Goal: Information Seeking & Learning: Find specific fact

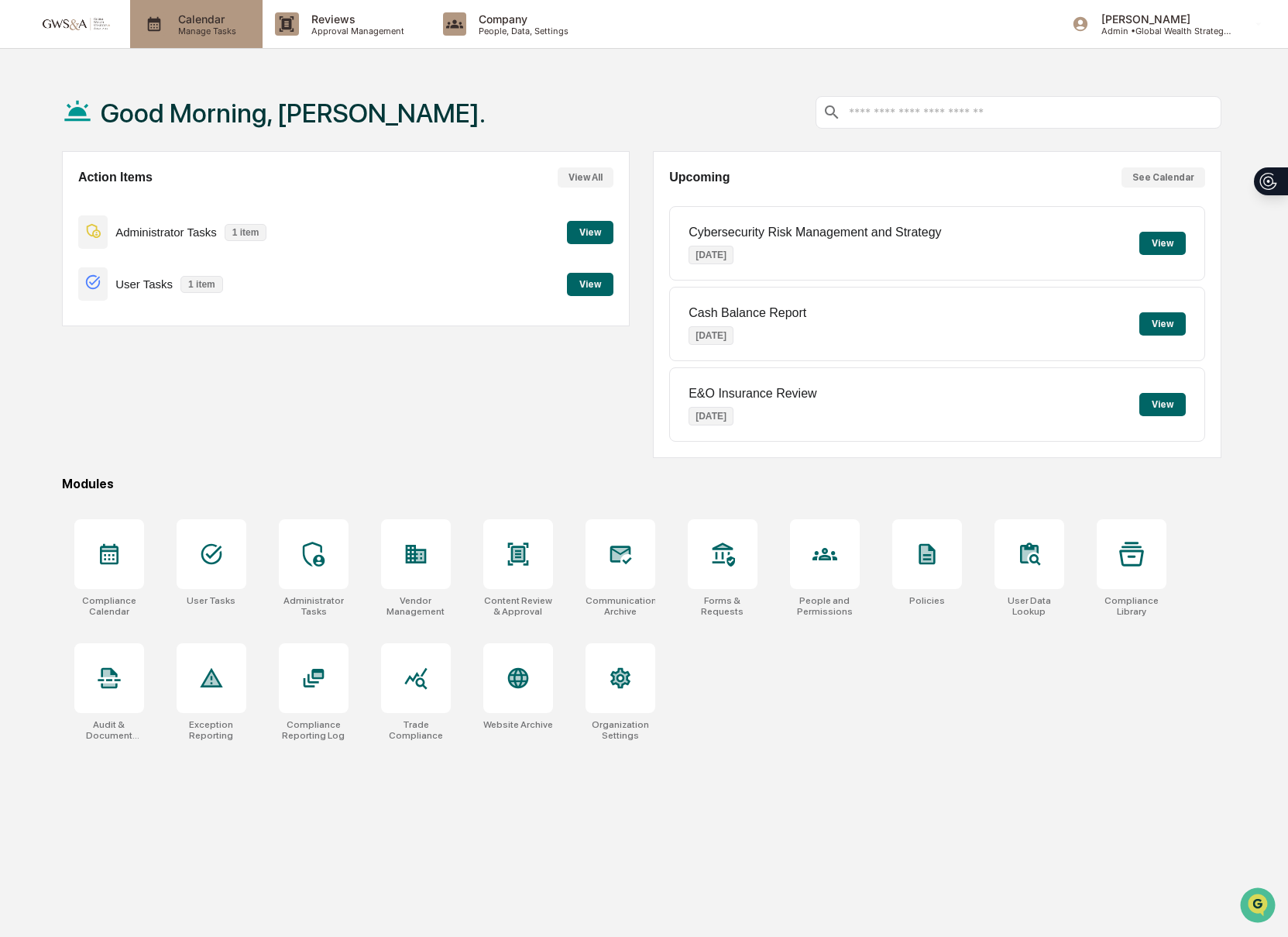
click at [193, 20] on p "Calendar" at bounding box center [204, 19] width 78 height 13
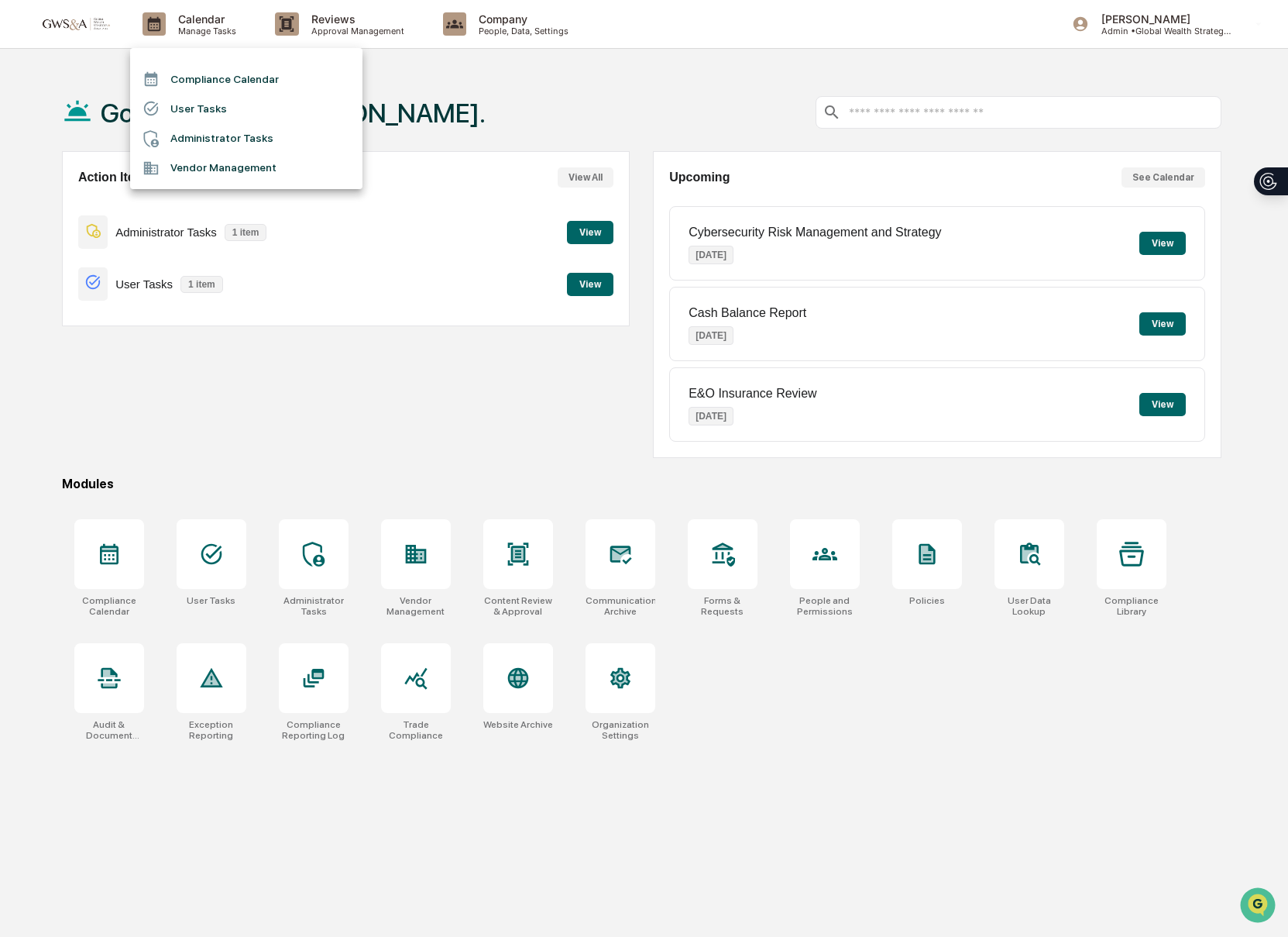
click at [323, 59] on ul "Compliance Calendar User Tasks Administrator Tasks Vendor Management" at bounding box center [247, 118] width 233 height 141
click at [309, 43] on div at bounding box center [644, 468] width 1288 height 937
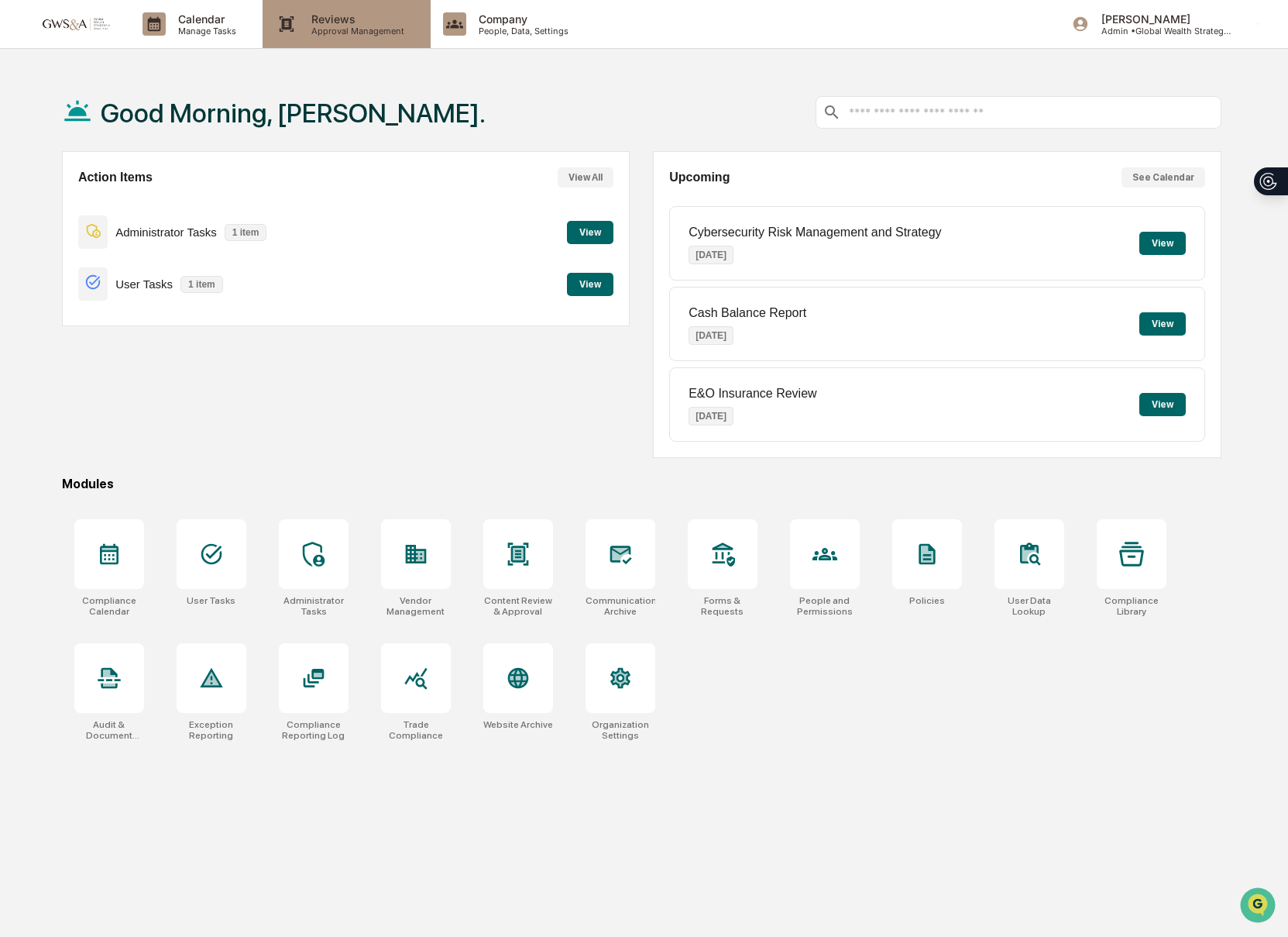
click at [338, 39] on div "Reviews Approval Management" at bounding box center [346, 24] width 168 height 48
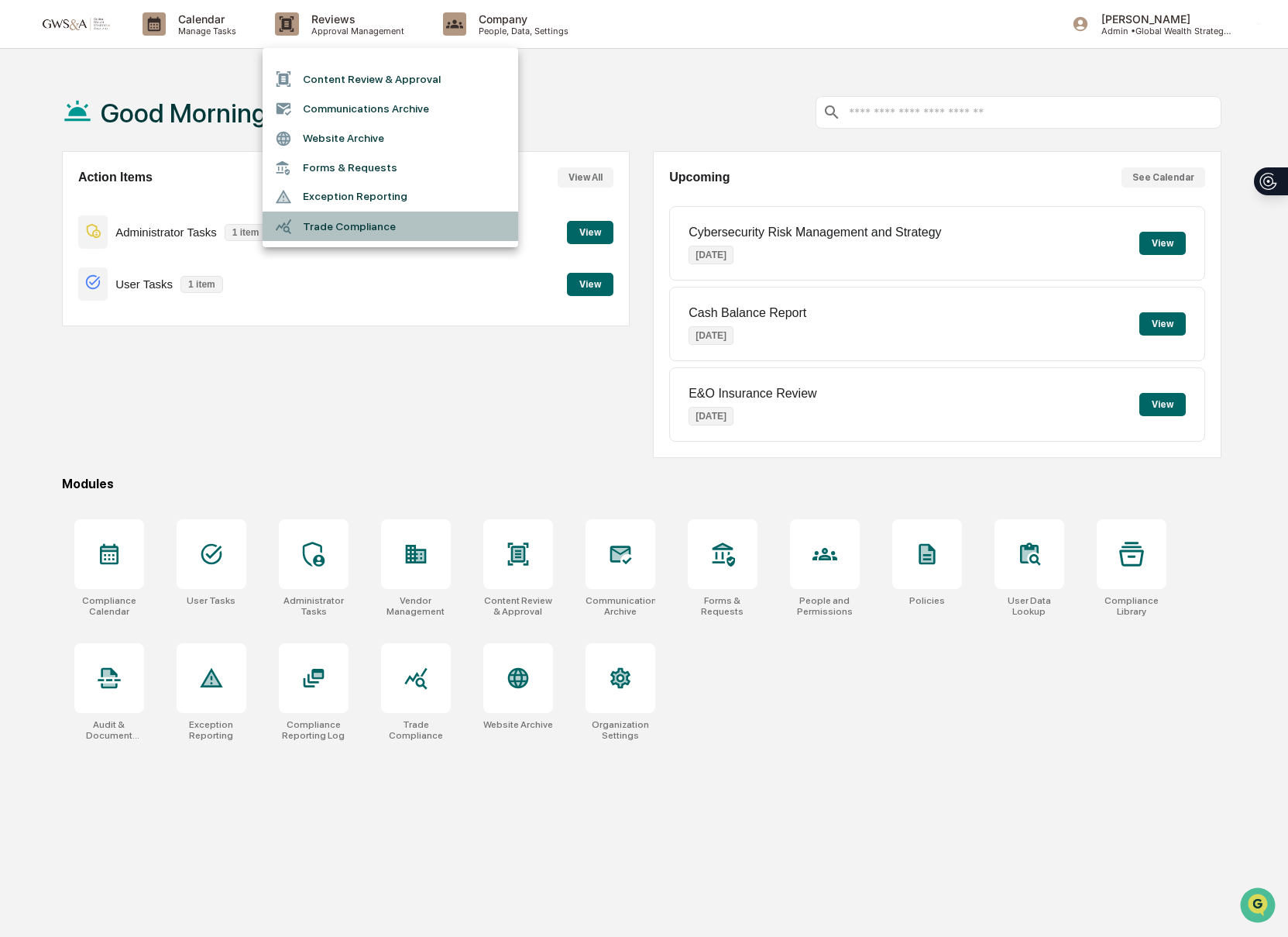
click at [370, 211] on li "Trade Compliance" at bounding box center [390, 226] width 255 height 30
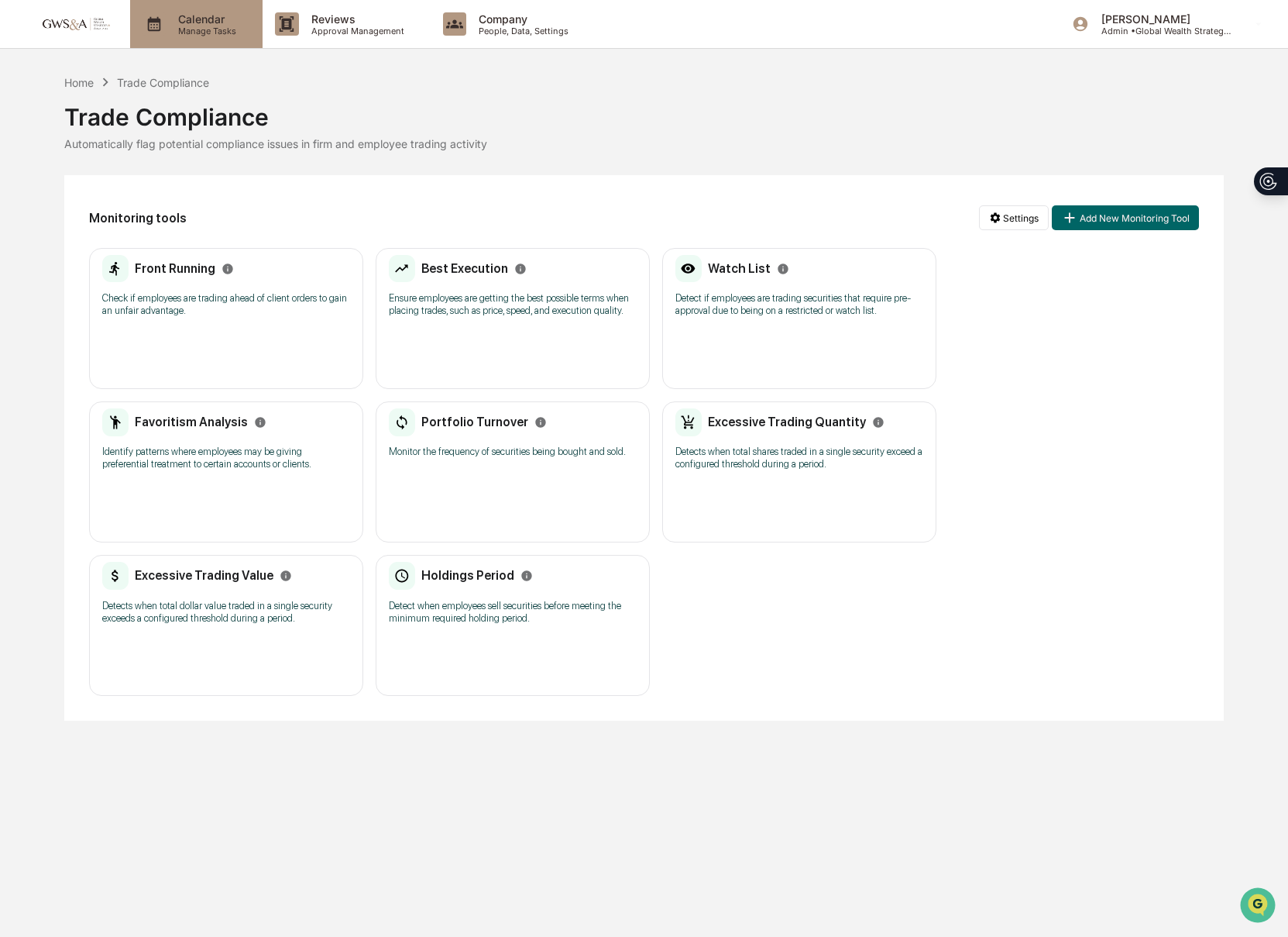
click at [186, 15] on p "Calendar" at bounding box center [204, 19] width 78 height 13
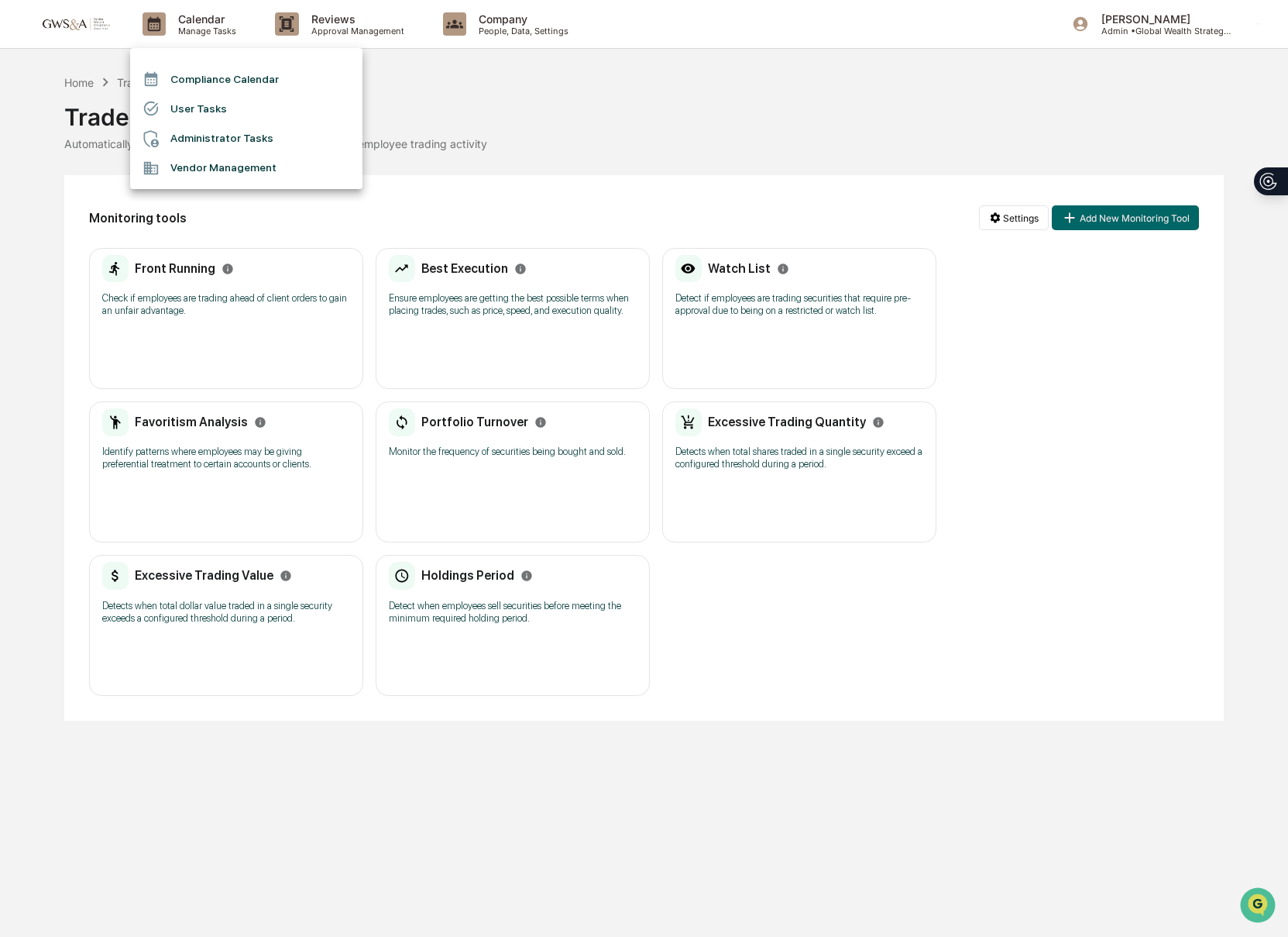
click at [87, 35] on div at bounding box center [644, 468] width 1288 height 937
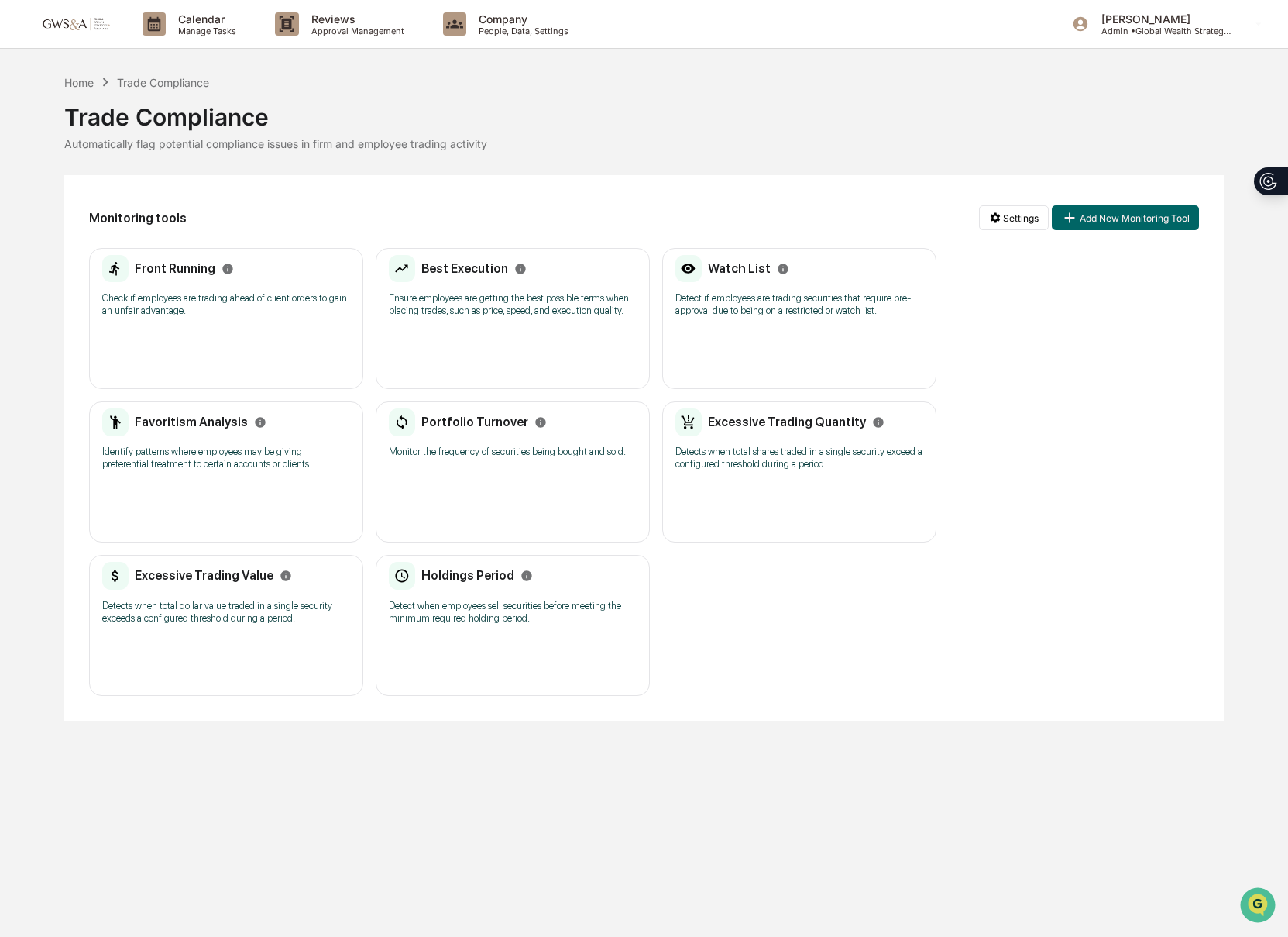
click at [77, 28] on div "Compliance Calendar User Tasks Administrator Tasks Vendor Management" at bounding box center [644, 468] width 1288 height 937
click at [77, 28] on img at bounding box center [74, 23] width 74 height 15
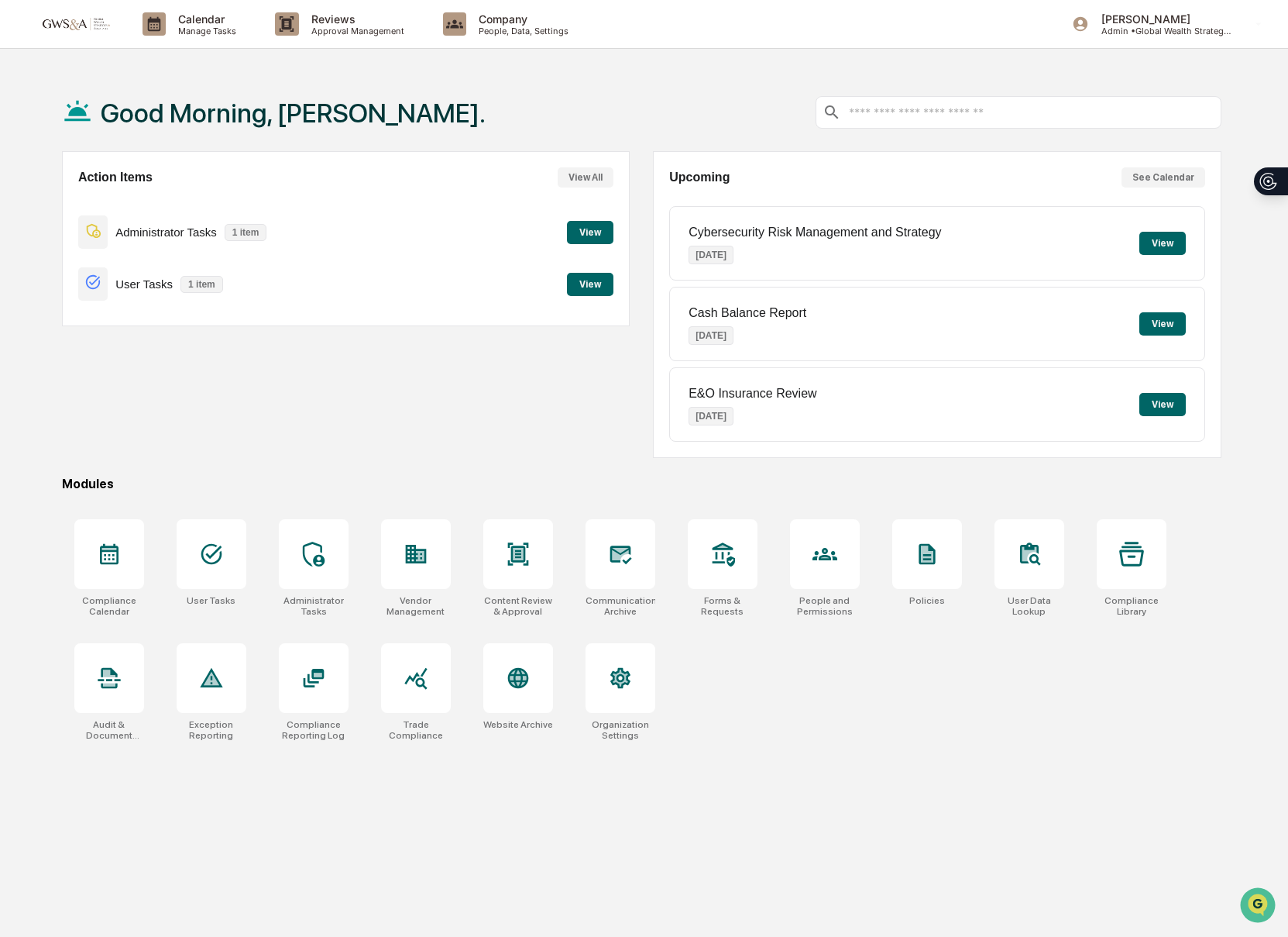
click at [606, 275] on button "View" at bounding box center [590, 284] width 46 height 24
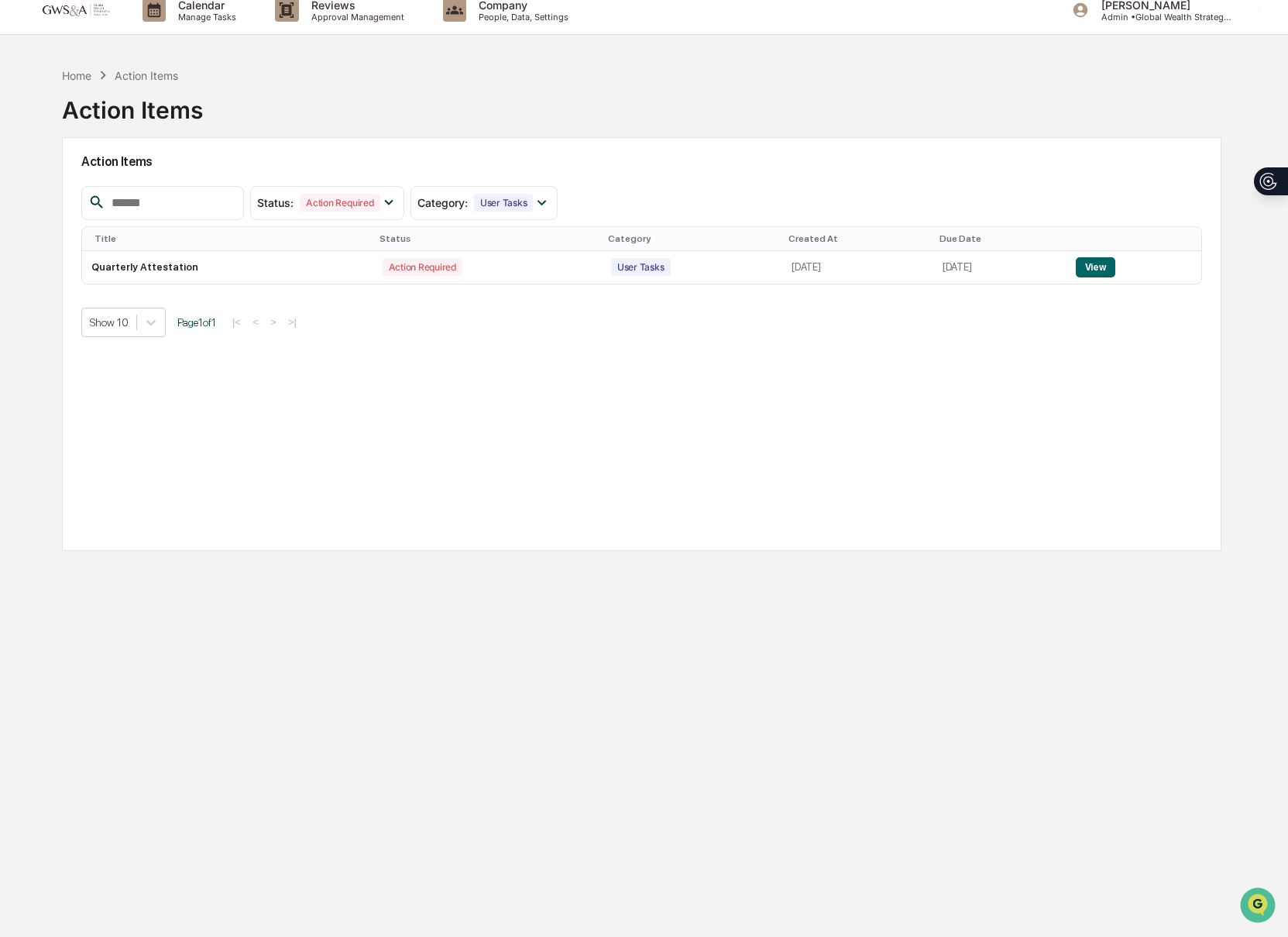
scroll to position [74, 0]
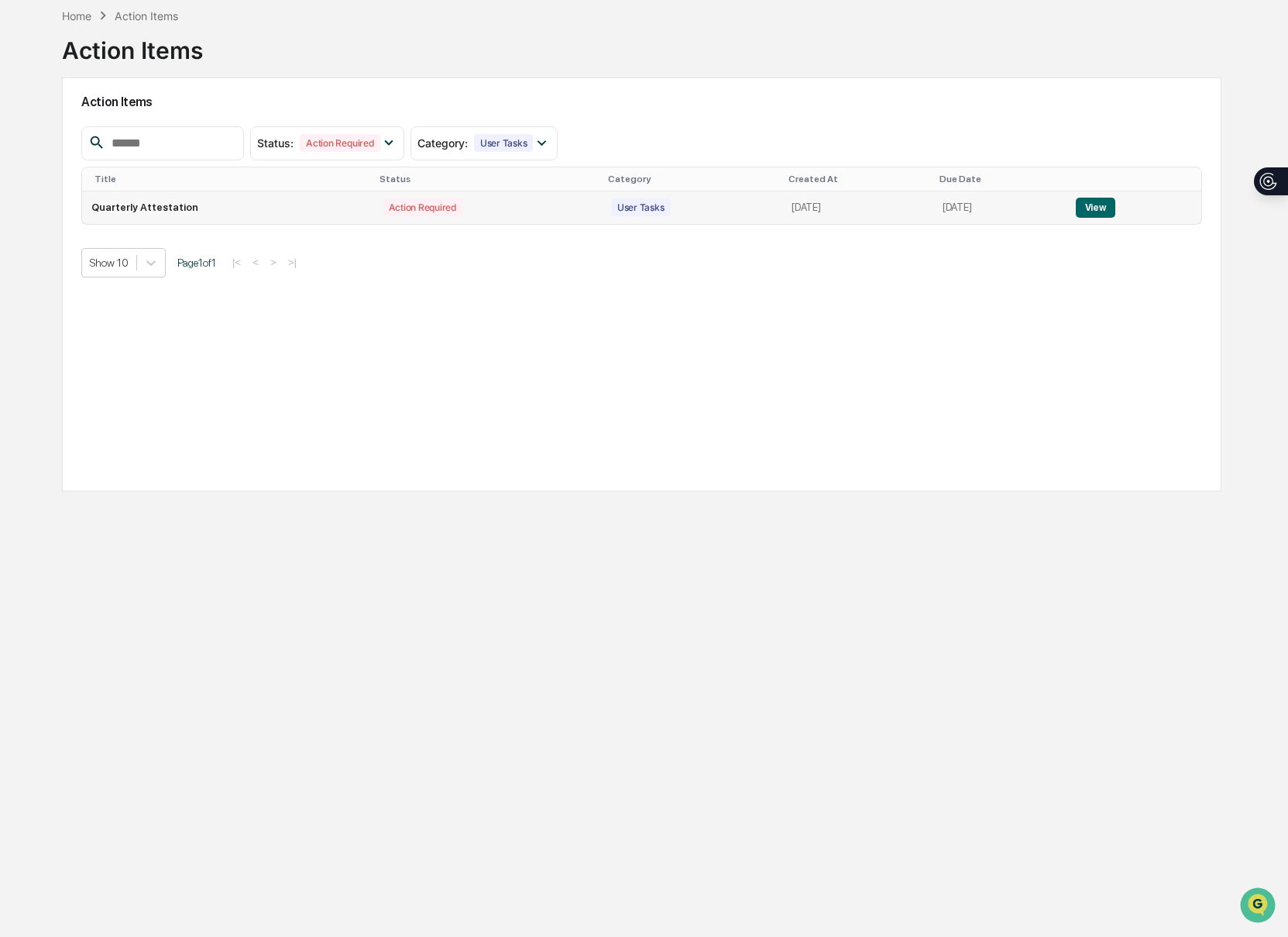
click at [1107, 210] on button "View" at bounding box center [1096, 207] width 39 height 20
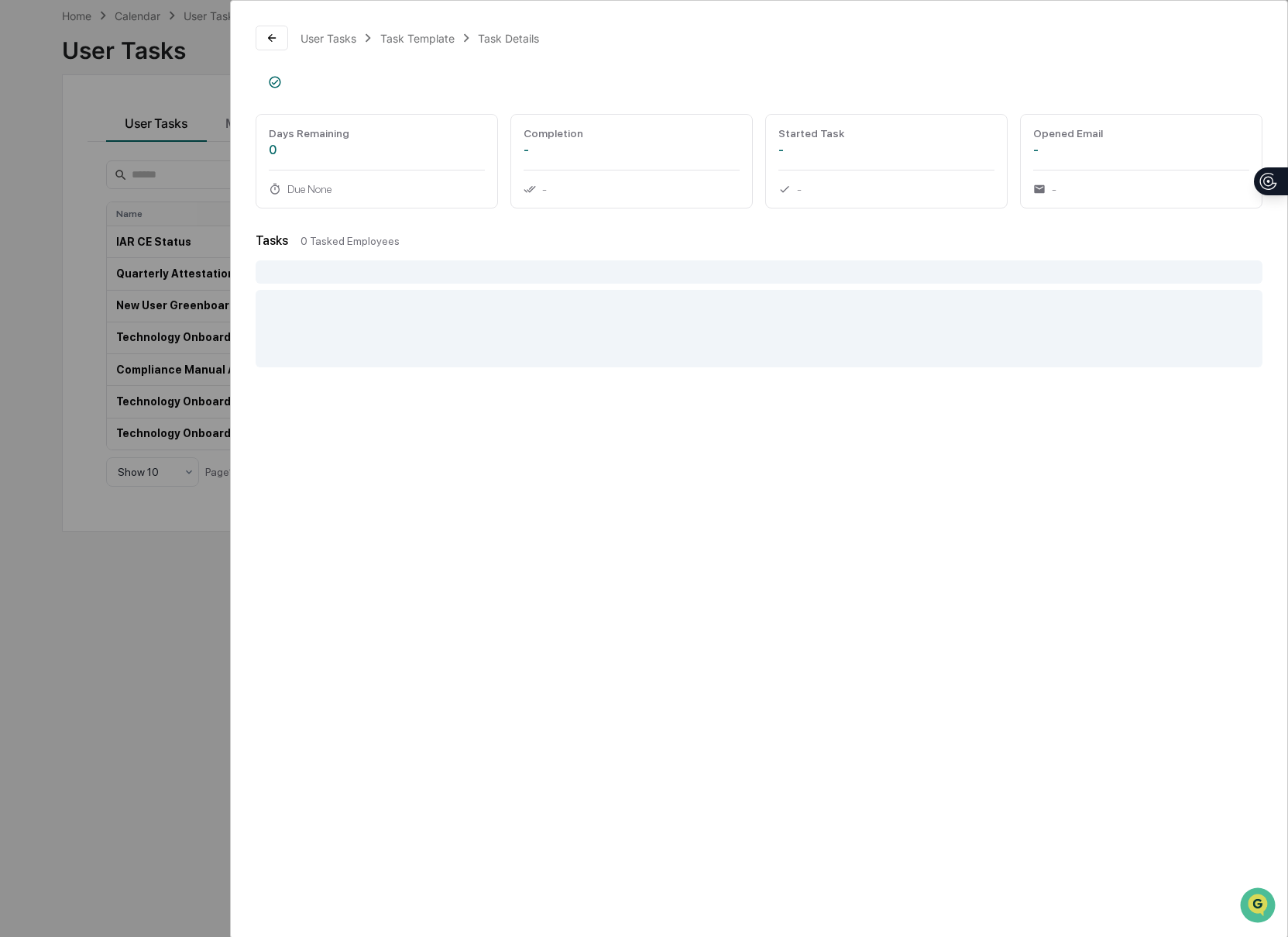
scroll to position [68, 0]
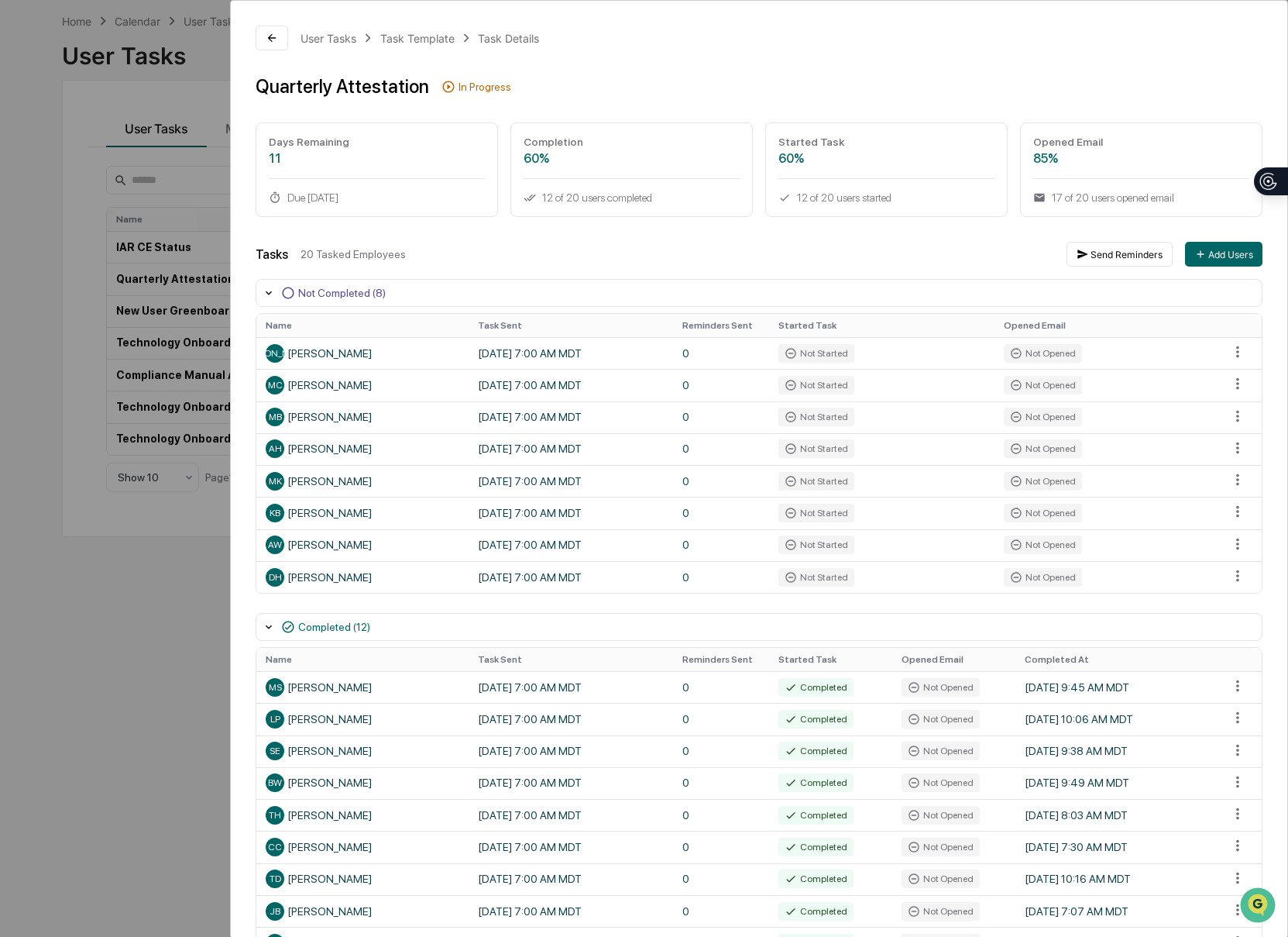
click at [464, 179] on div "Days Remaining 11 Due [DATE]" at bounding box center [377, 170] width 243 height 95
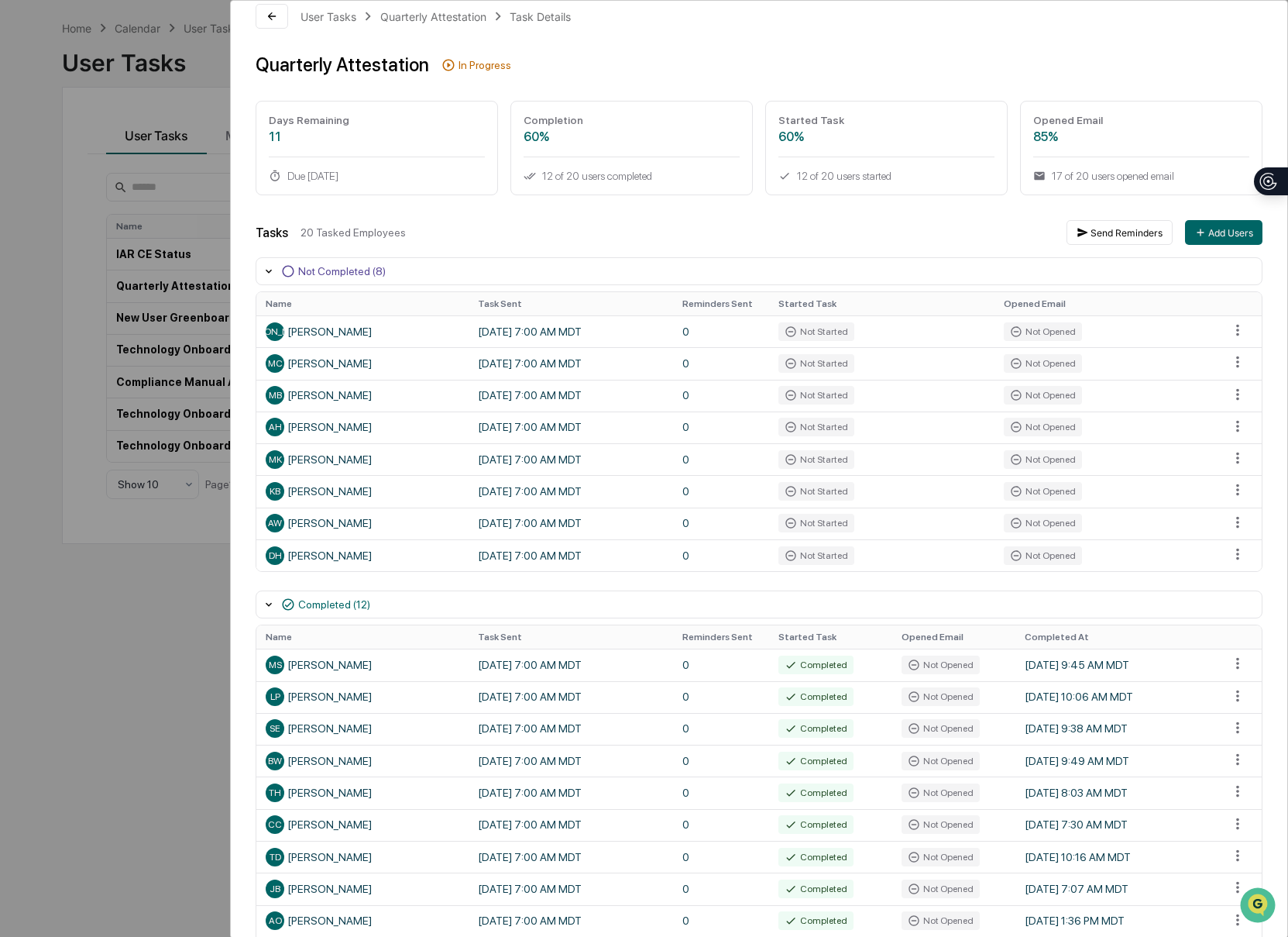
scroll to position [0, 0]
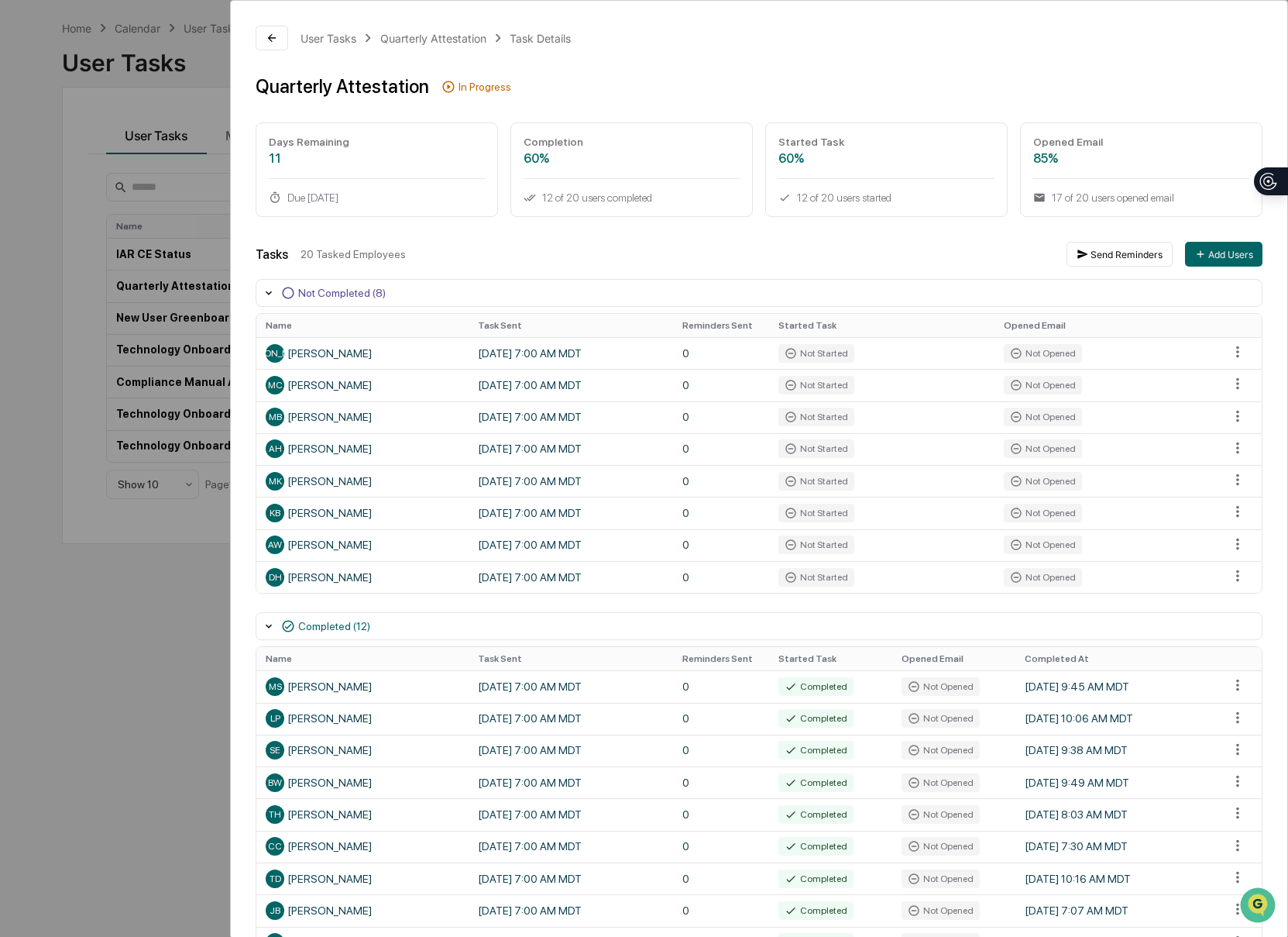
click at [110, 108] on div "User Tasks Quarterly Attestation Task Details Quarterly Attestation In Progress…" at bounding box center [644, 468] width 1288 height 937
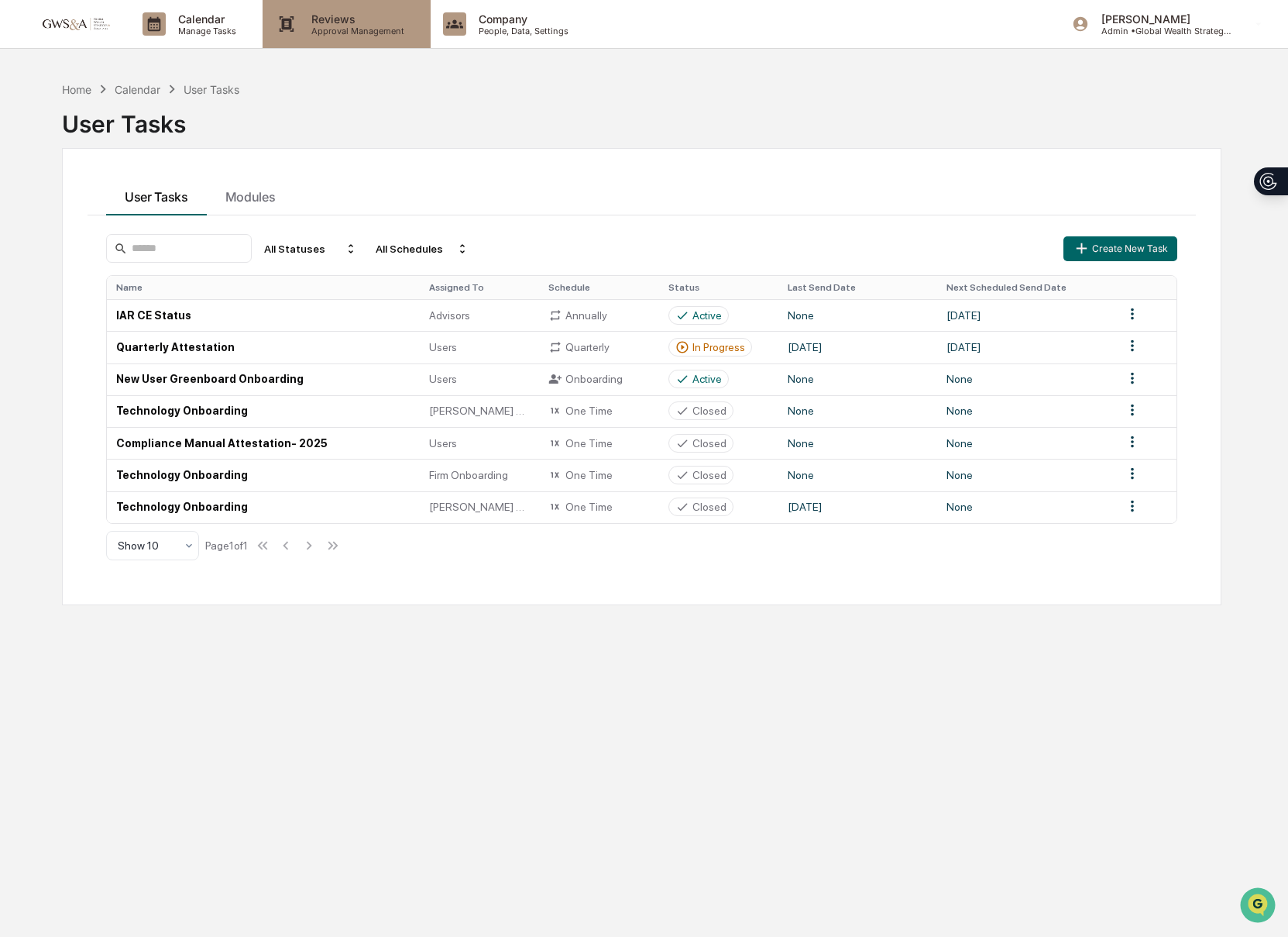
click at [305, 37] on div "Reviews Approval Management" at bounding box center [346, 24] width 168 height 48
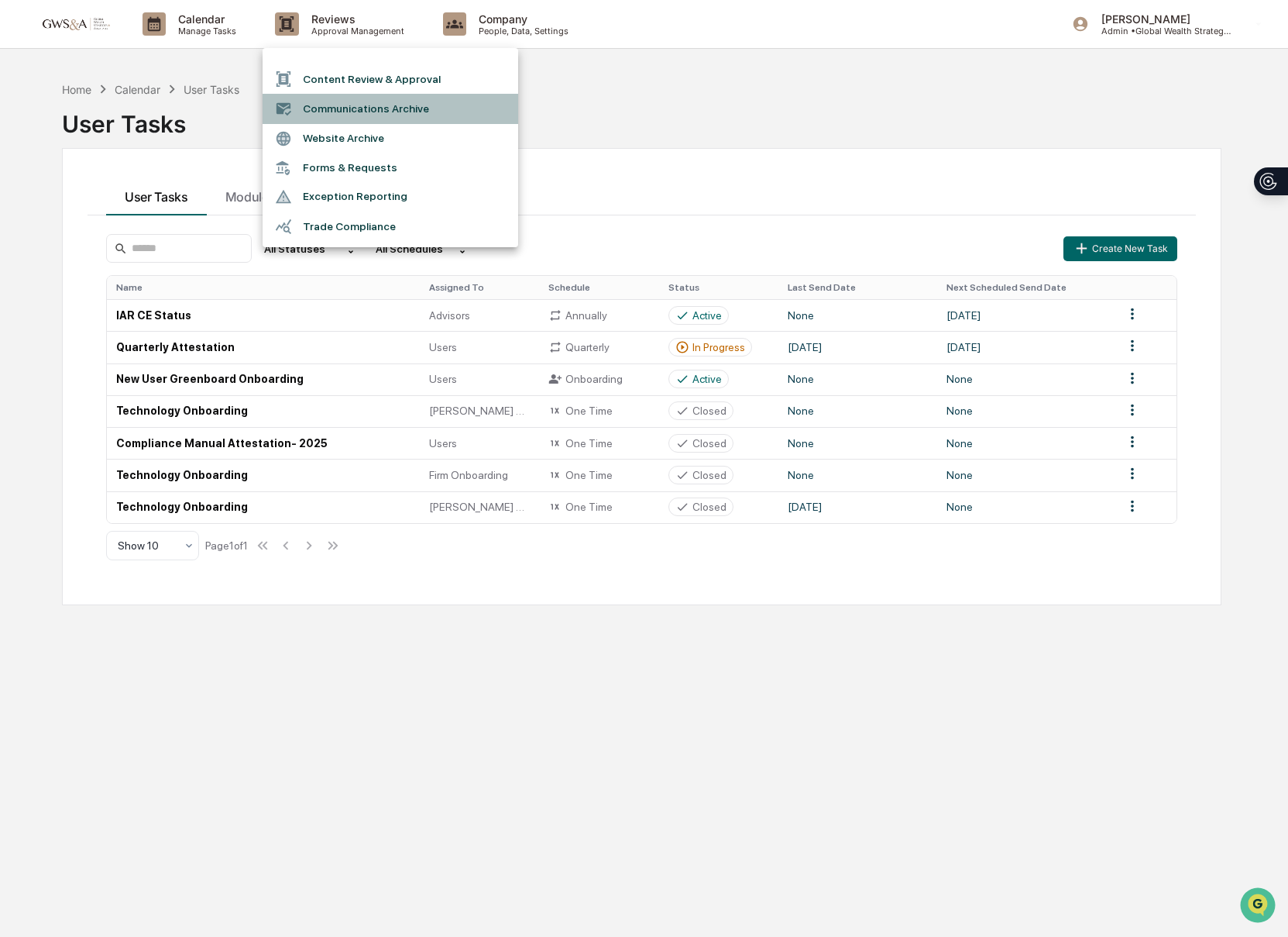
click at [316, 107] on li "Communications Archive" at bounding box center [390, 108] width 255 height 30
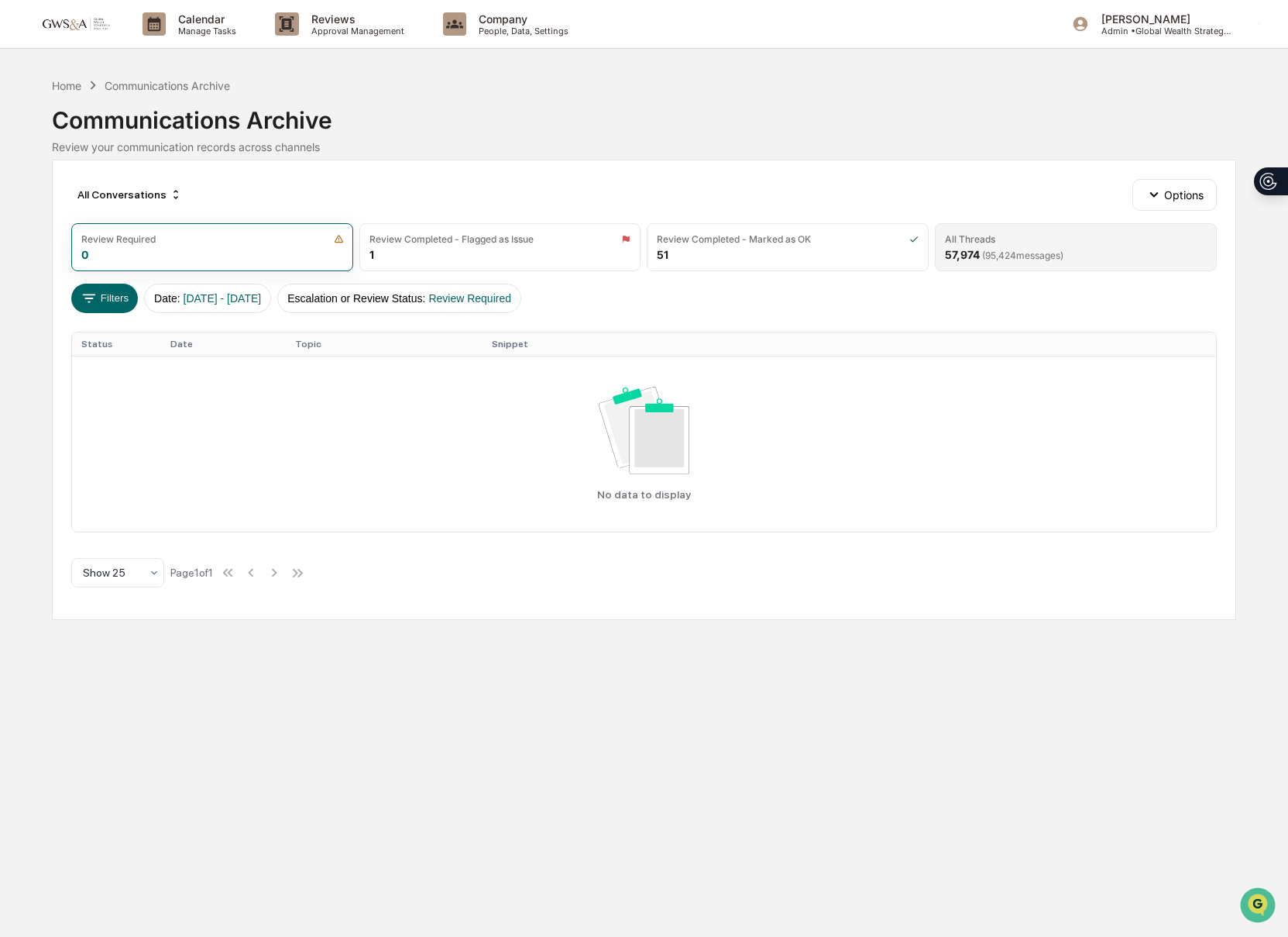
click at [963, 228] on div "All Threads 57,974 ( 95,424 messages)" at bounding box center [1076, 247] width 282 height 48
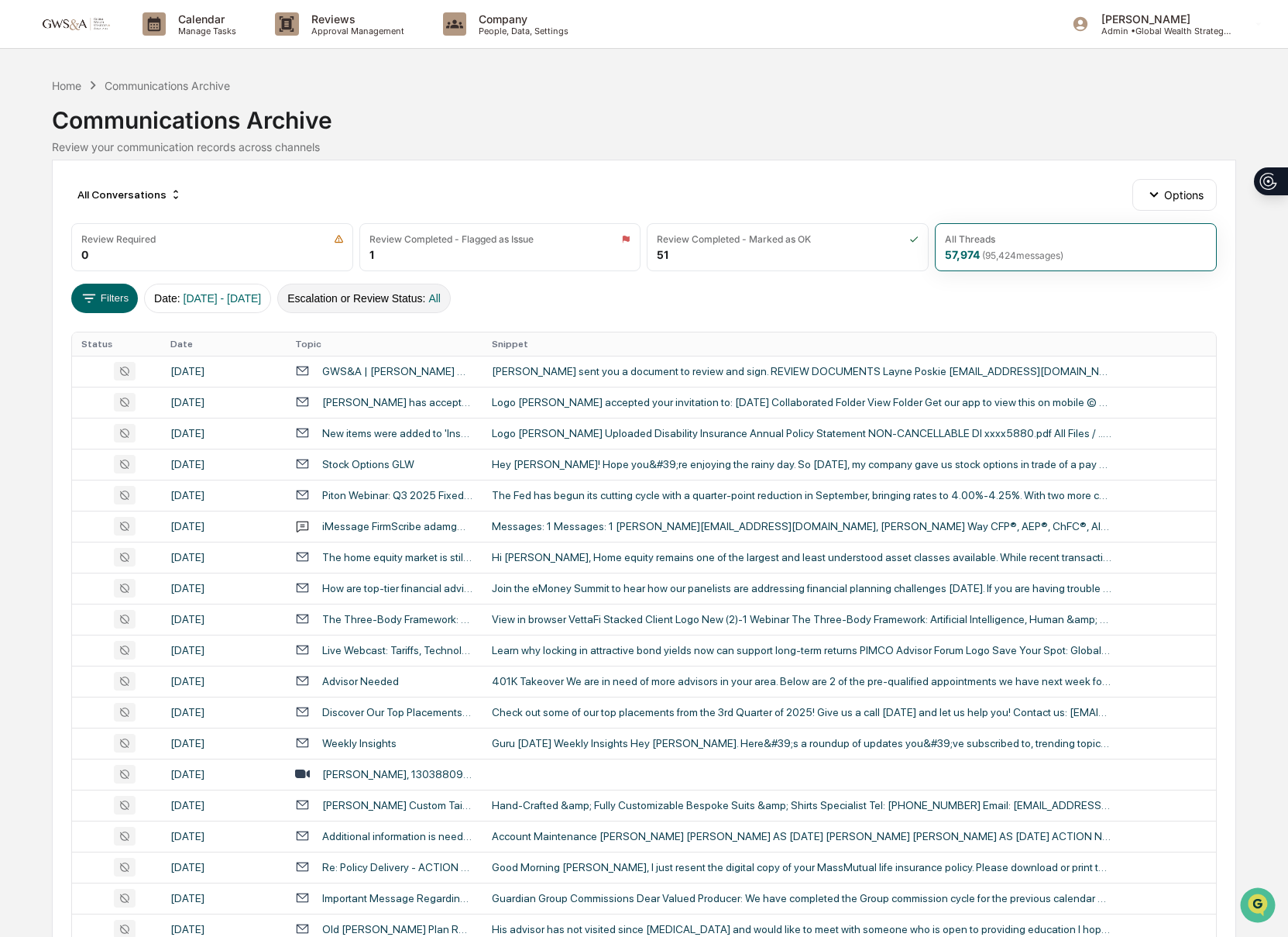
click at [409, 304] on button "Escalation or Review Status : All" at bounding box center [364, 298] width 174 height 30
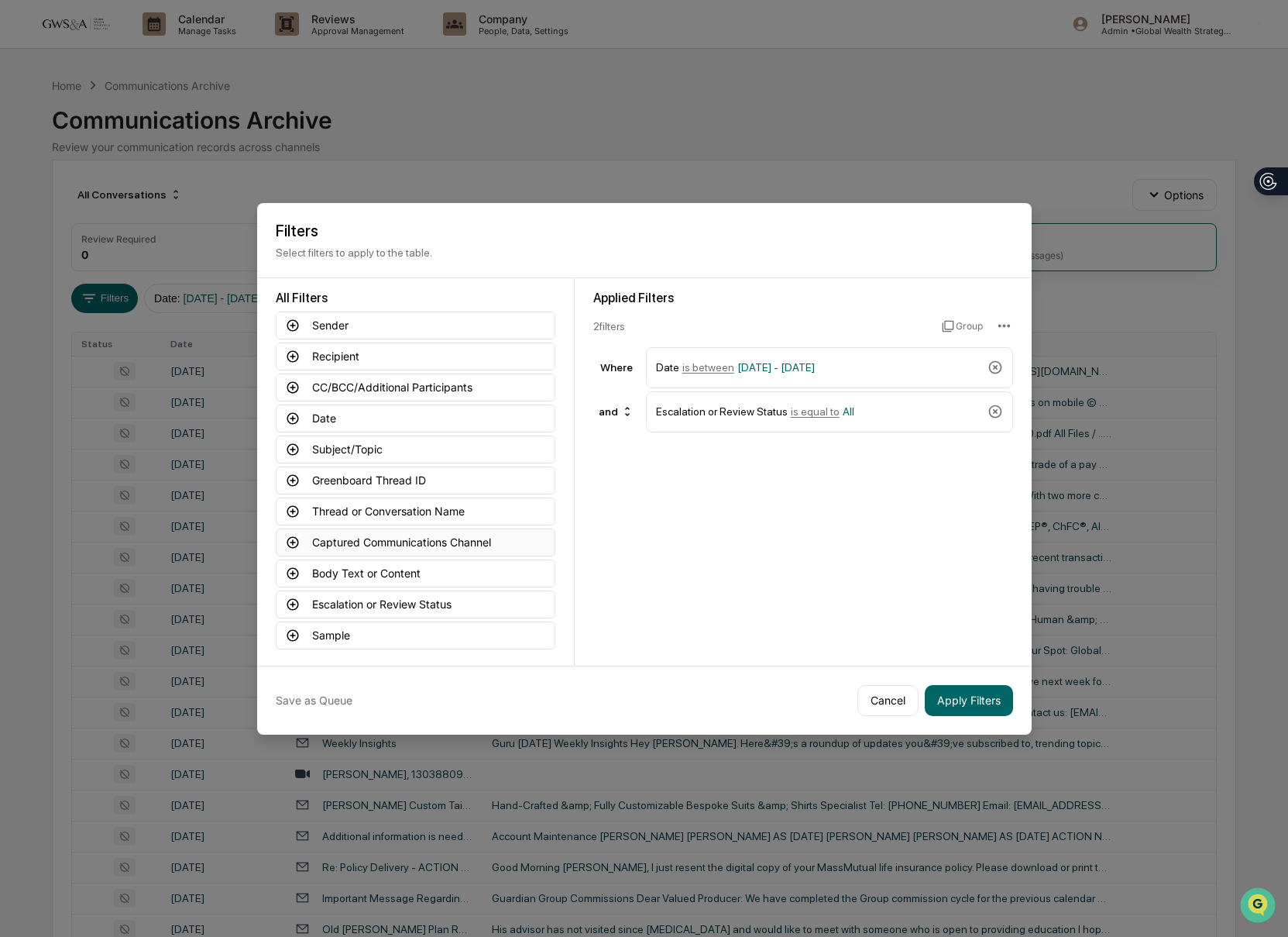
click at [491, 540] on button "Captured Communications Channel" at bounding box center [416, 542] width 280 height 28
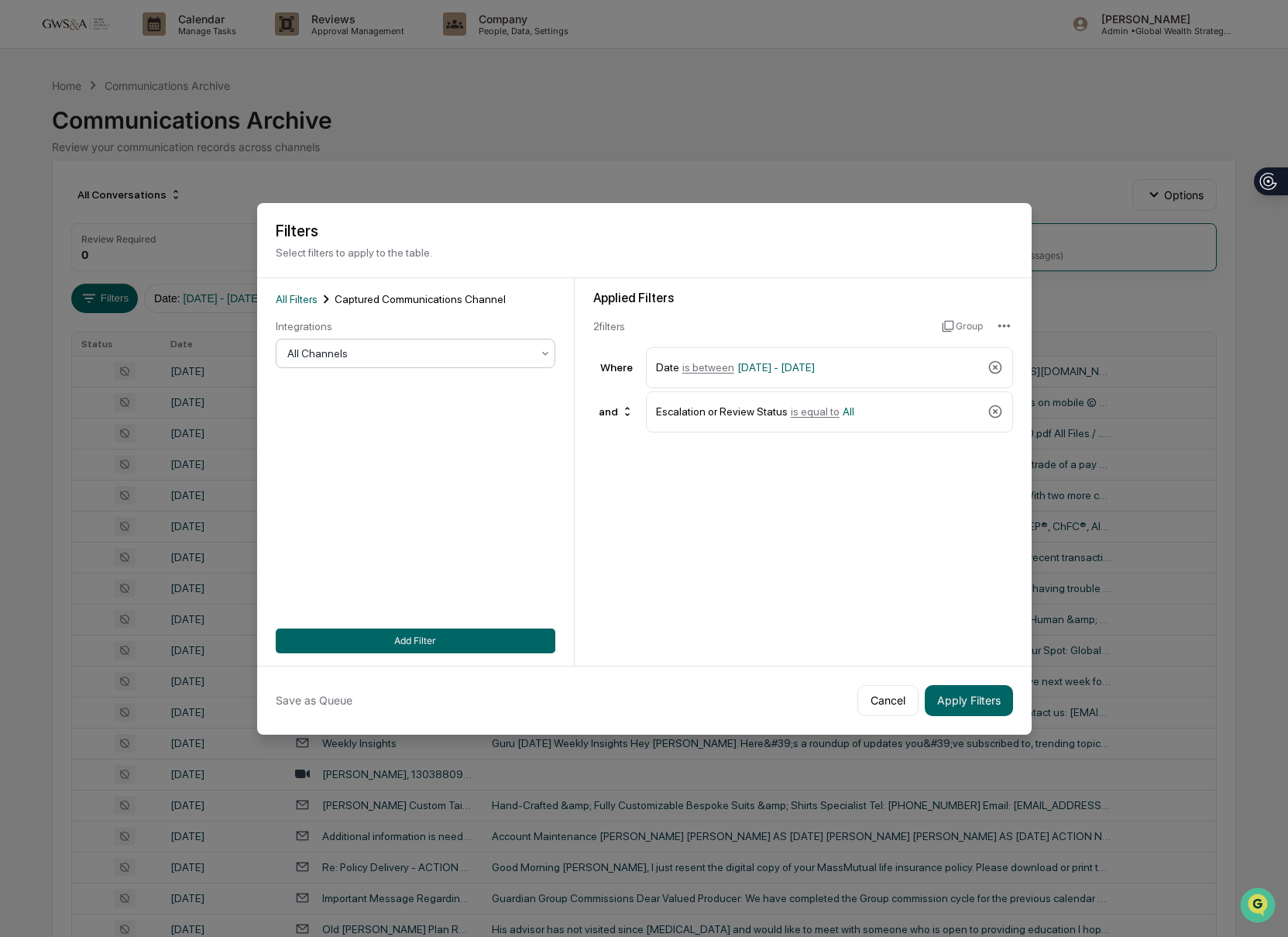
click at [338, 339] on div "All Channels" at bounding box center [416, 353] width 280 height 30
click at [389, 455] on div "SMS" at bounding box center [415, 453] width 278 height 31
click at [973, 708] on button "Apply Filters" at bounding box center [969, 699] width 89 height 31
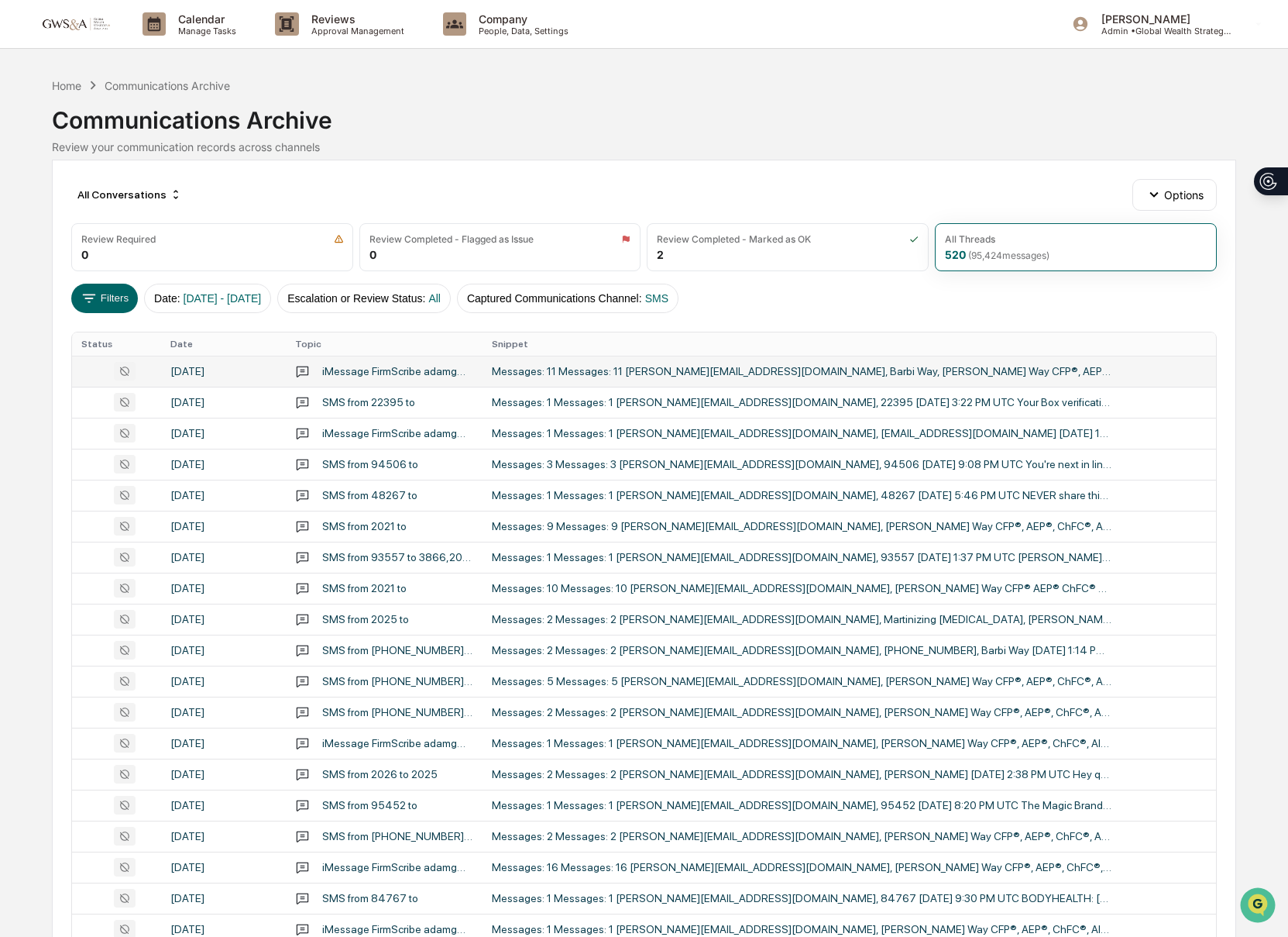
click at [702, 376] on div "Messages: 11 Messages: 11 [PERSON_NAME][EMAIL_ADDRESS][DOMAIN_NAME], Barbi Way,…" at bounding box center [802, 371] width 619 height 13
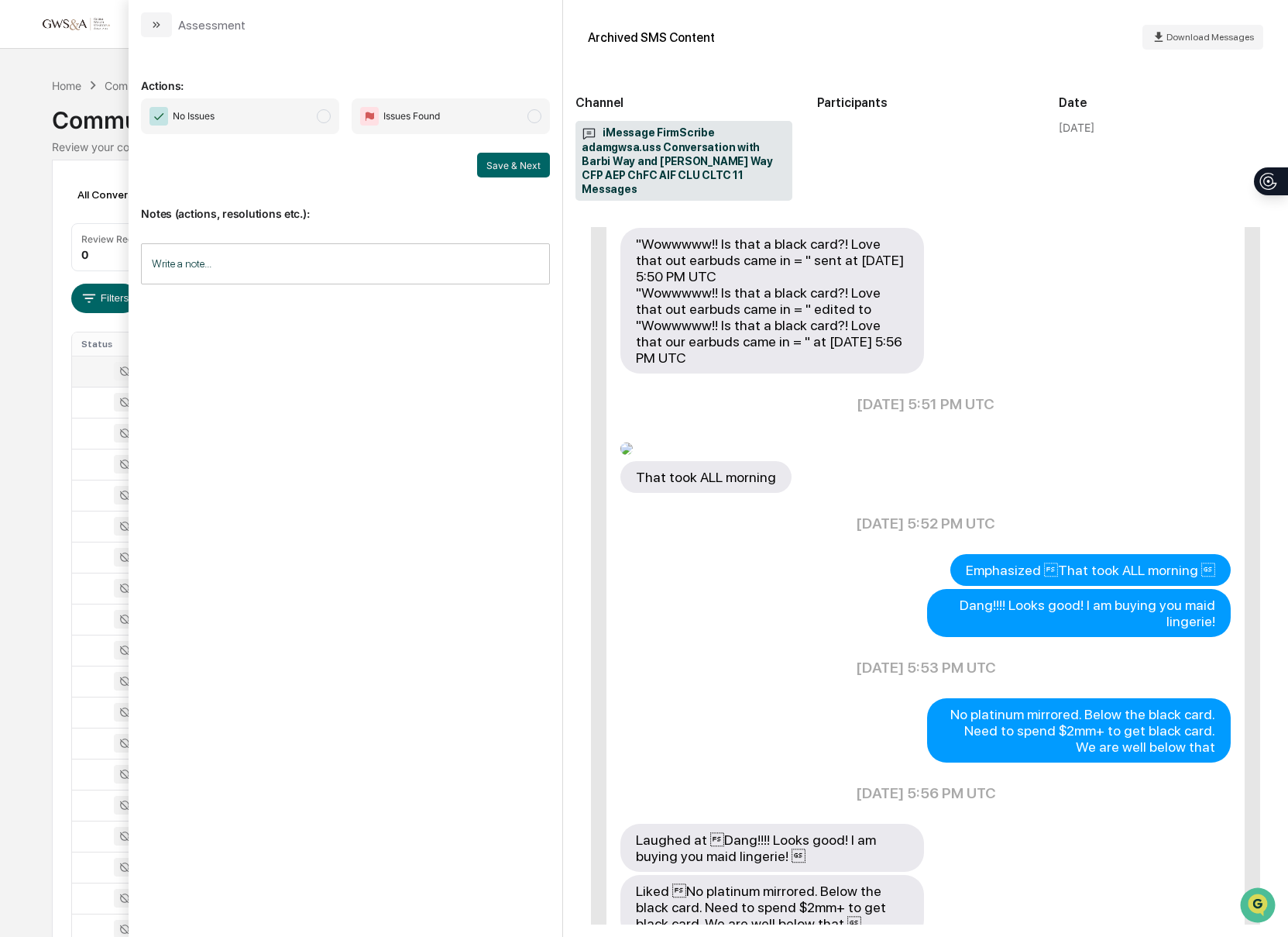
scroll to position [701, 0]
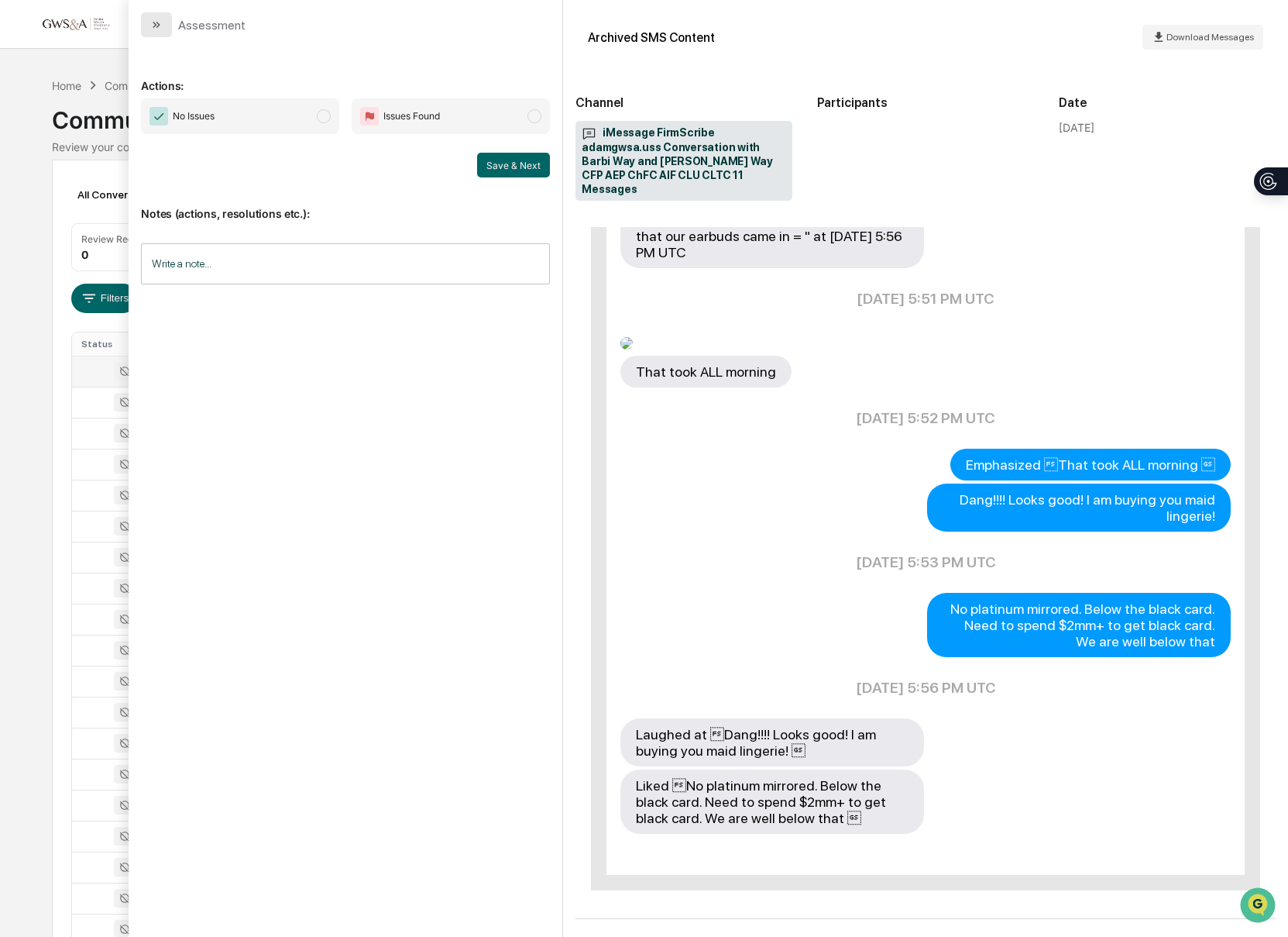
click at [159, 29] on icon "modal" at bounding box center [156, 25] width 13 height 13
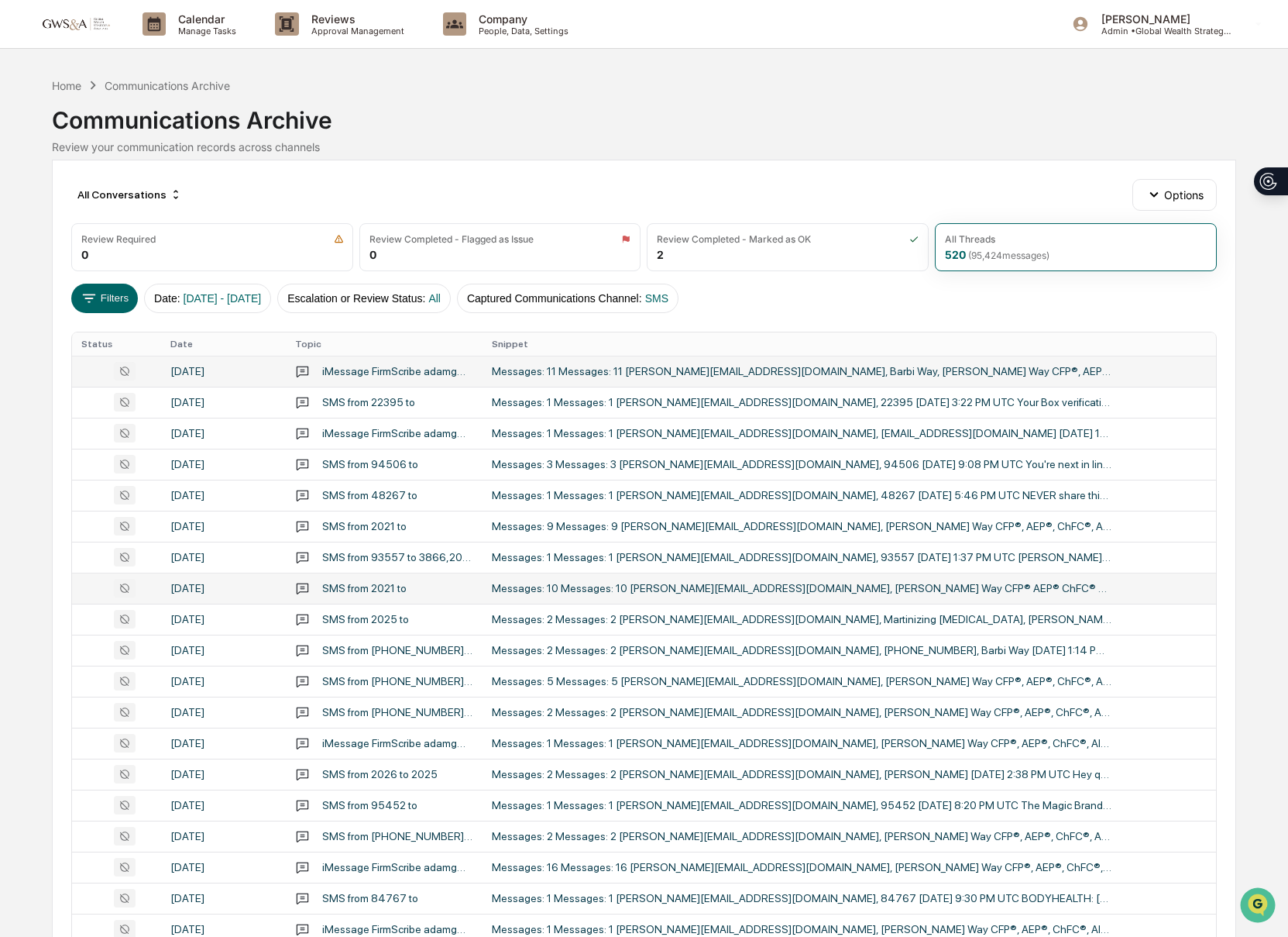
click at [861, 594] on div "Messages: 10 Messages: 10 [PERSON_NAME][EMAIL_ADDRESS][DOMAIN_NAME], [PERSON_NA…" at bounding box center [802, 588] width 619 height 13
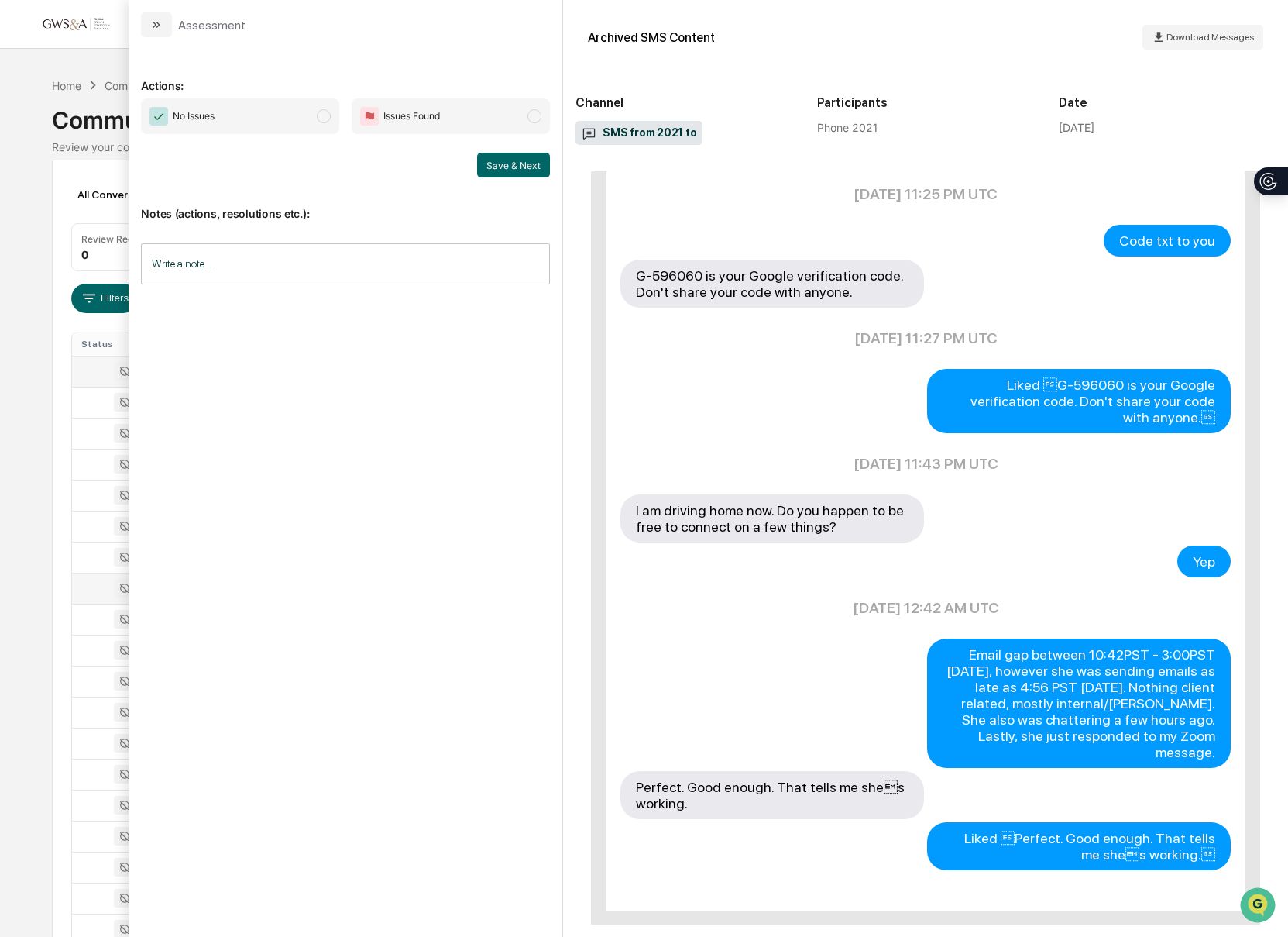
scroll to position [561, 0]
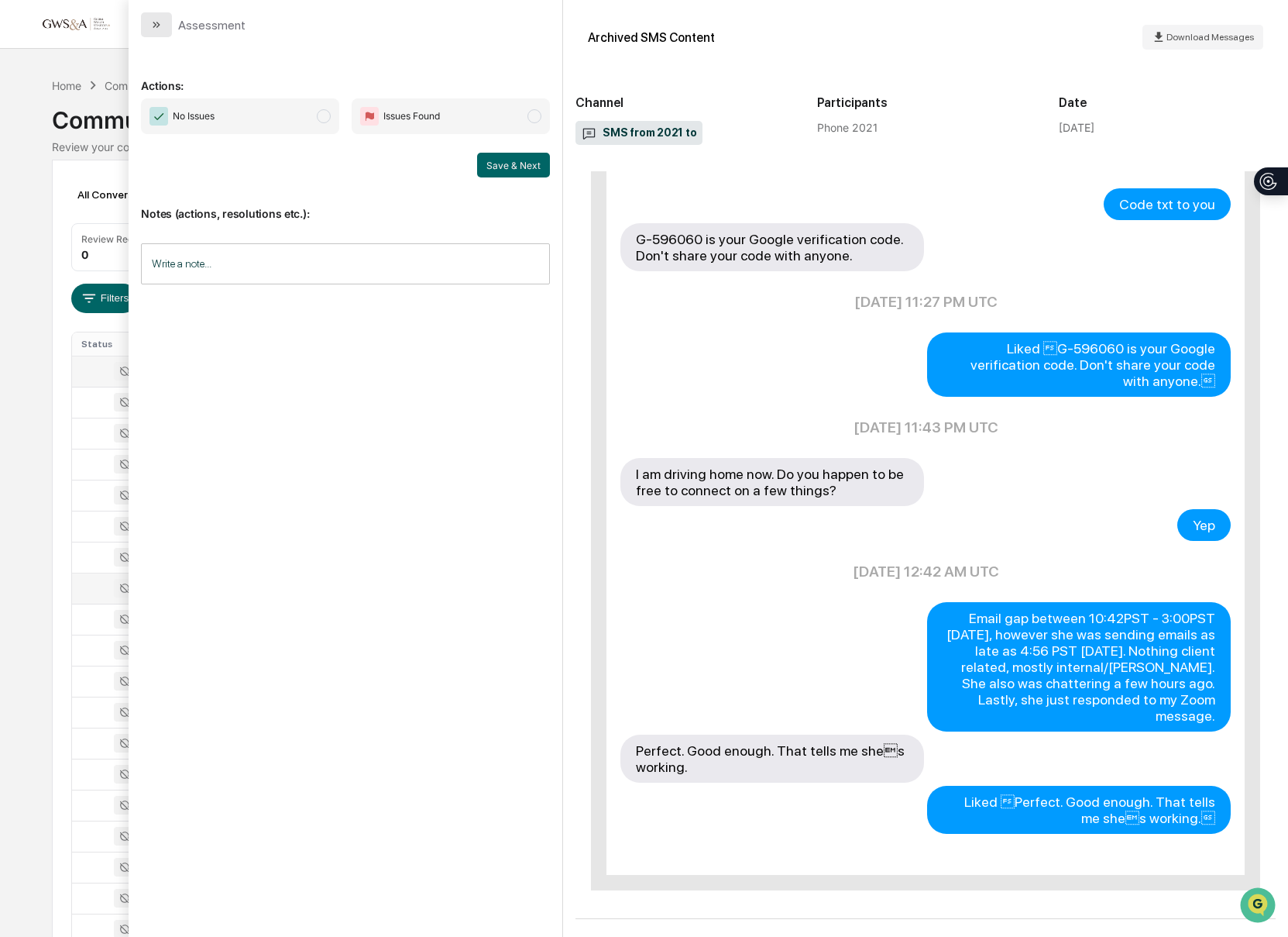
click at [151, 25] on icon "modal" at bounding box center [156, 25] width 13 height 13
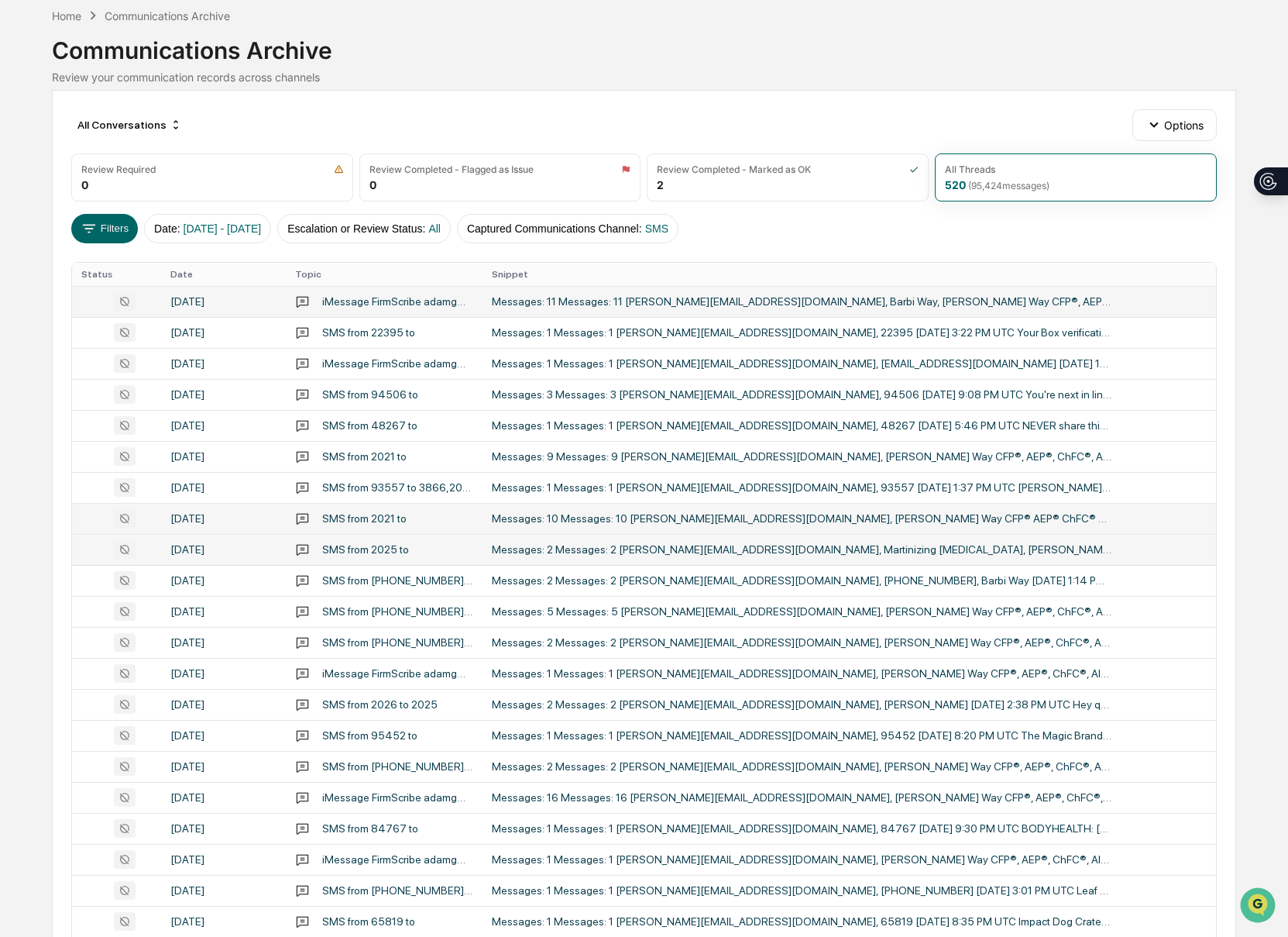
scroll to position [108, 0]
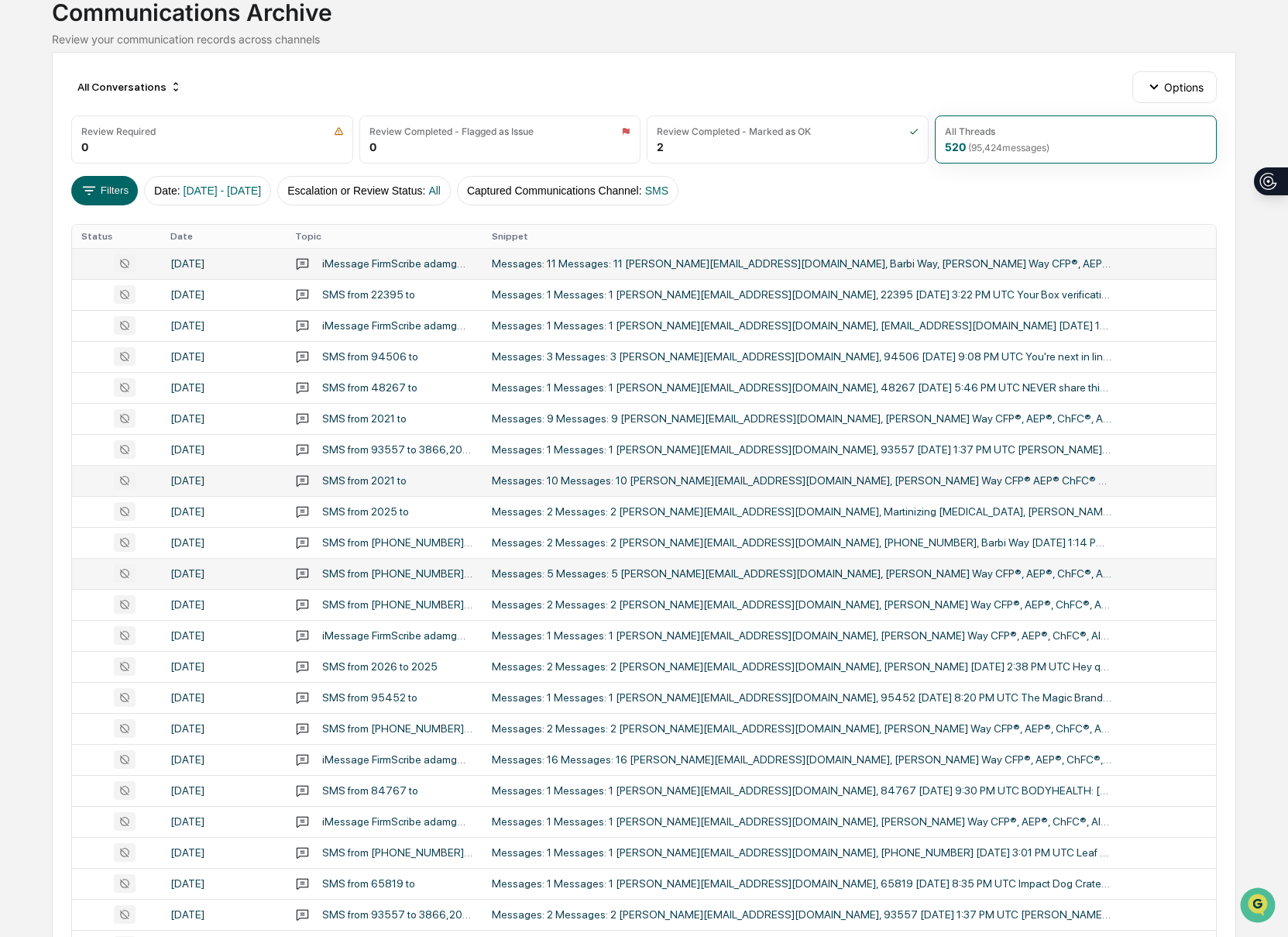
click at [809, 575] on div "Messages: 5 Messages: 5 [PERSON_NAME][EMAIL_ADDRESS][DOMAIN_NAME], [PERSON_NAME…" at bounding box center [802, 573] width 619 height 13
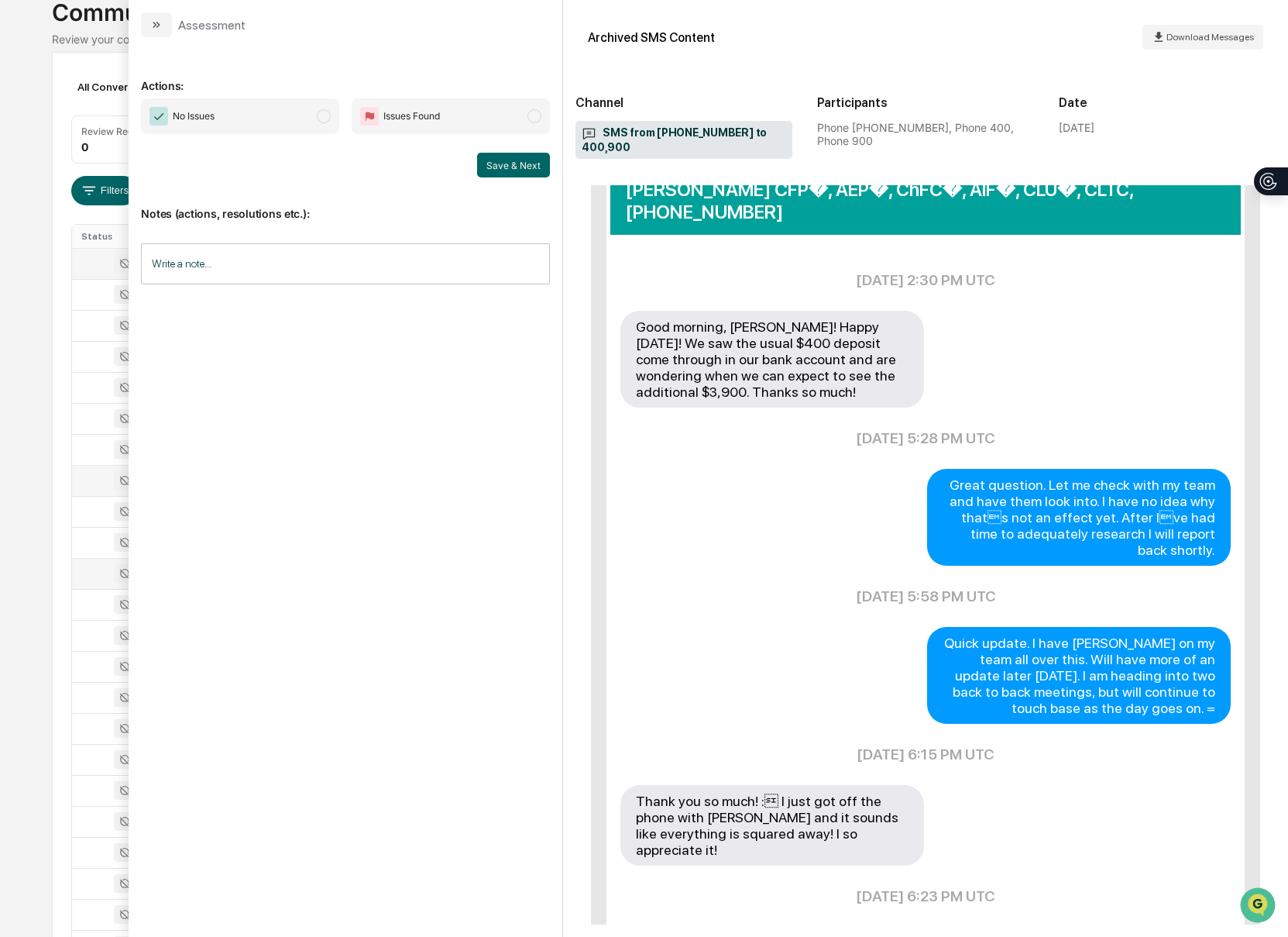
scroll to position [438, 0]
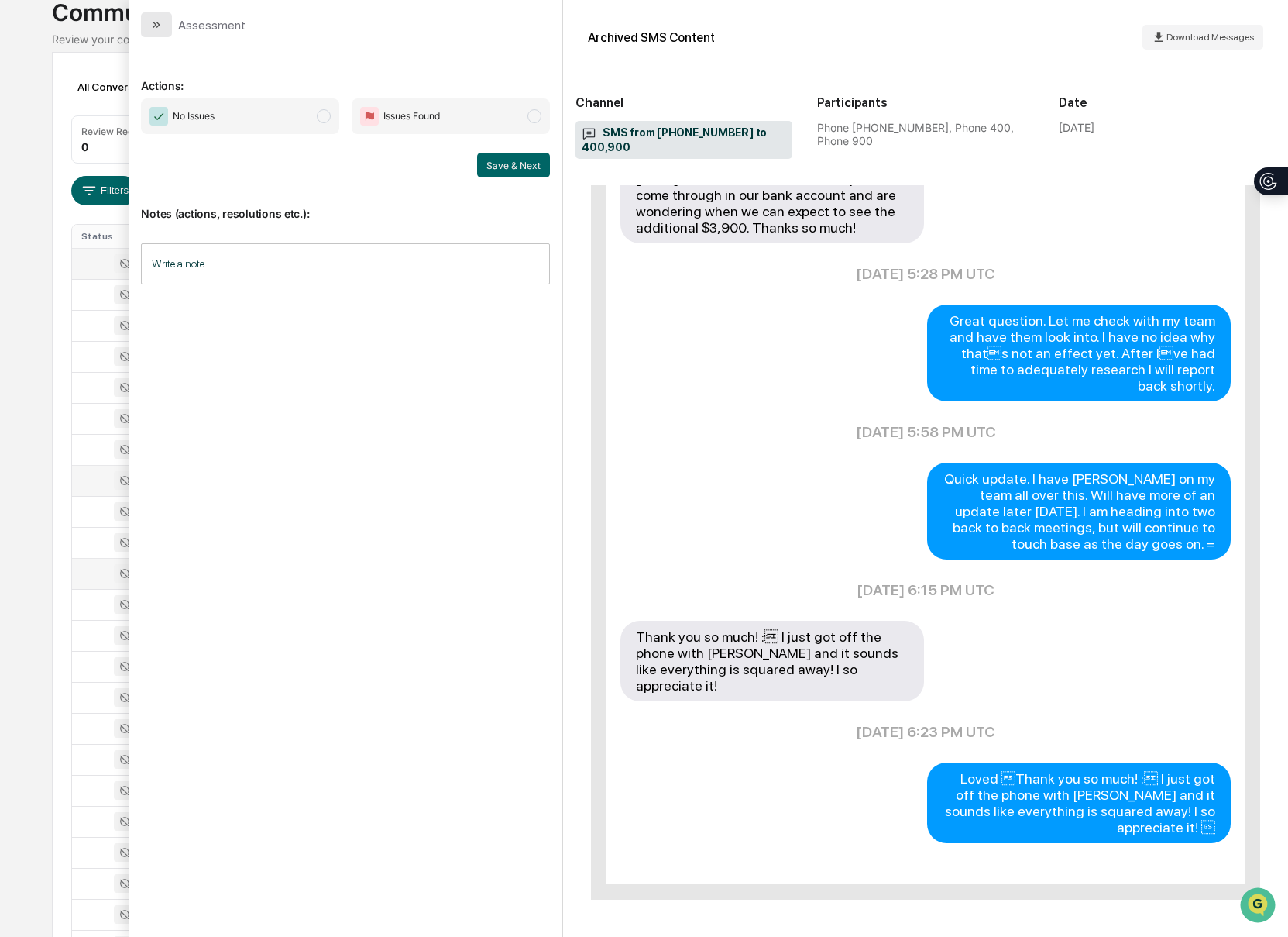
click at [157, 17] on button "modal" at bounding box center [156, 25] width 31 height 25
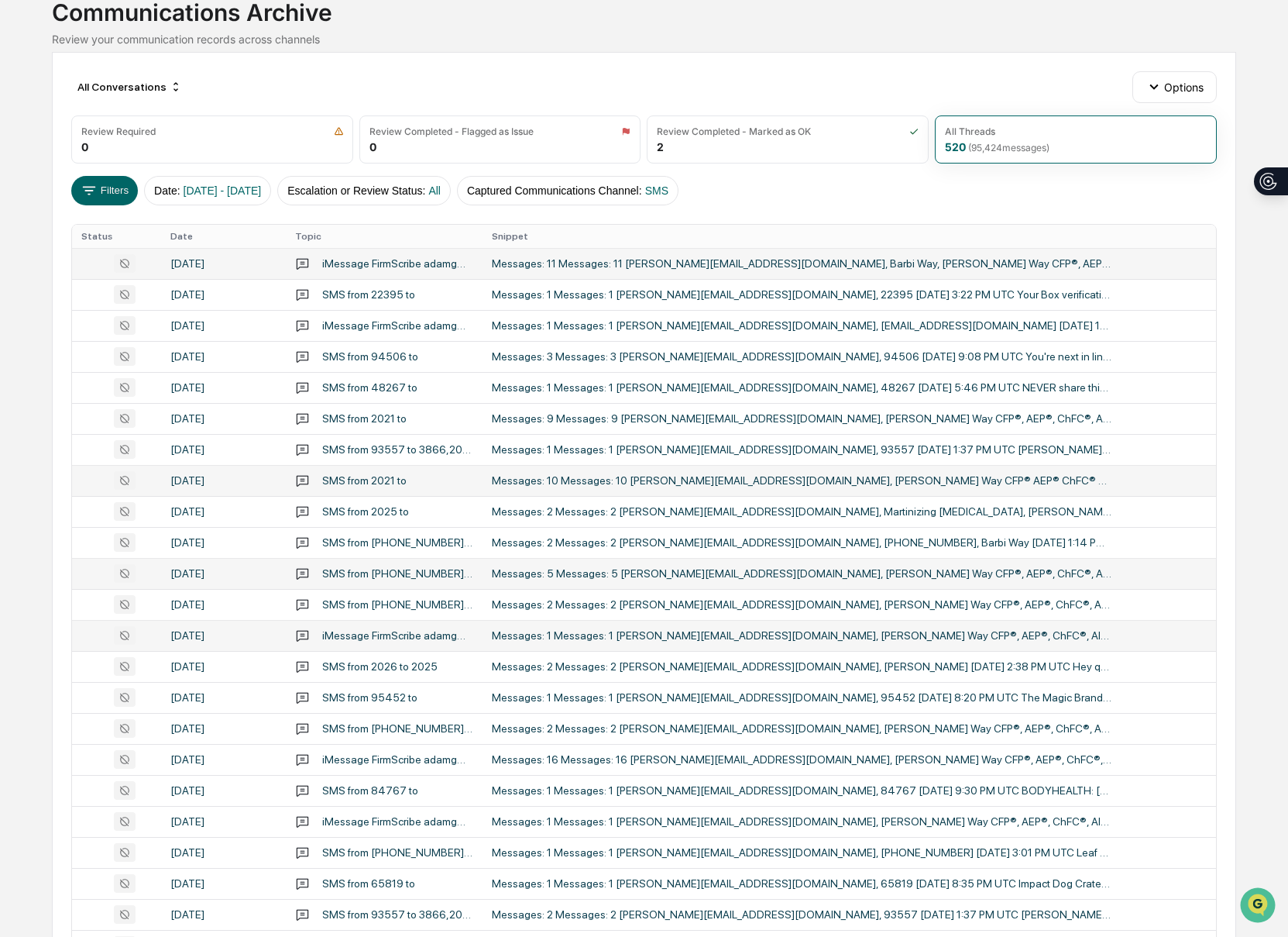
click at [735, 622] on td "Messages: 1 Messages: 1 [PERSON_NAME][EMAIL_ADDRESS][DOMAIN_NAME], [PERSON_NAME…" at bounding box center [849, 634] width 735 height 31
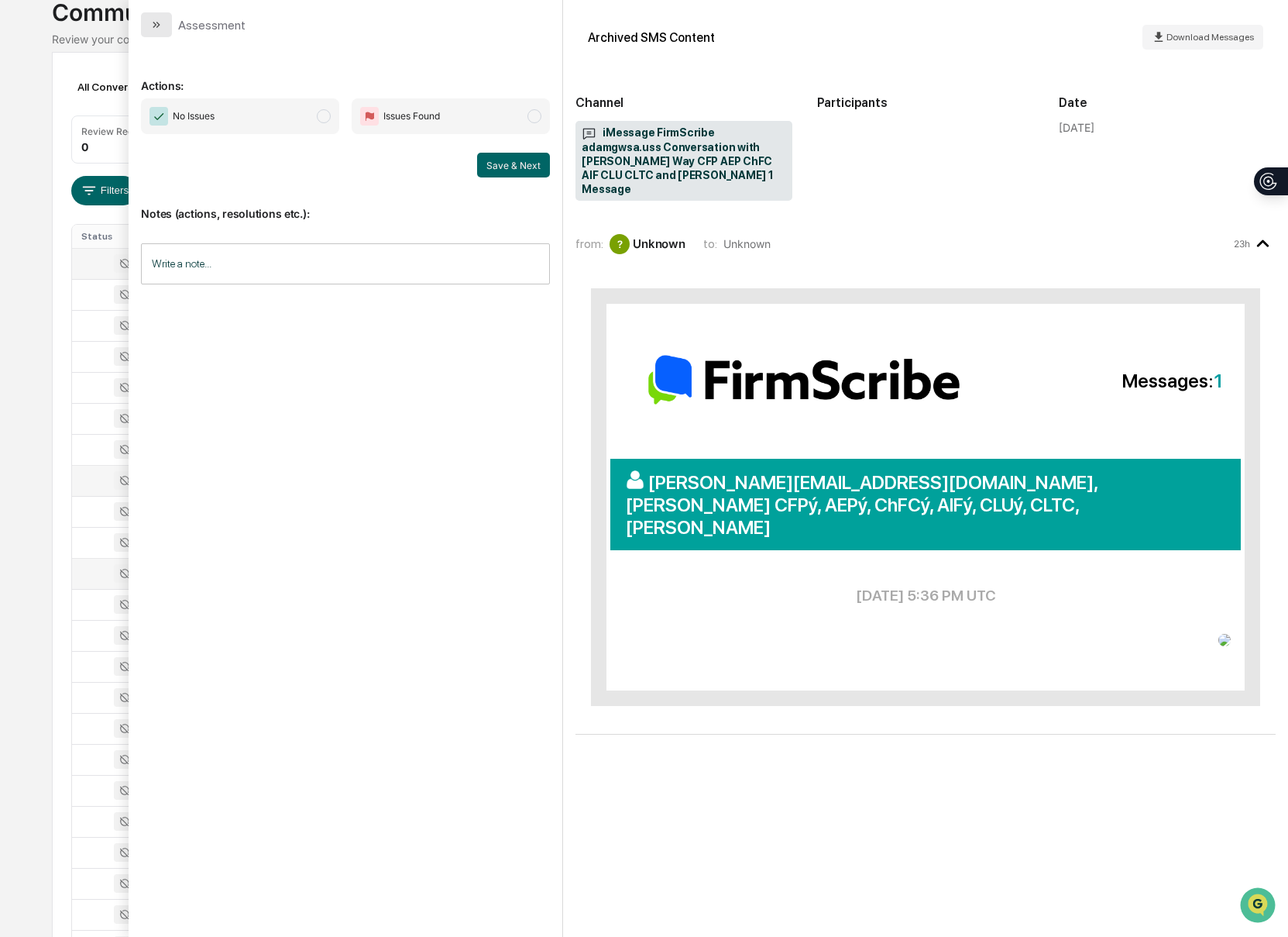
click at [160, 24] on icon "modal" at bounding box center [156, 25] width 13 height 13
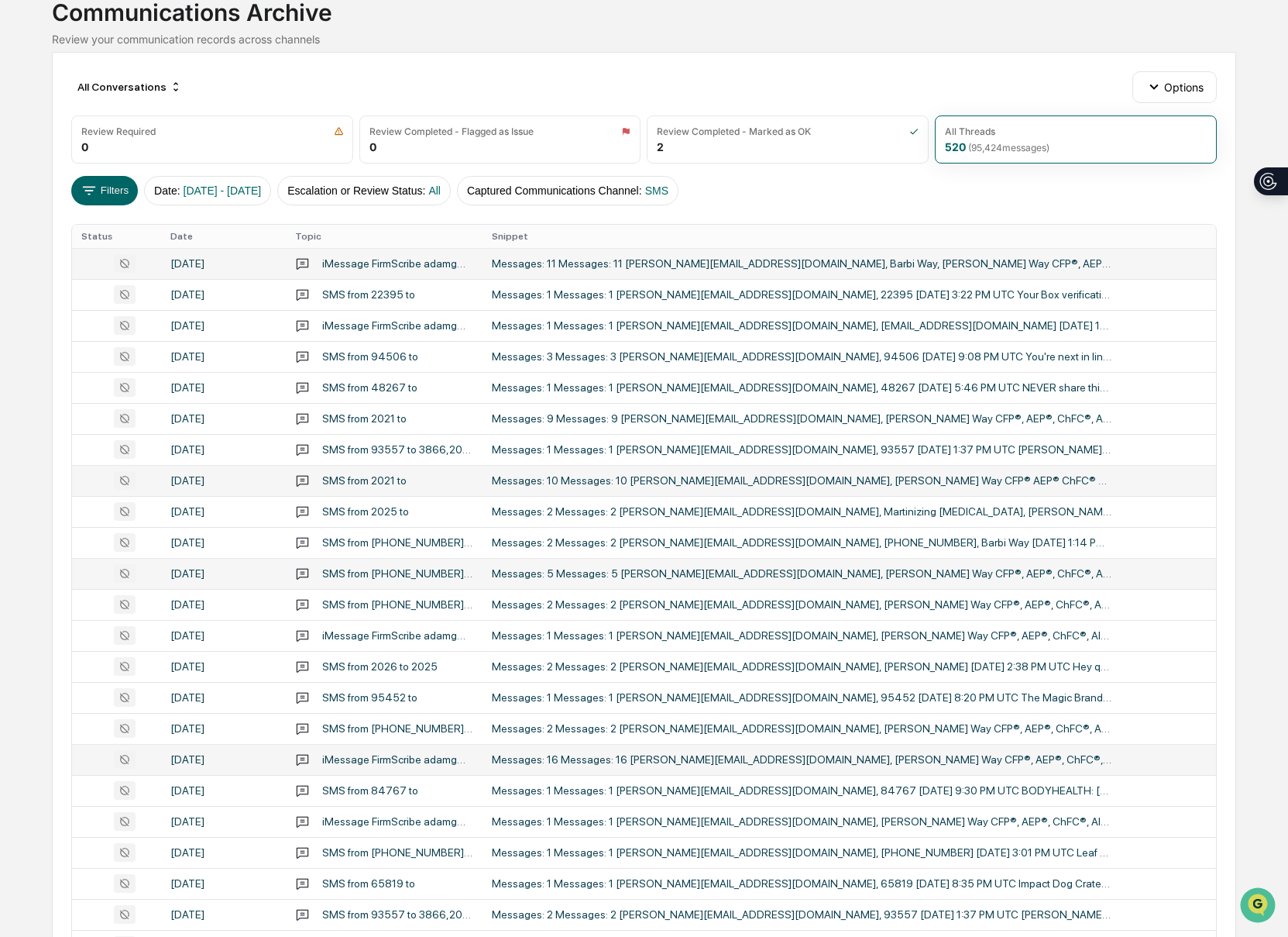
click at [788, 765] on div "Messages: 16 Messages: 16 [PERSON_NAME][EMAIL_ADDRESS][DOMAIN_NAME], [PERSON_NA…" at bounding box center [802, 758] width 619 height 13
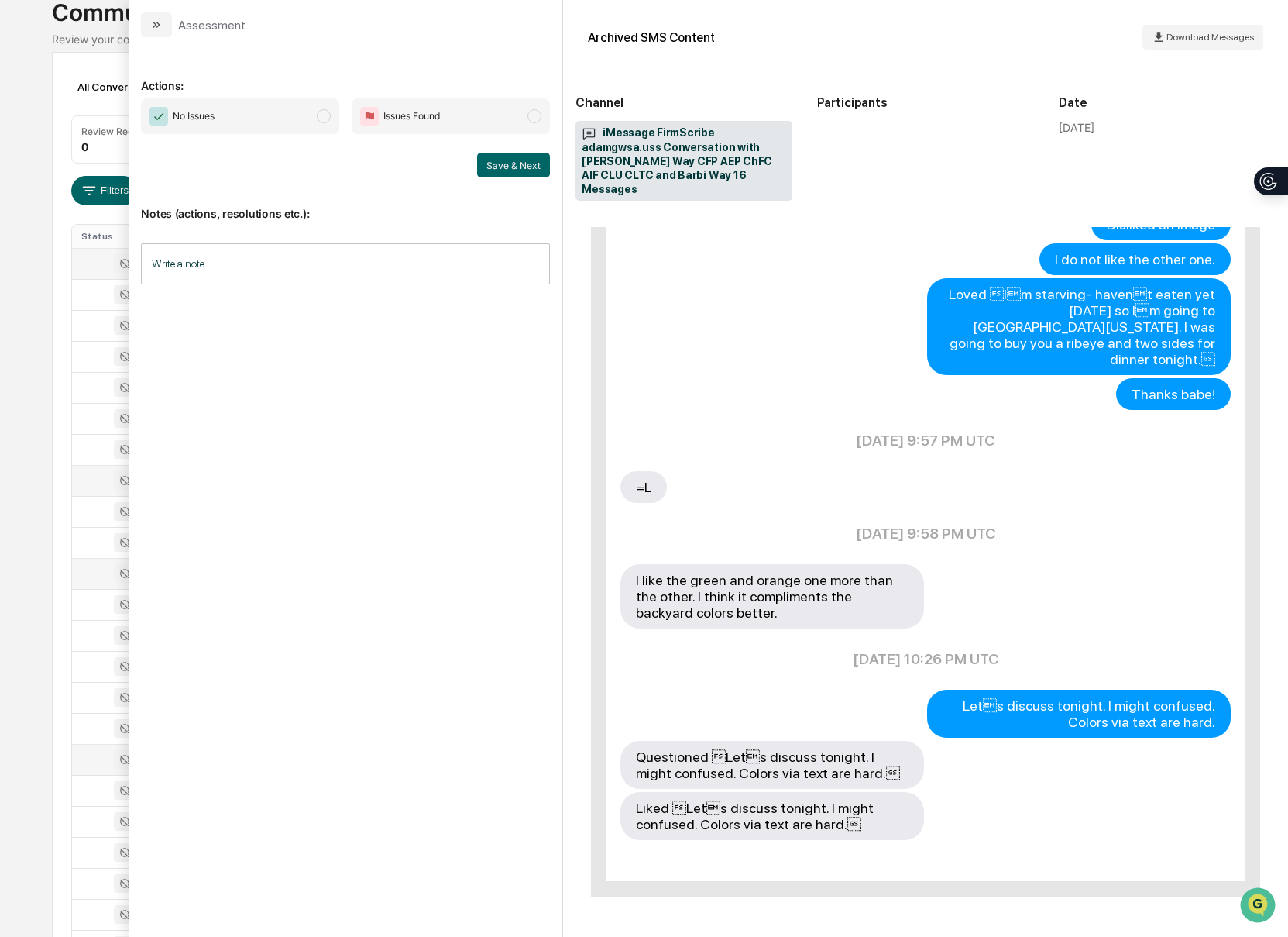
scroll to position [898, 0]
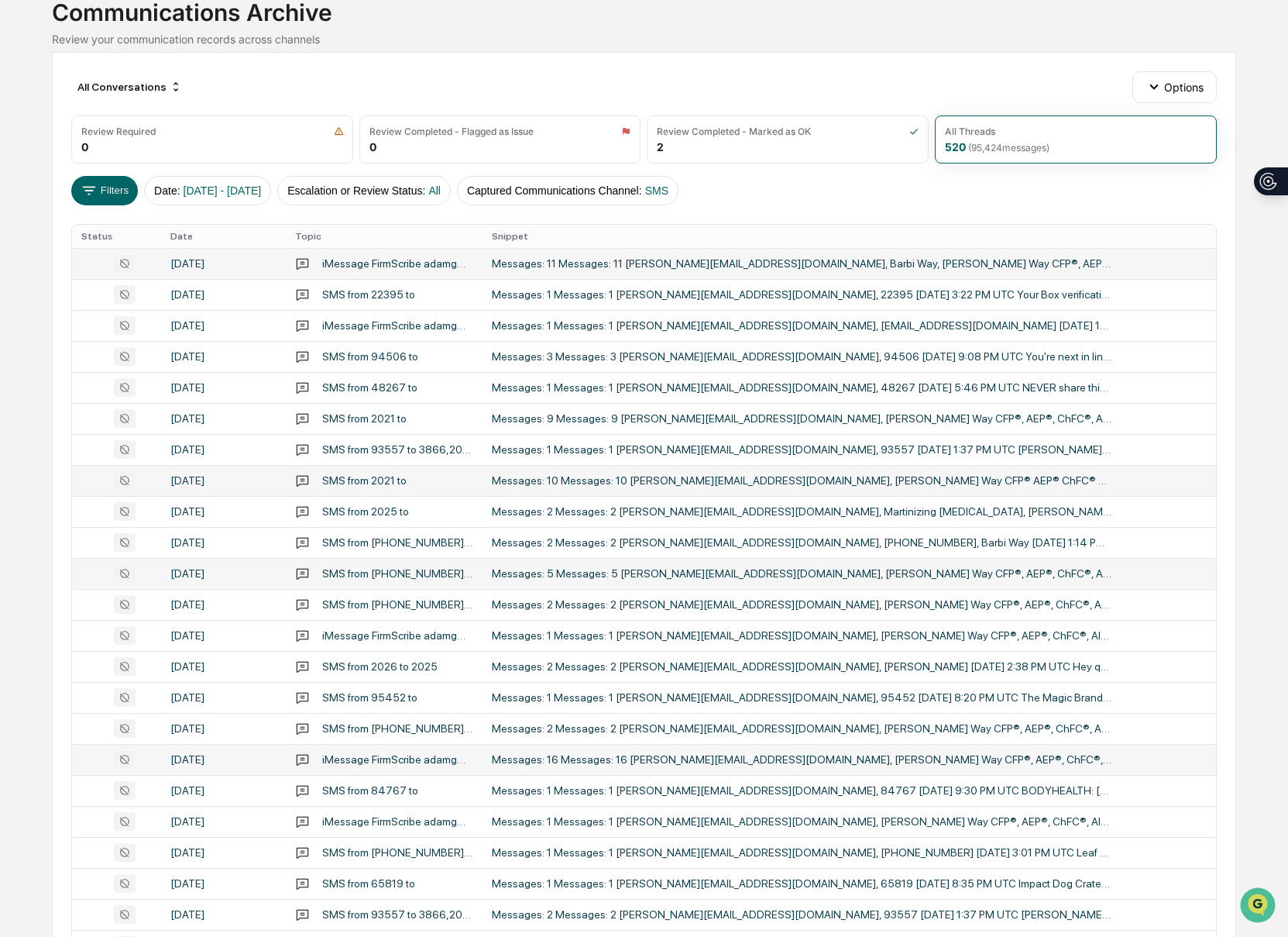
click at [78, 22] on div "Communications Archive" at bounding box center [645, 6] width 1185 height 40
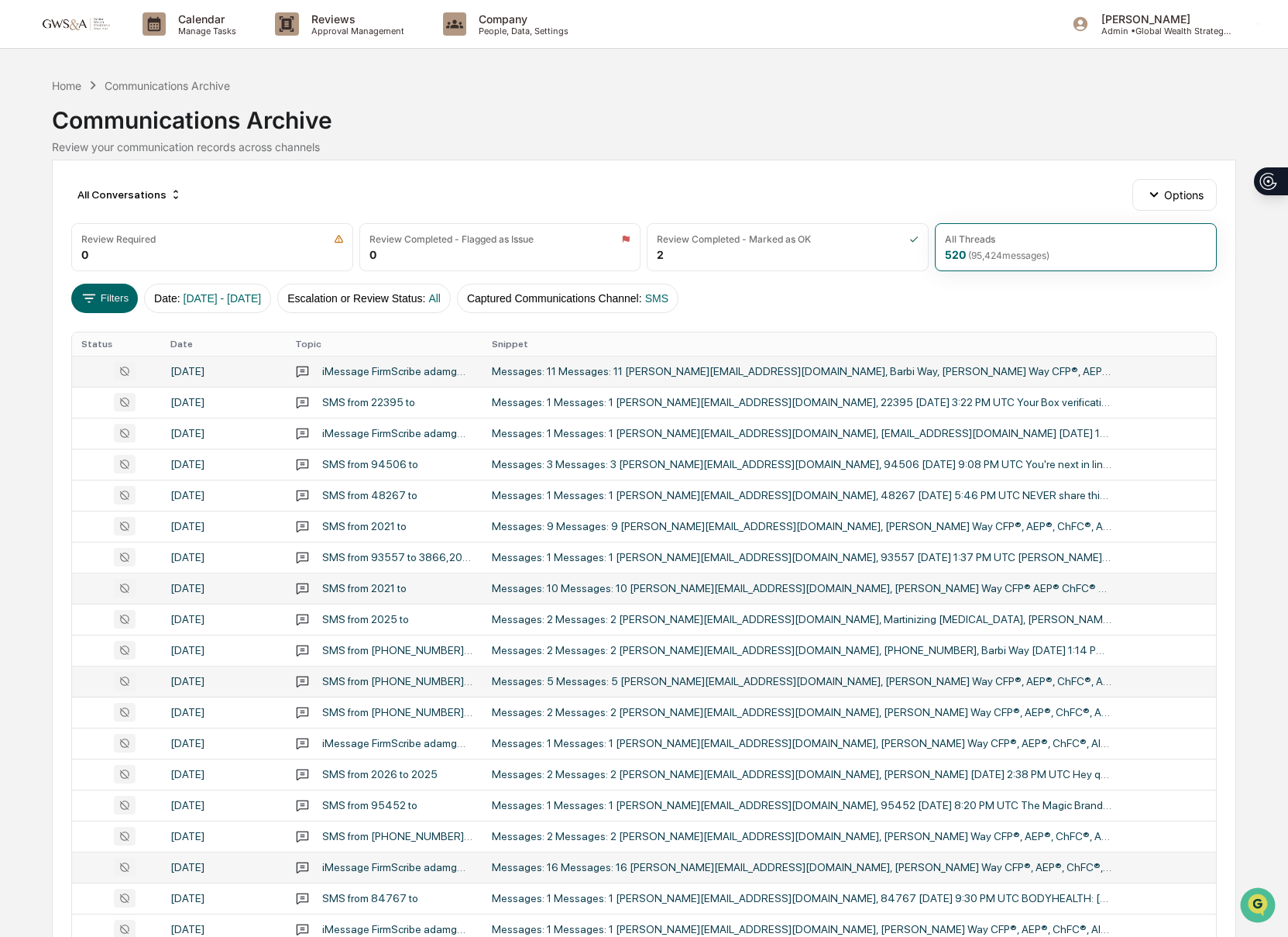
click at [84, 21] on img at bounding box center [74, 23] width 74 height 15
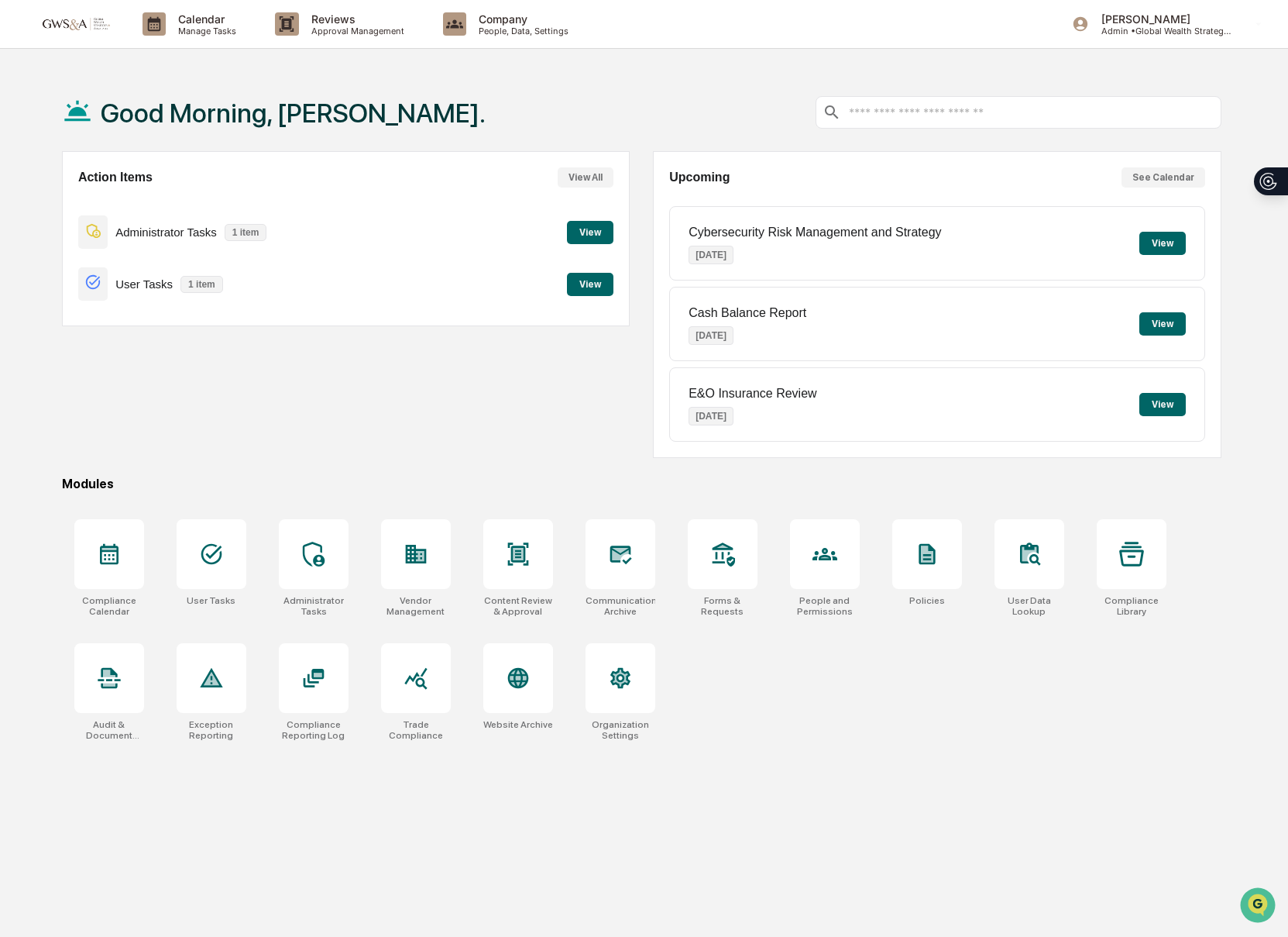
click at [193, 278] on p "1 item" at bounding box center [201, 284] width 42 height 17
drag, startPoint x: 63, startPoint y: 101, endPoint x: 435, endPoint y: 115, distance: 372.3
click at [435, 115] on div "Good Morning, [PERSON_NAME]." at bounding box center [642, 112] width 1160 height 78
click at [187, 37] on div "Calendar Manage Tasks" at bounding box center [196, 24] width 132 height 48
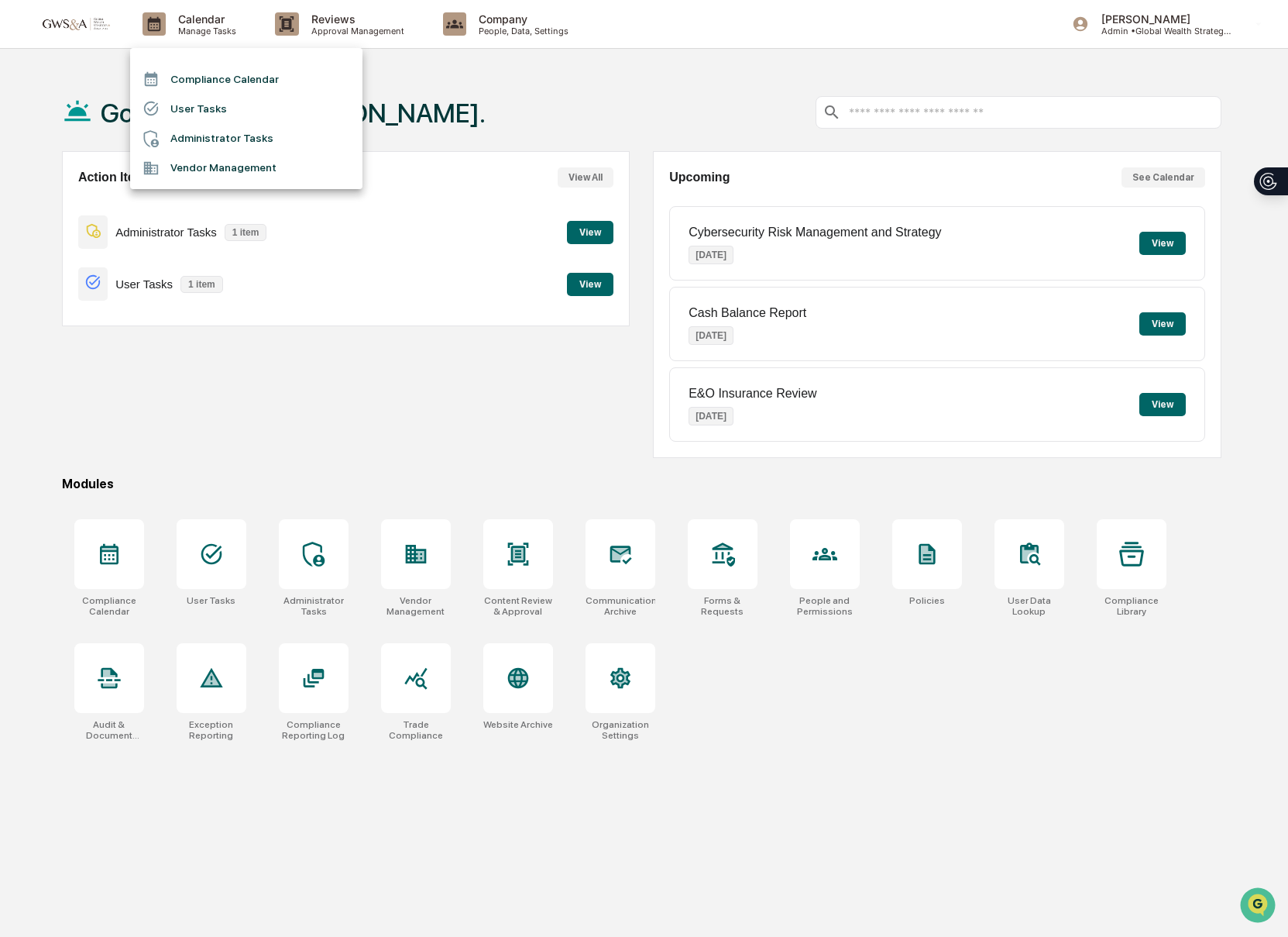
click at [398, 74] on div at bounding box center [644, 468] width 1288 height 937
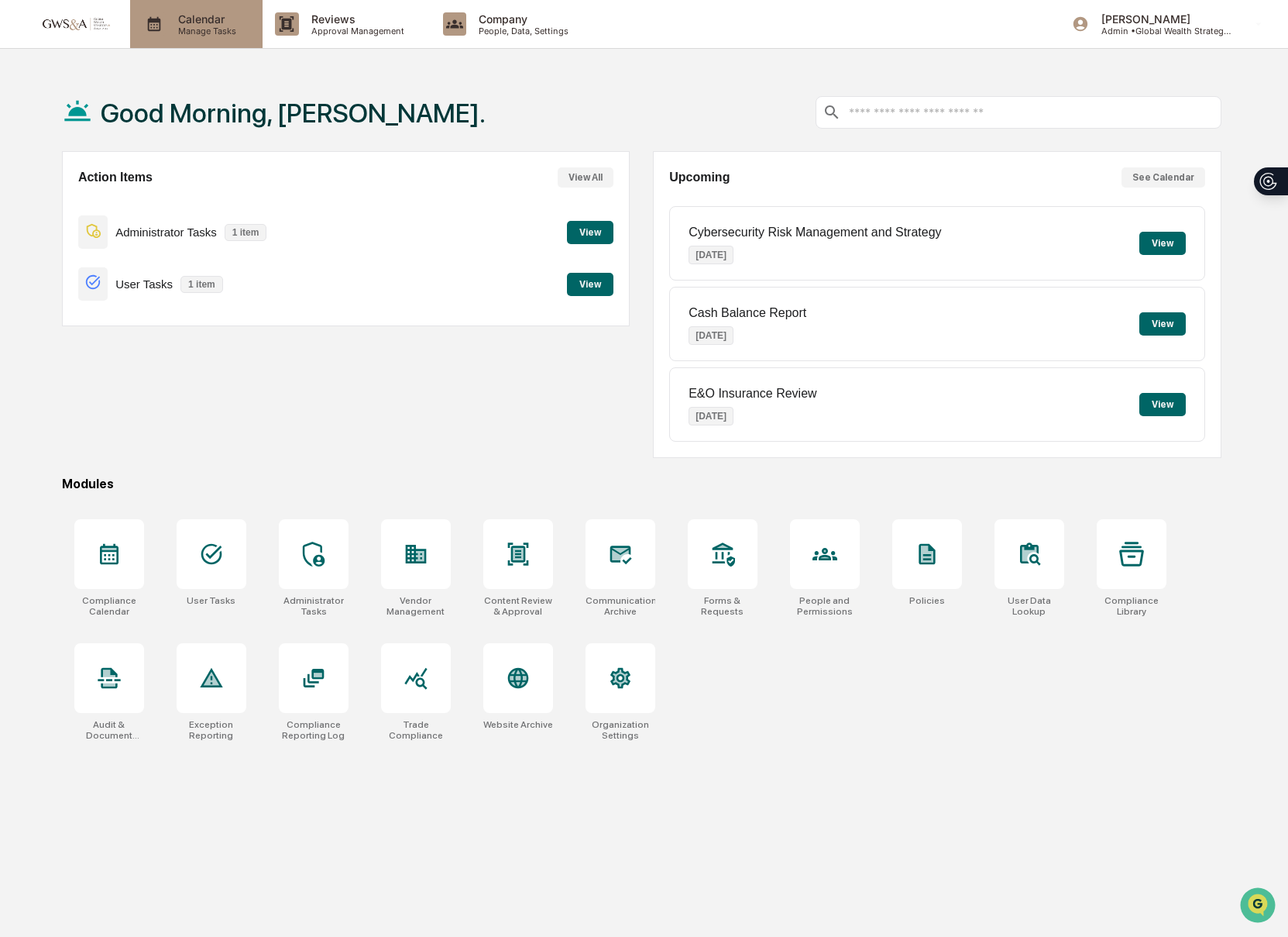
click at [194, 42] on div "Calendar Manage Tasks" at bounding box center [196, 24] width 132 height 48
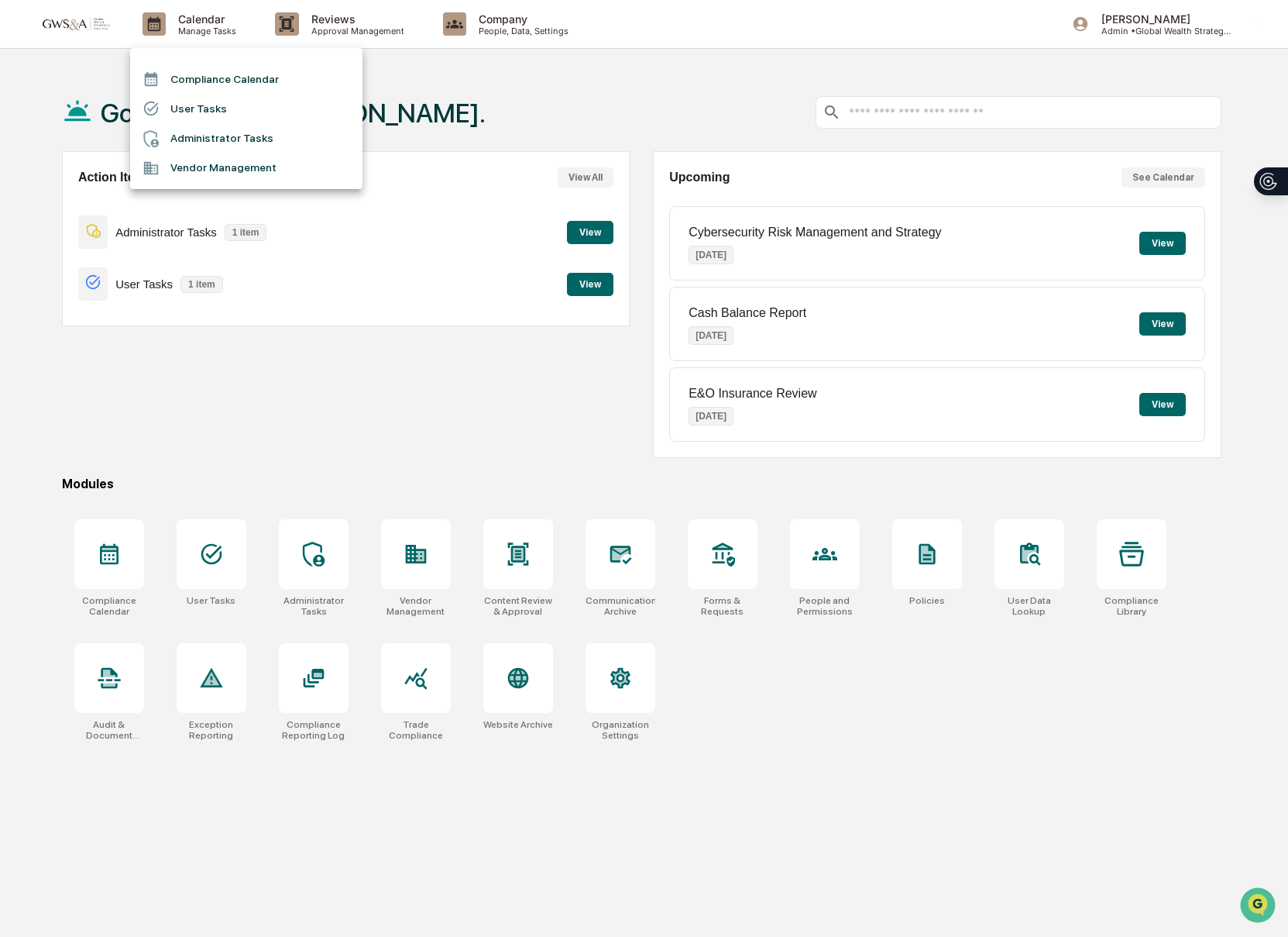
click at [476, 29] on div at bounding box center [644, 468] width 1288 height 937
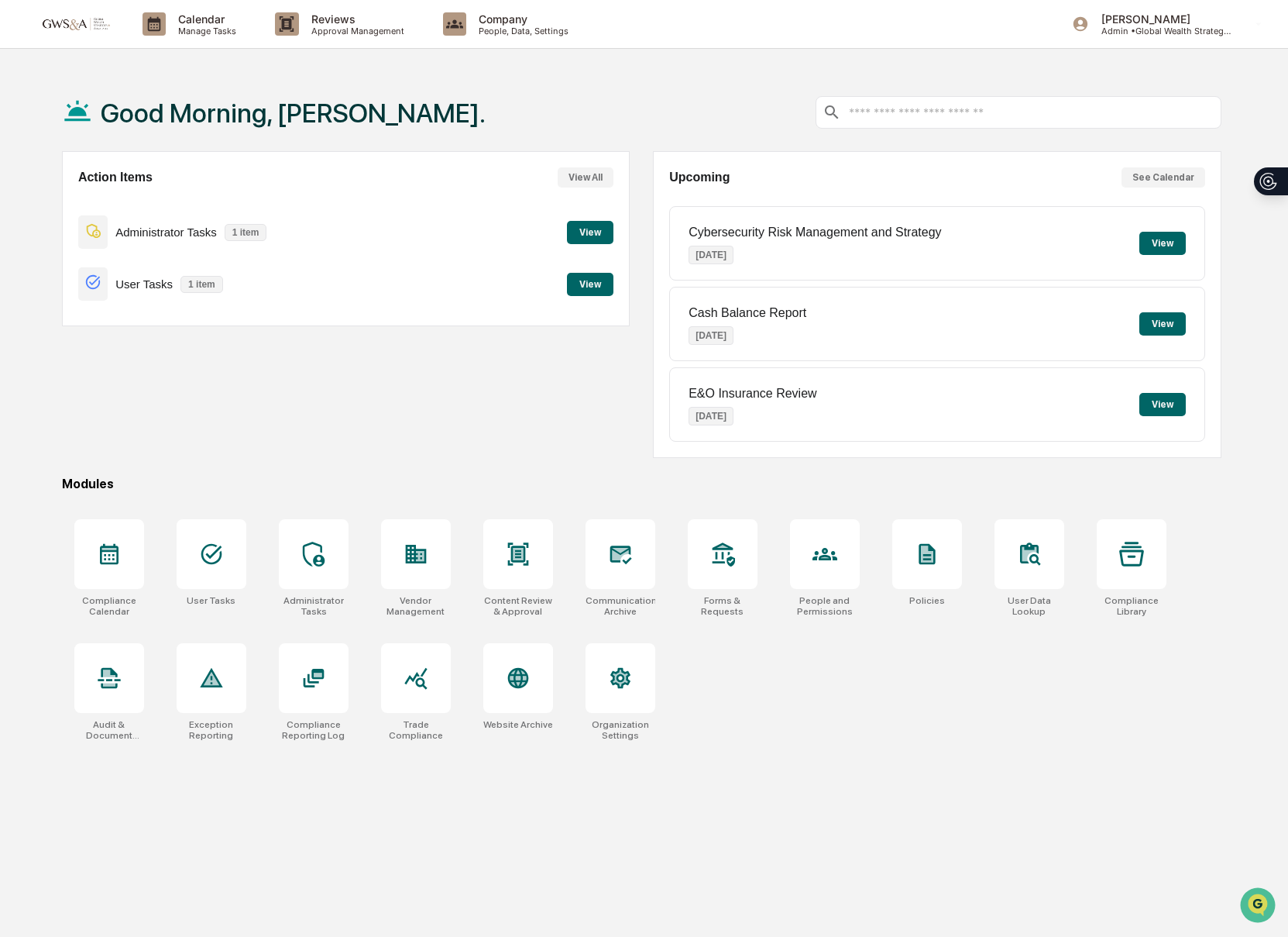
click at [524, 25] on div "Compliance Calendar User Tasks Administrator Tasks Vendor Management" at bounding box center [644, 468] width 1288 height 937
click at [524, 26] on p "People, Data, Settings" at bounding box center [522, 31] width 110 height 11
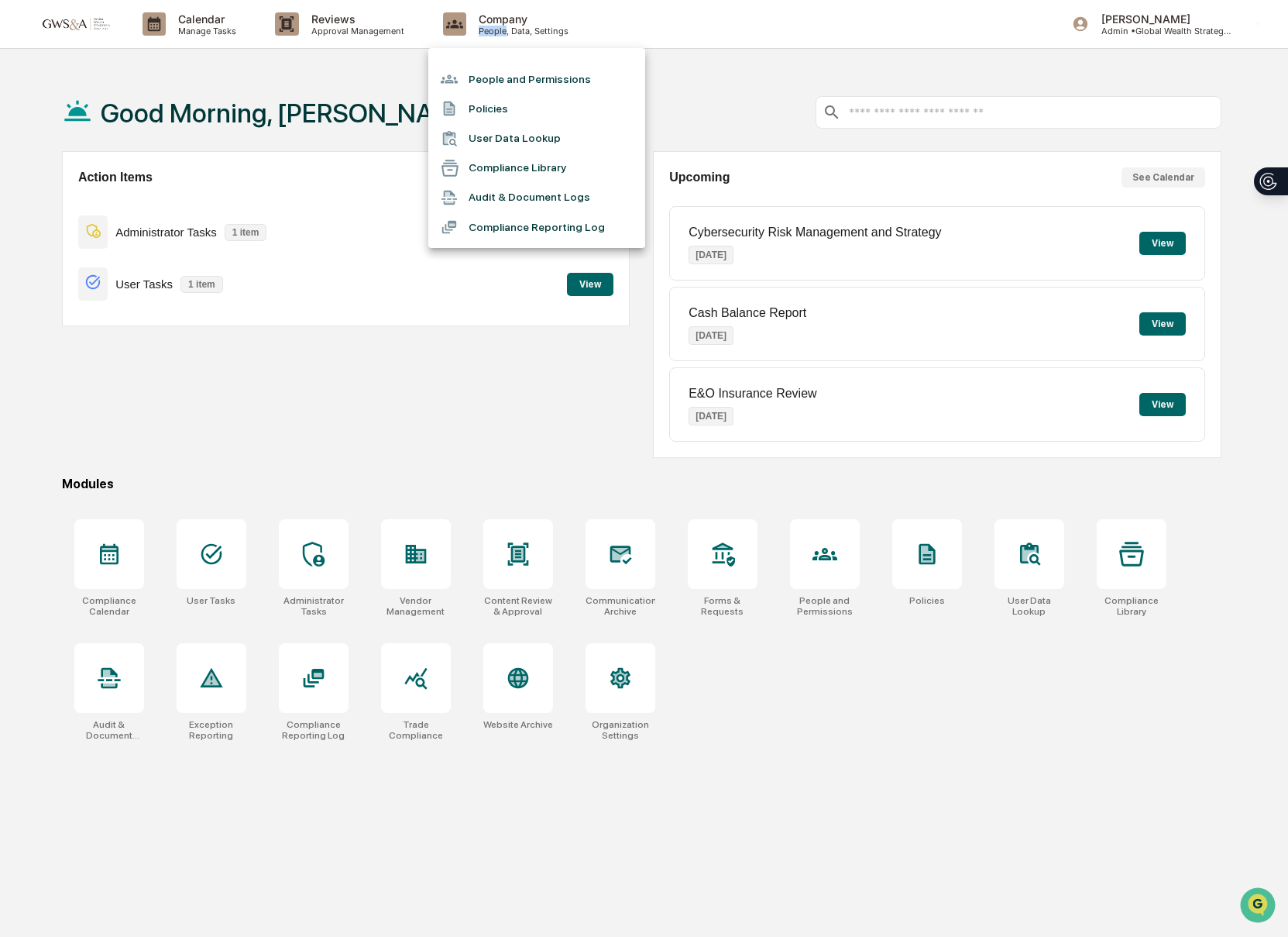
click at [502, 75] on li "People and Permissions" at bounding box center [537, 79] width 217 height 30
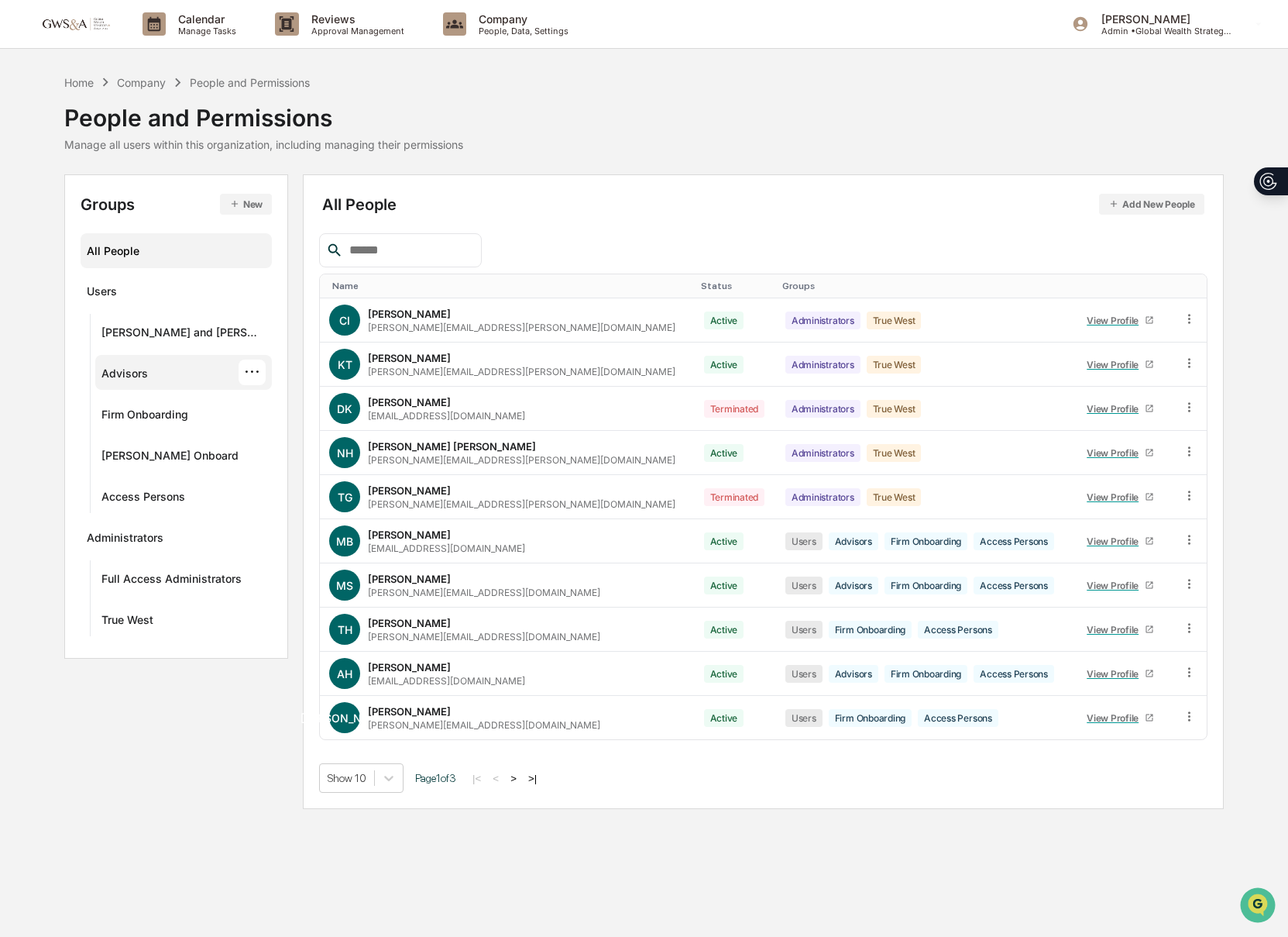
click at [168, 364] on div "Advisors ···" at bounding box center [183, 372] width 165 height 26
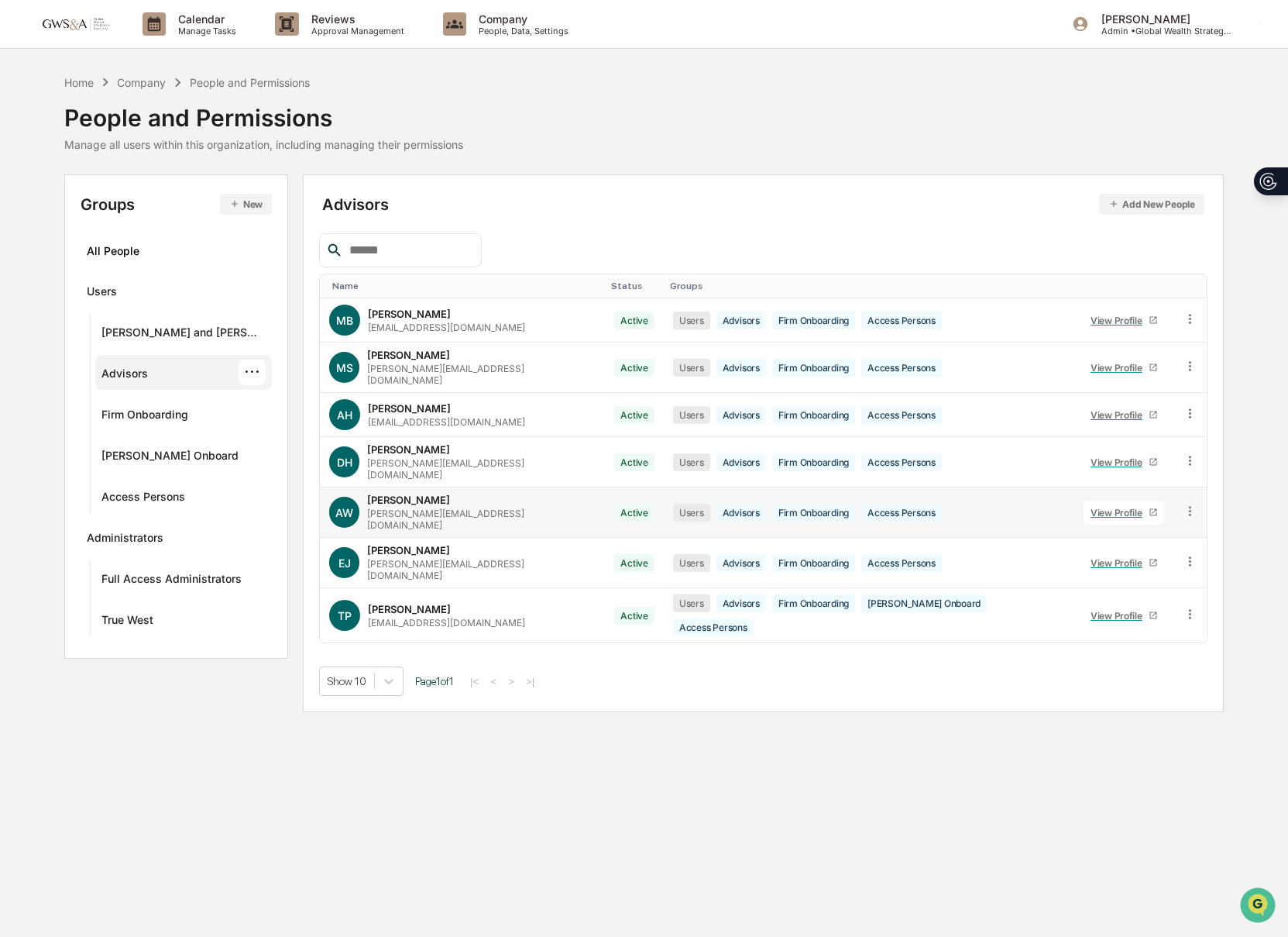
click at [1112, 507] on div "View Profile" at bounding box center [1119, 513] width 58 height 12
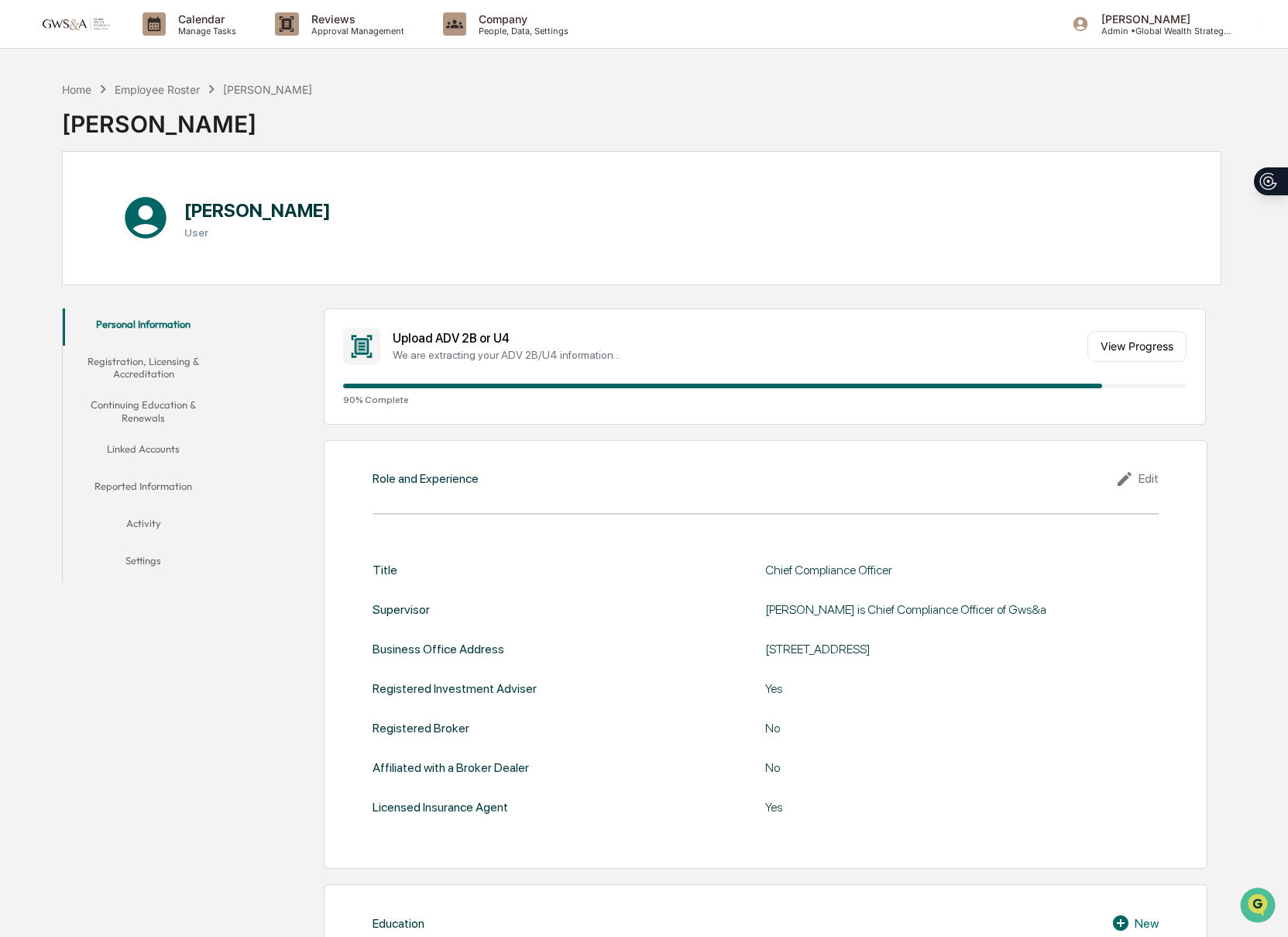
click at [151, 488] on button "Reported Information" at bounding box center [144, 489] width 162 height 37
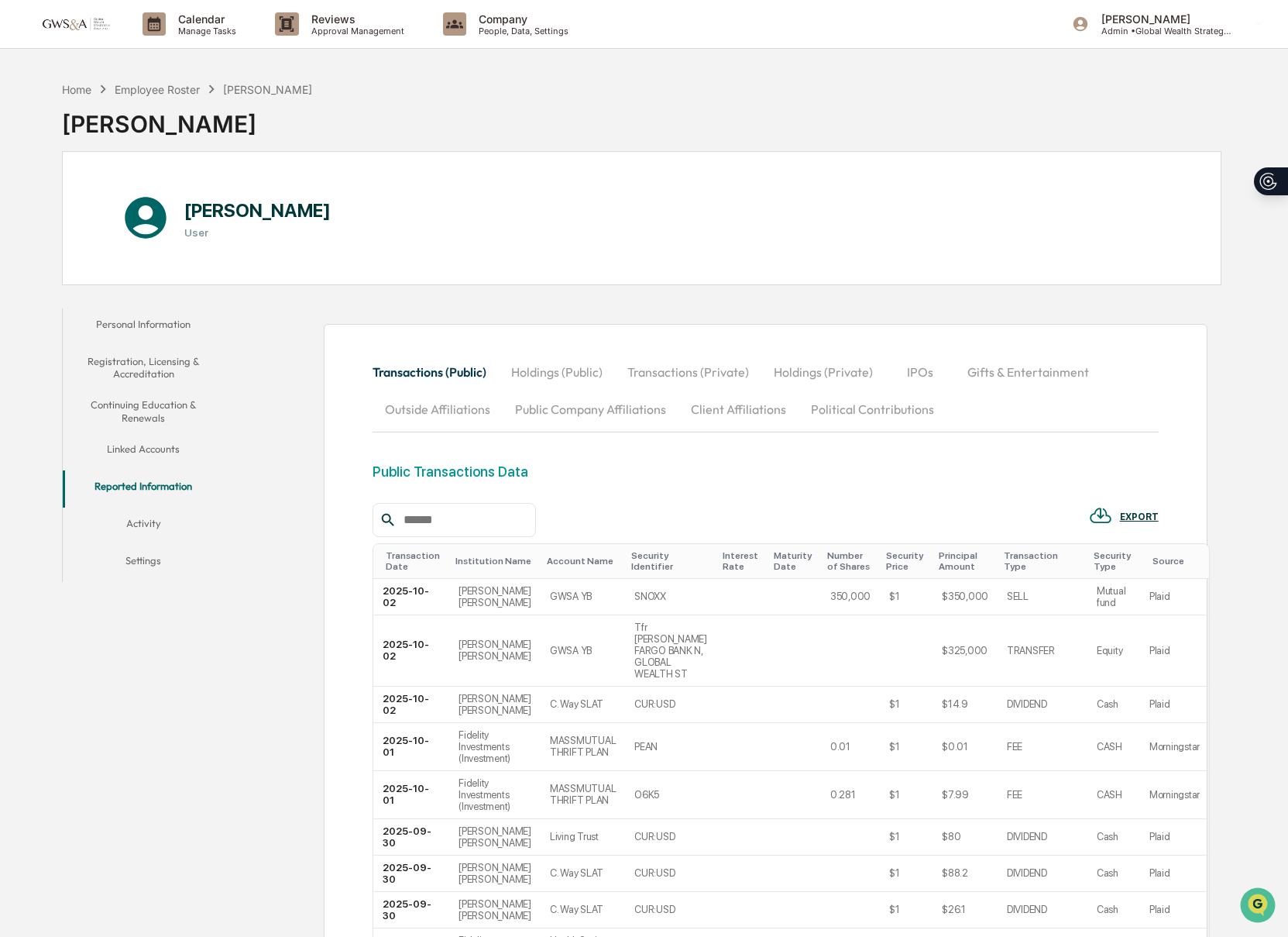
click at [466, 413] on button "Outside Affiliations" at bounding box center [438, 409] width 130 height 37
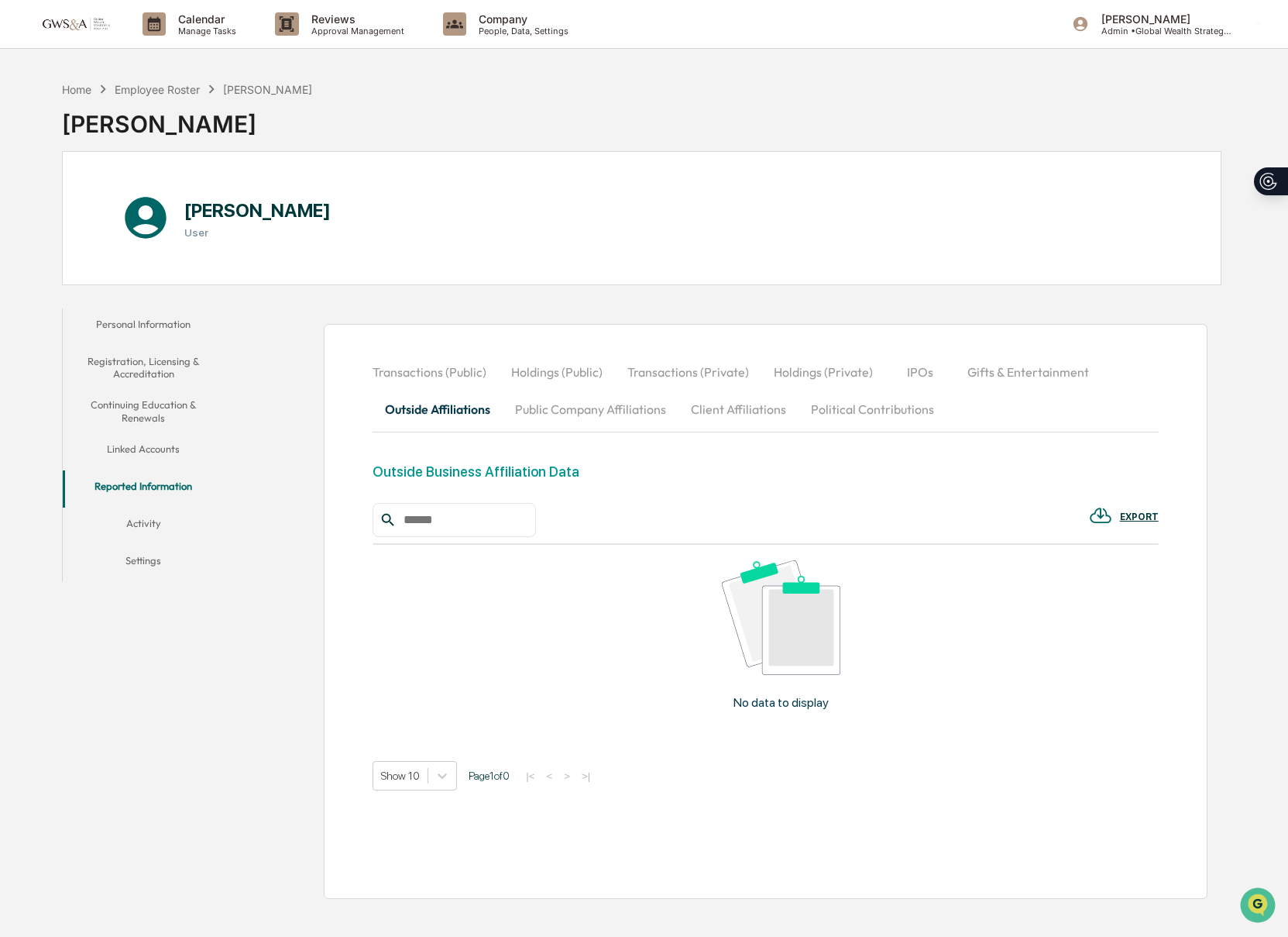
click at [431, 474] on div "Outside Business Affiliation Data" at bounding box center [476, 471] width 207 height 16
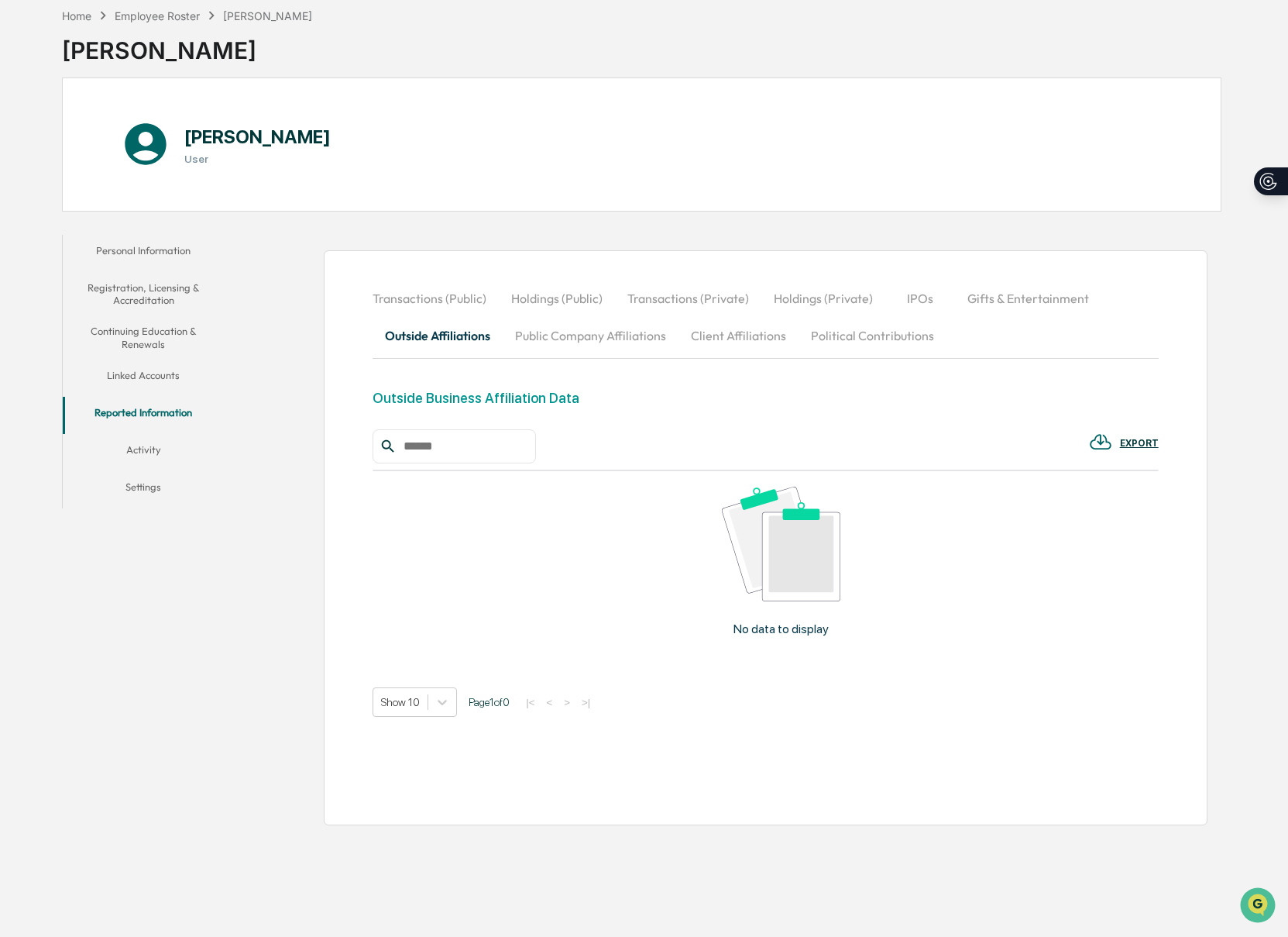
click at [173, 446] on button "Activity" at bounding box center [144, 453] width 162 height 37
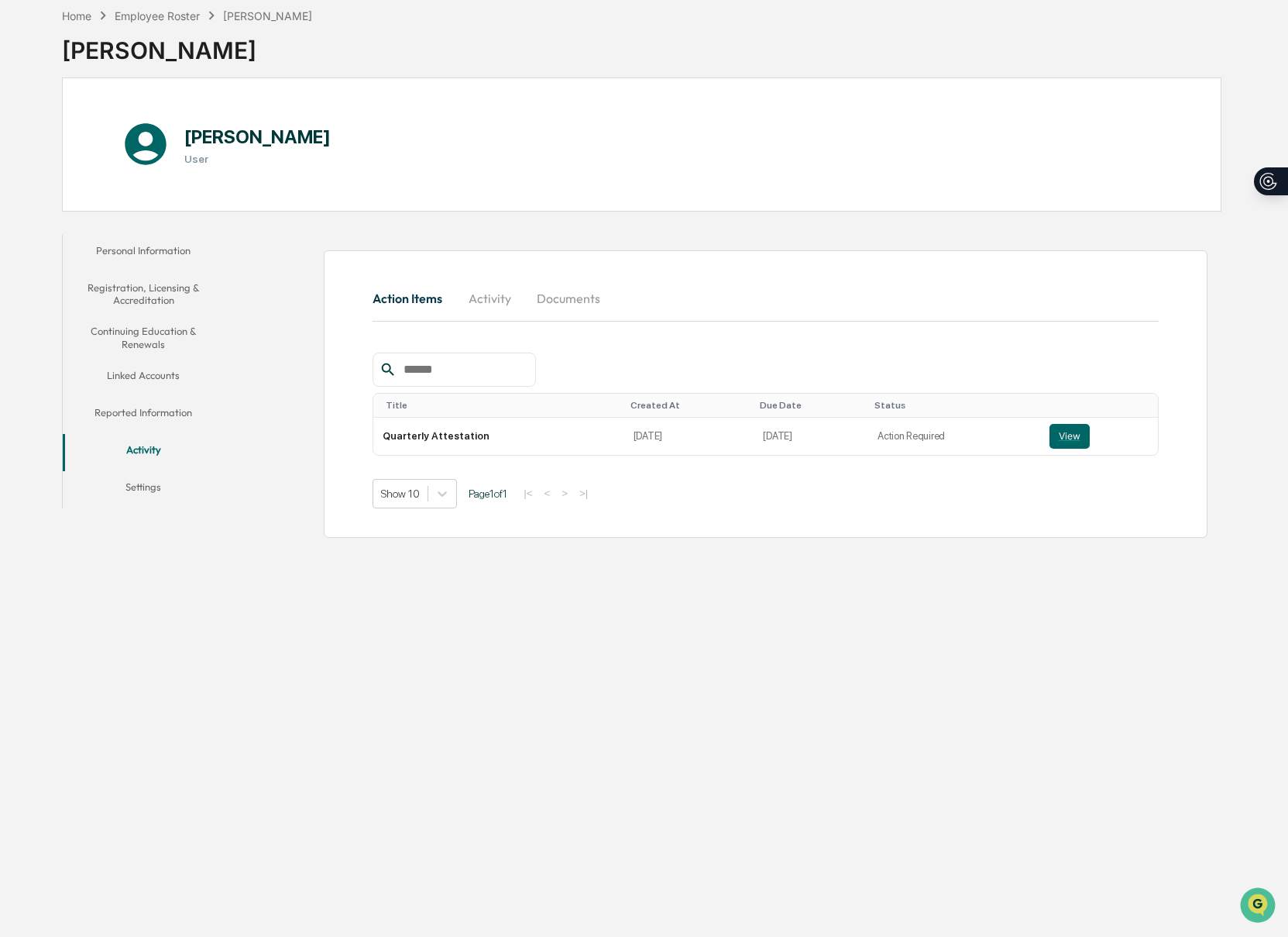
click at [164, 402] on button "Reported Information" at bounding box center [144, 415] width 162 height 37
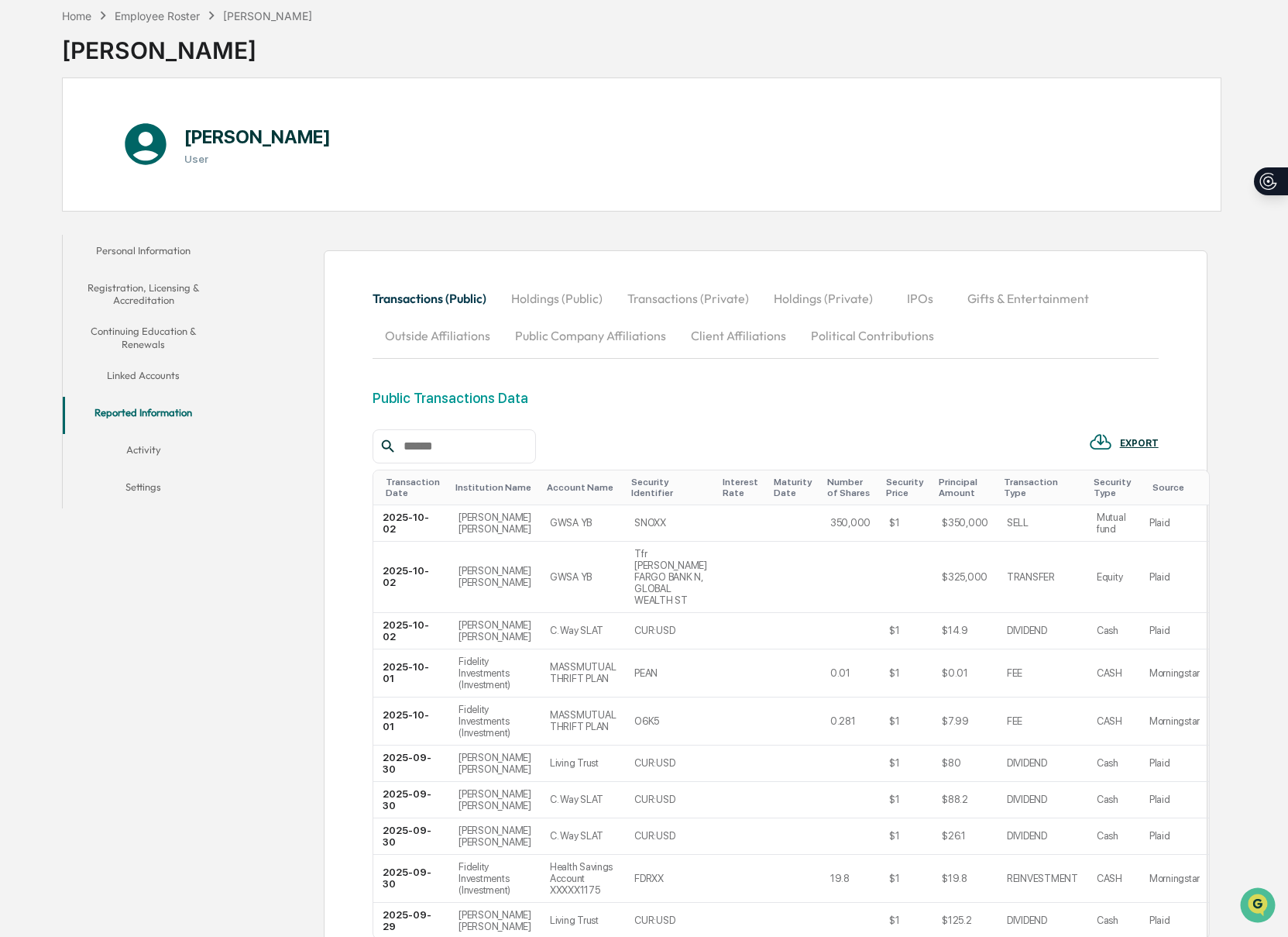
click at [447, 330] on button "Outside Affiliations" at bounding box center [438, 335] width 130 height 37
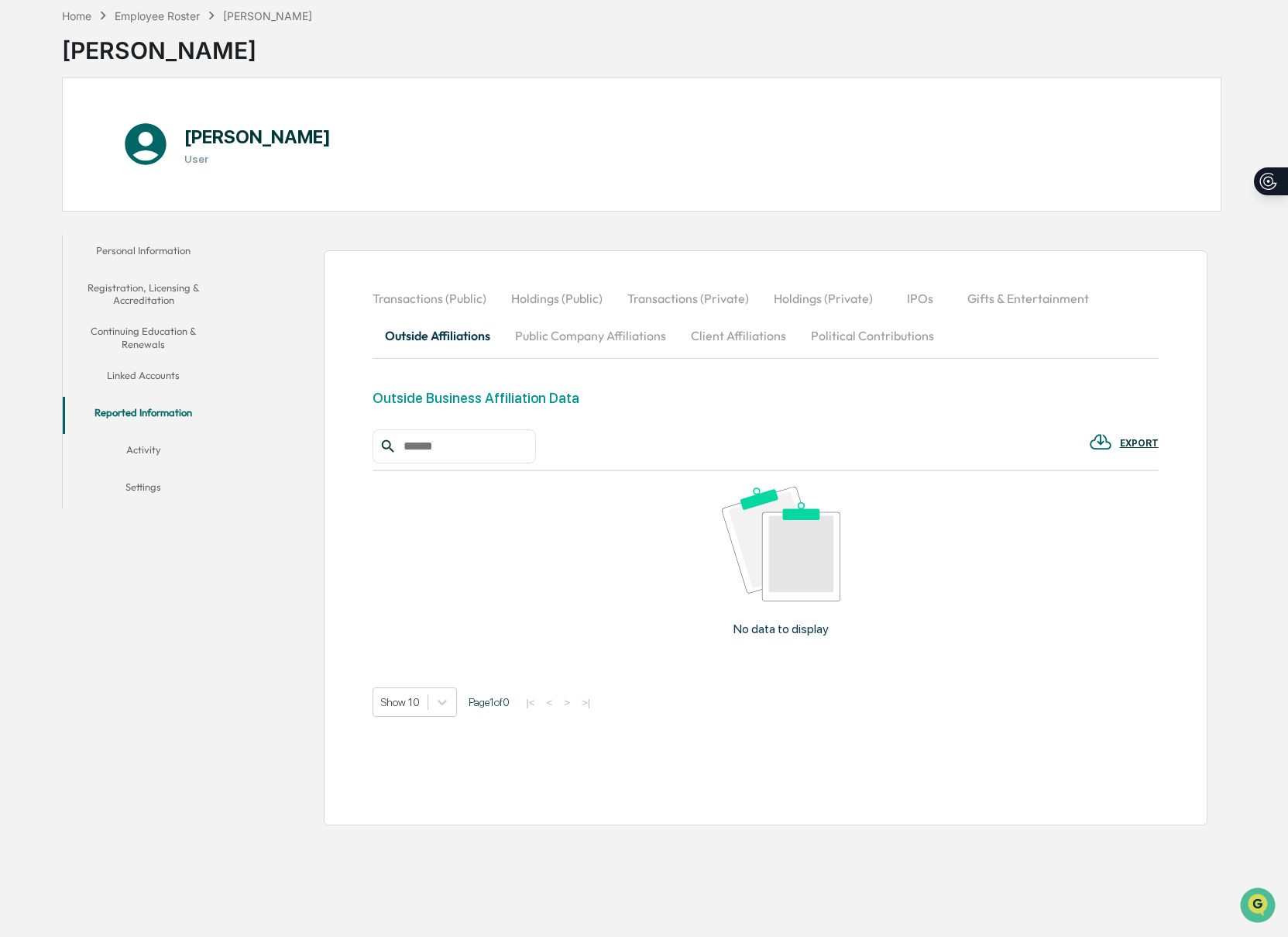
click at [766, 582] on img at bounding box center [780, 543] width 117 height 115
click at [403, 390] on div "Outside Business Affiliation Data" at bounding box center [476, 397] width 207 height 16
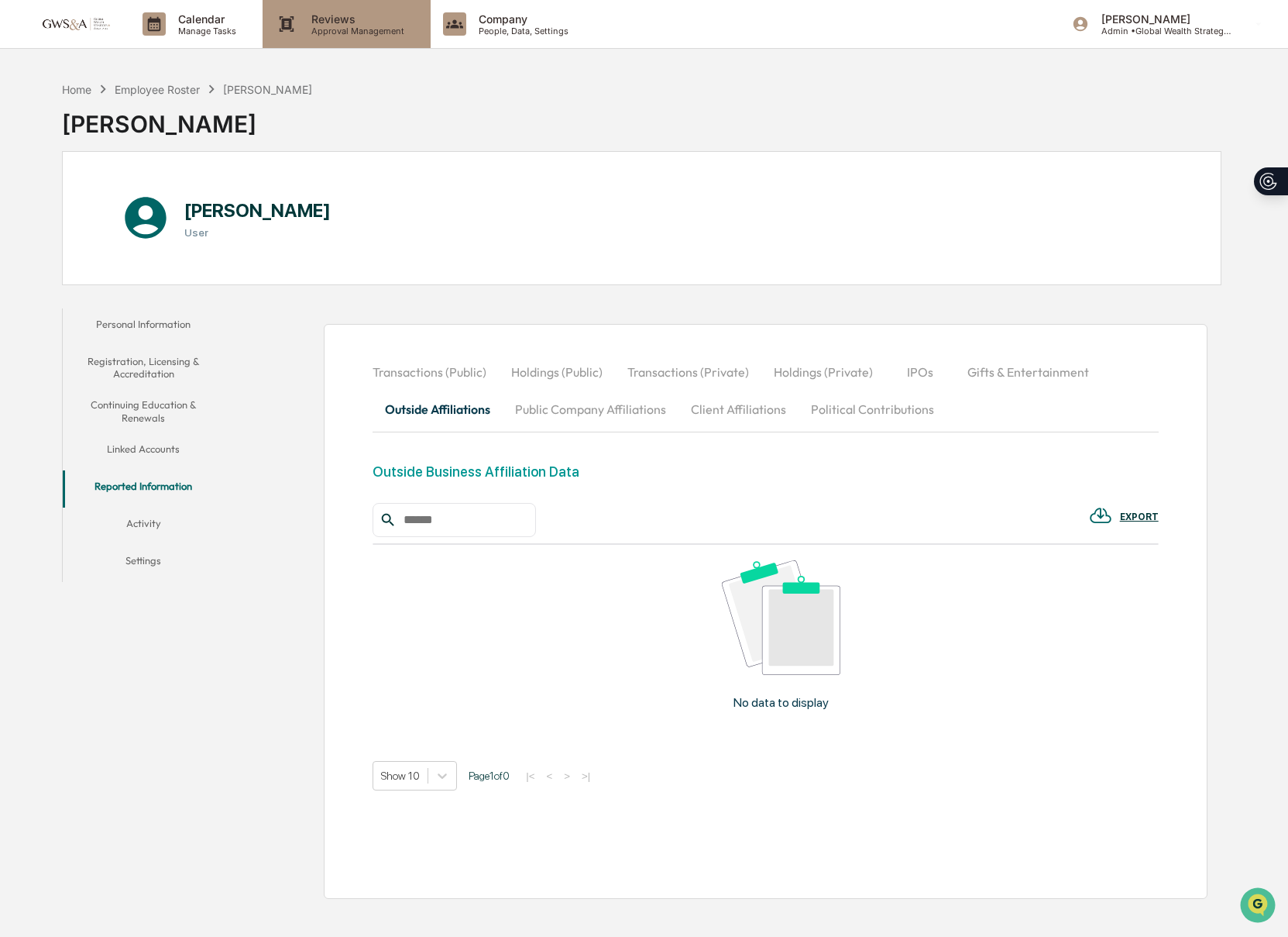
click at [309, 33] on p "Approval Management" at bounding box center [355, 31] width 113 height 11
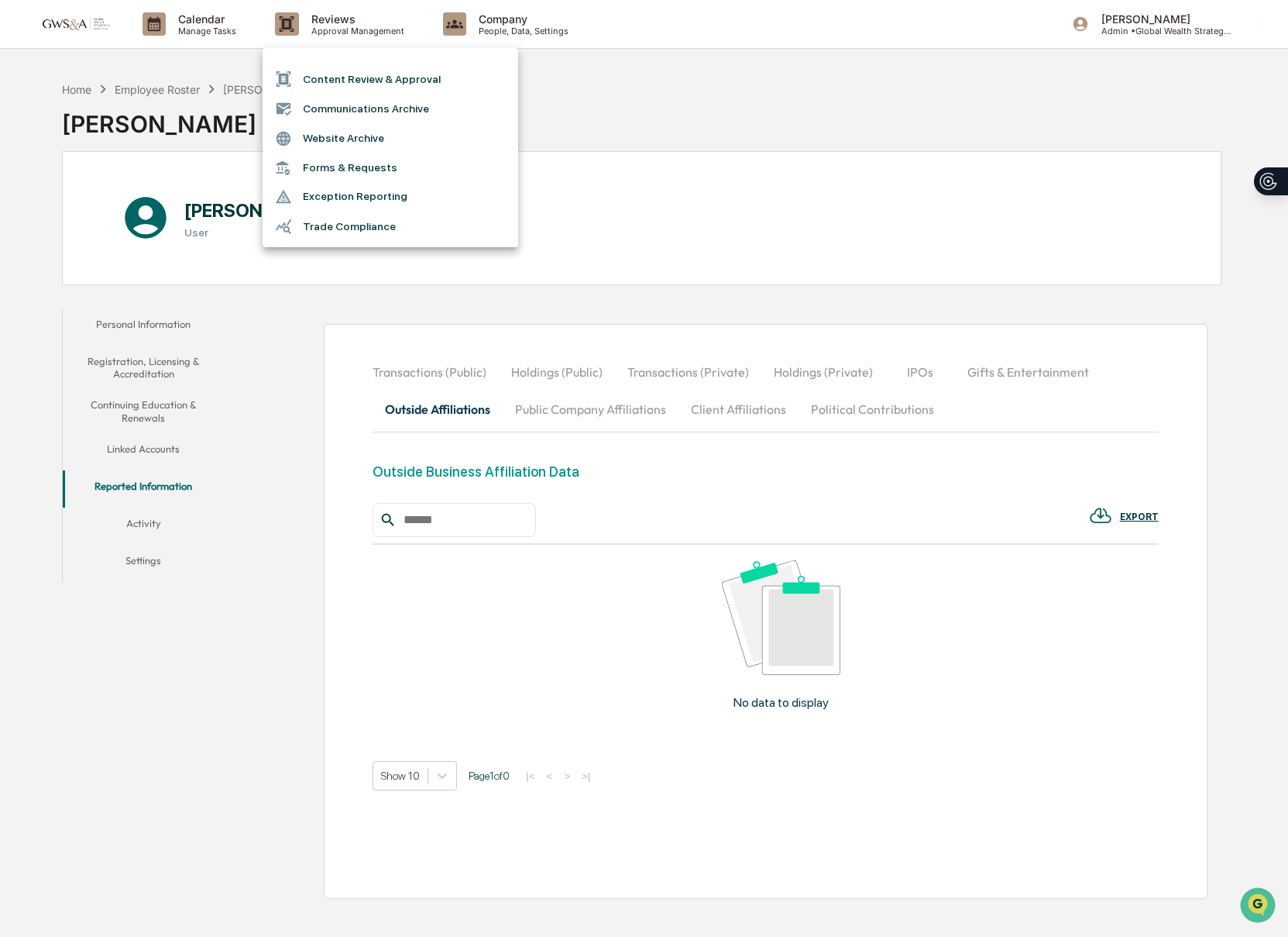
click at [161, 288] on div at bounding box center [644, 468] width 1288 height 937
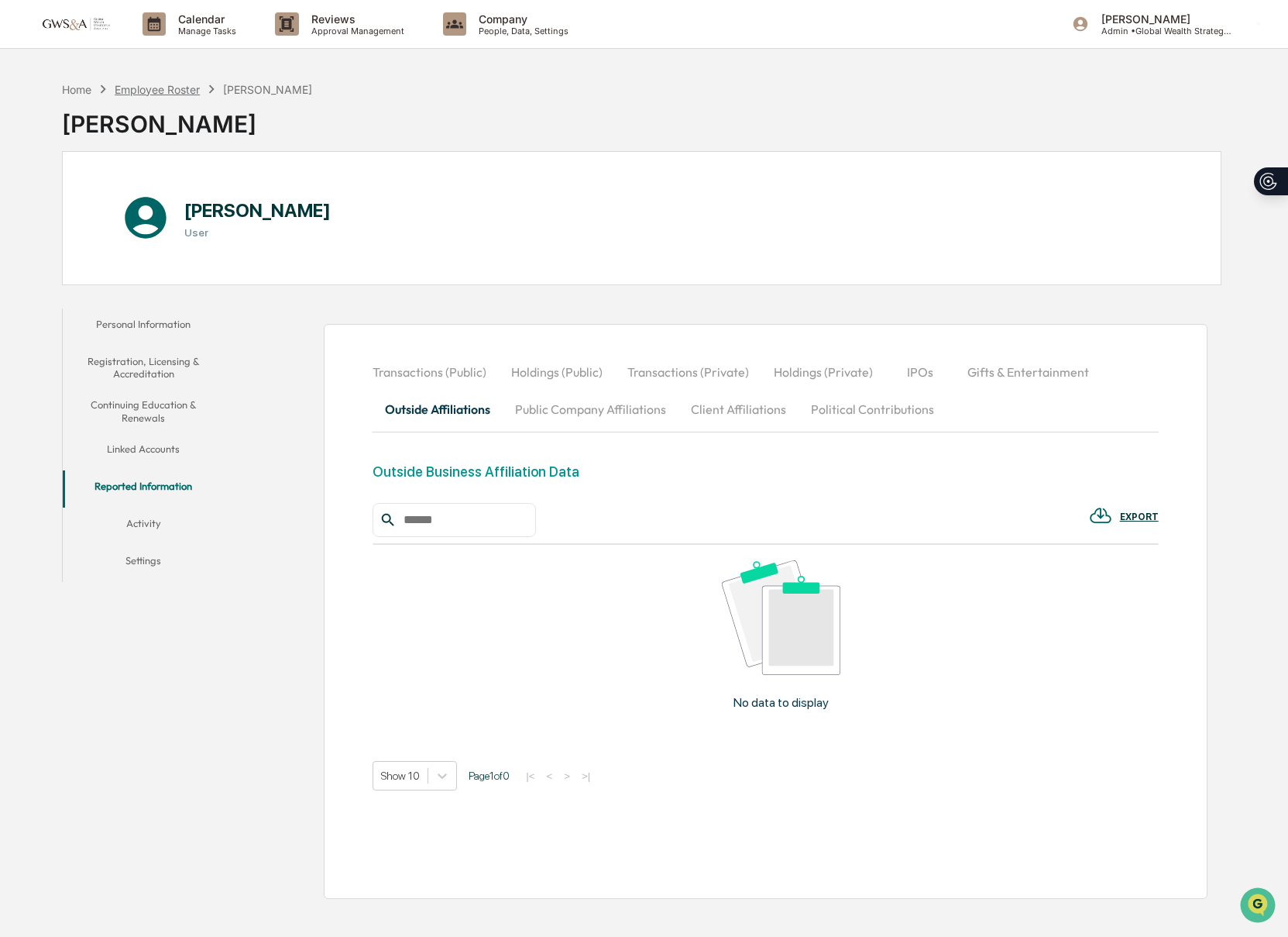
click at [165, 90] on div "Employee Roster" at bounding box center [157, 89] width 85 height 13
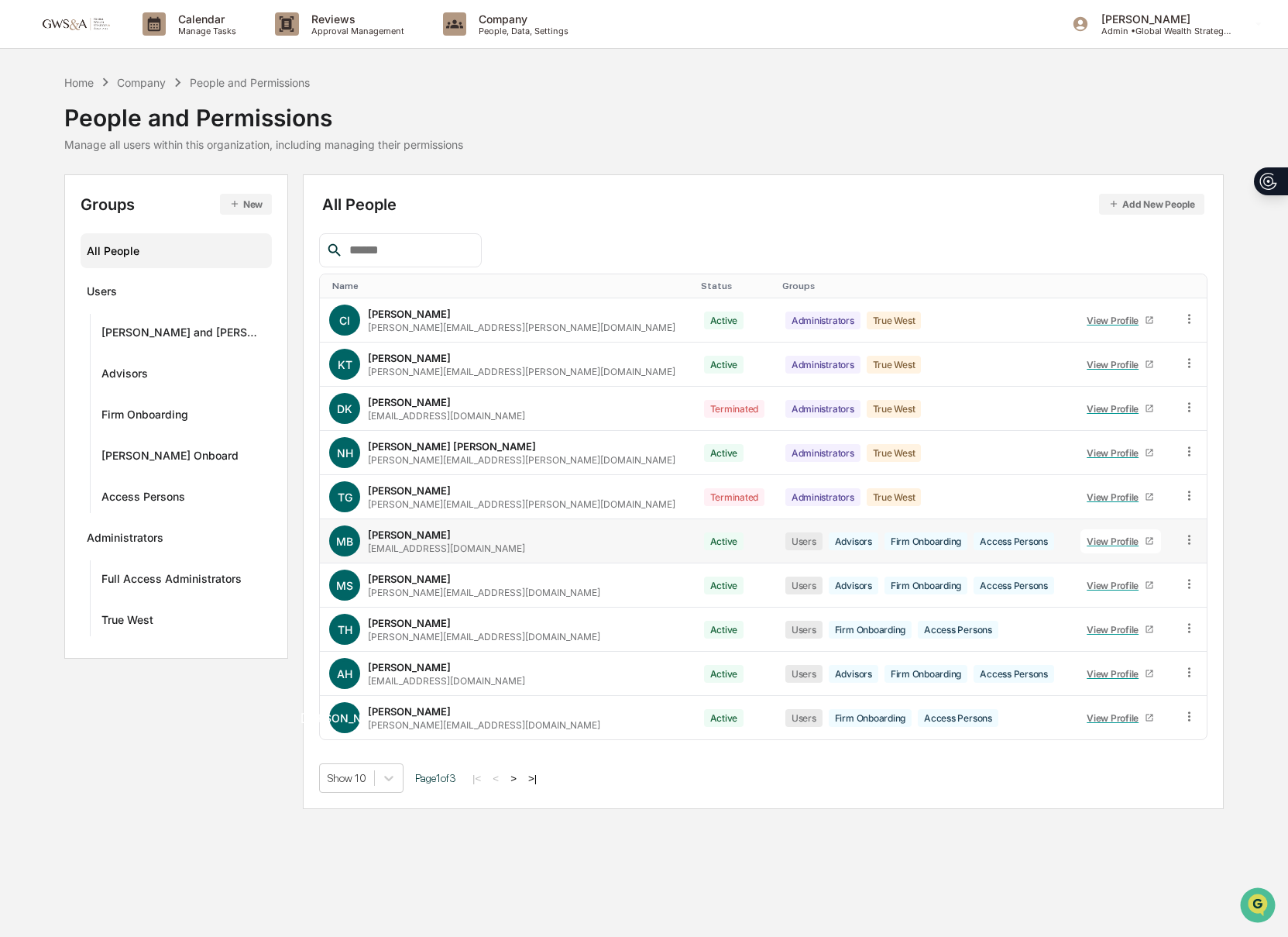
click at [1037, 533] on div "Users Advisors Firm Onboarding Access Persons" at bounding box center [923, 541] width 276 height 18
click at [1097, 543] on div "View Profile" at bounding box center [1115, 541] width 58 height 12
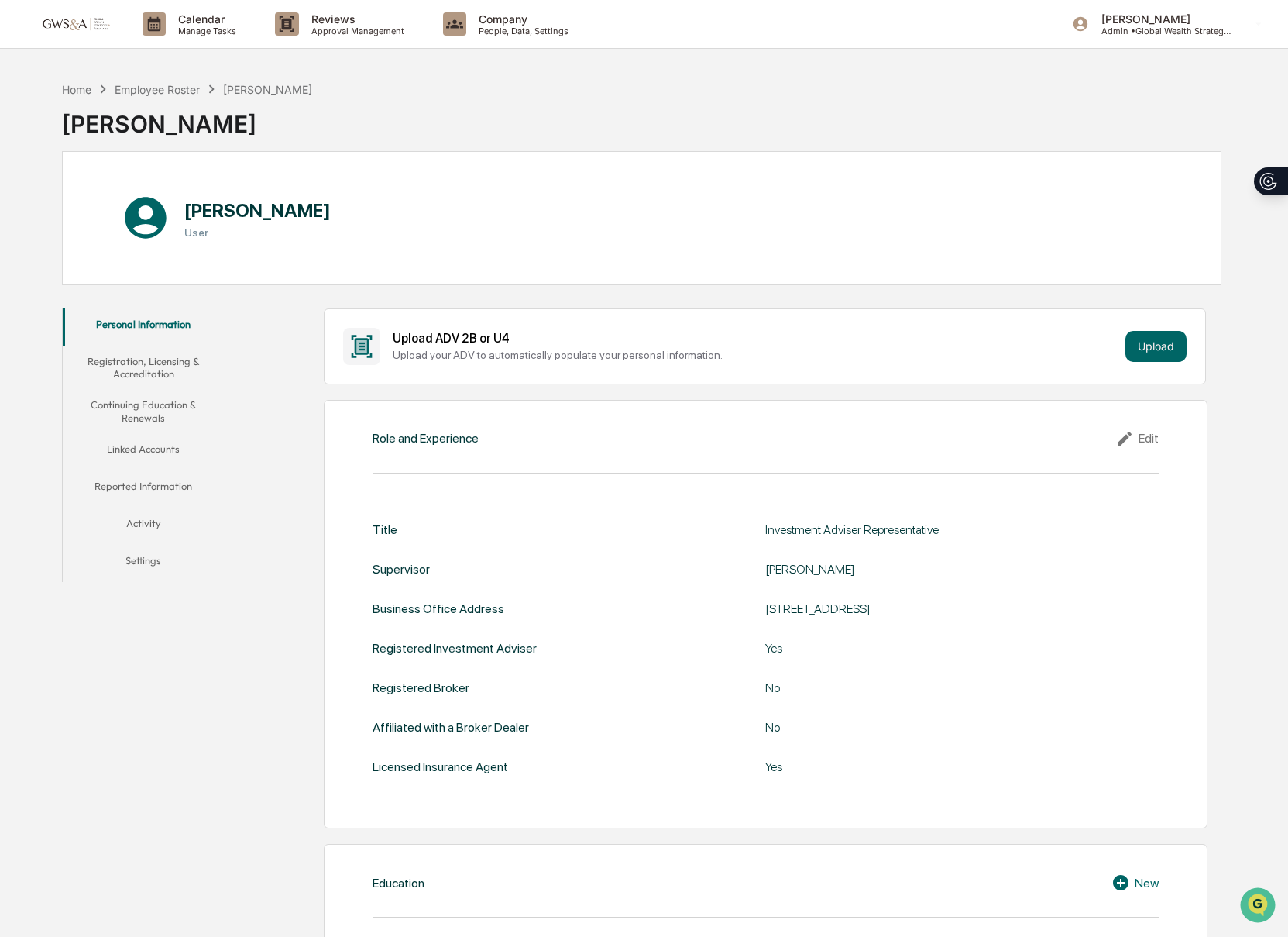
click at [149, 487] on button "Reported Information" at bounding box center [144, 489] width 162 height 37
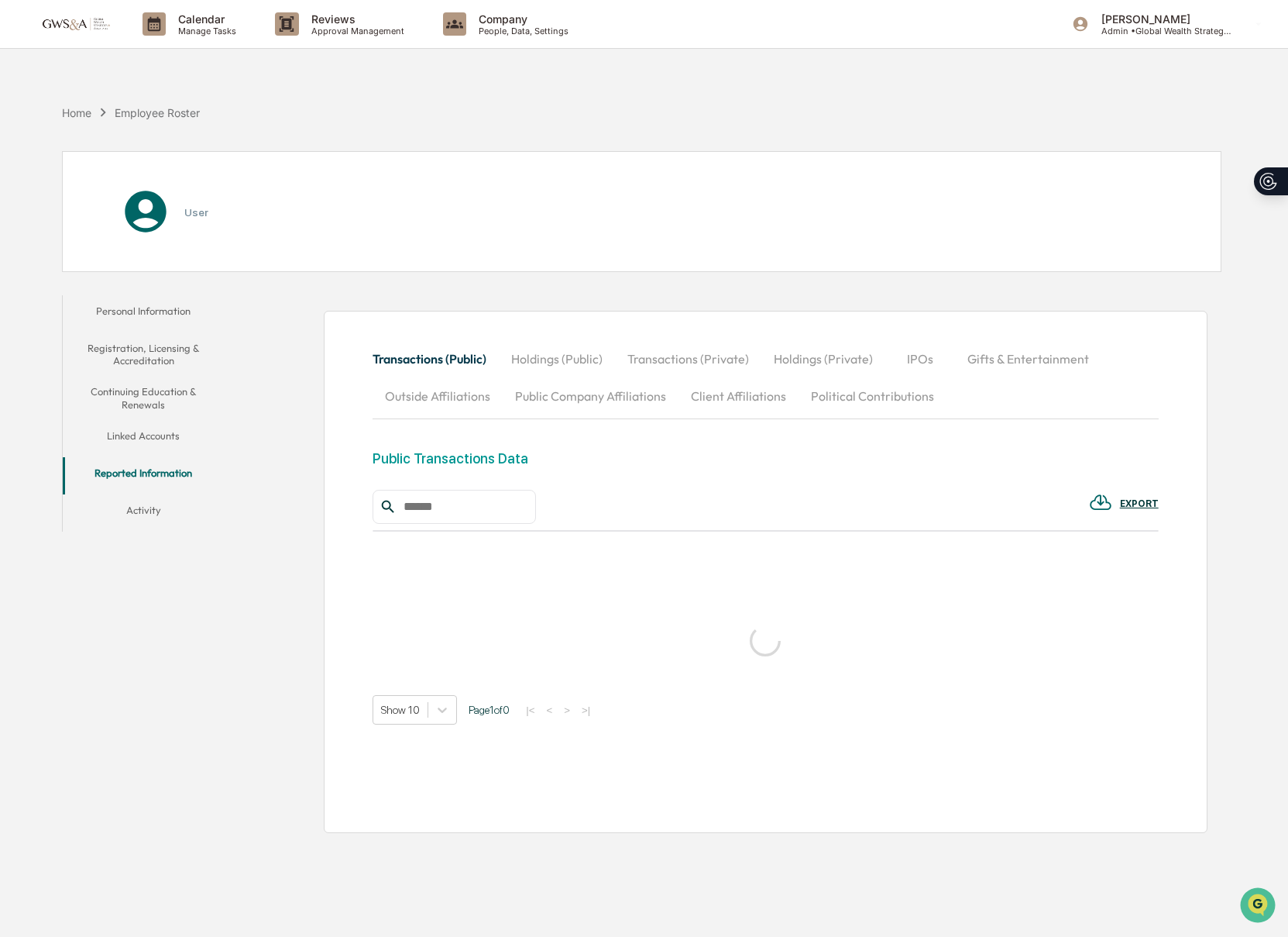
click at [474, 399] on button "Outside Affiliations" at bounding box center [438, 396] width 130 height 37
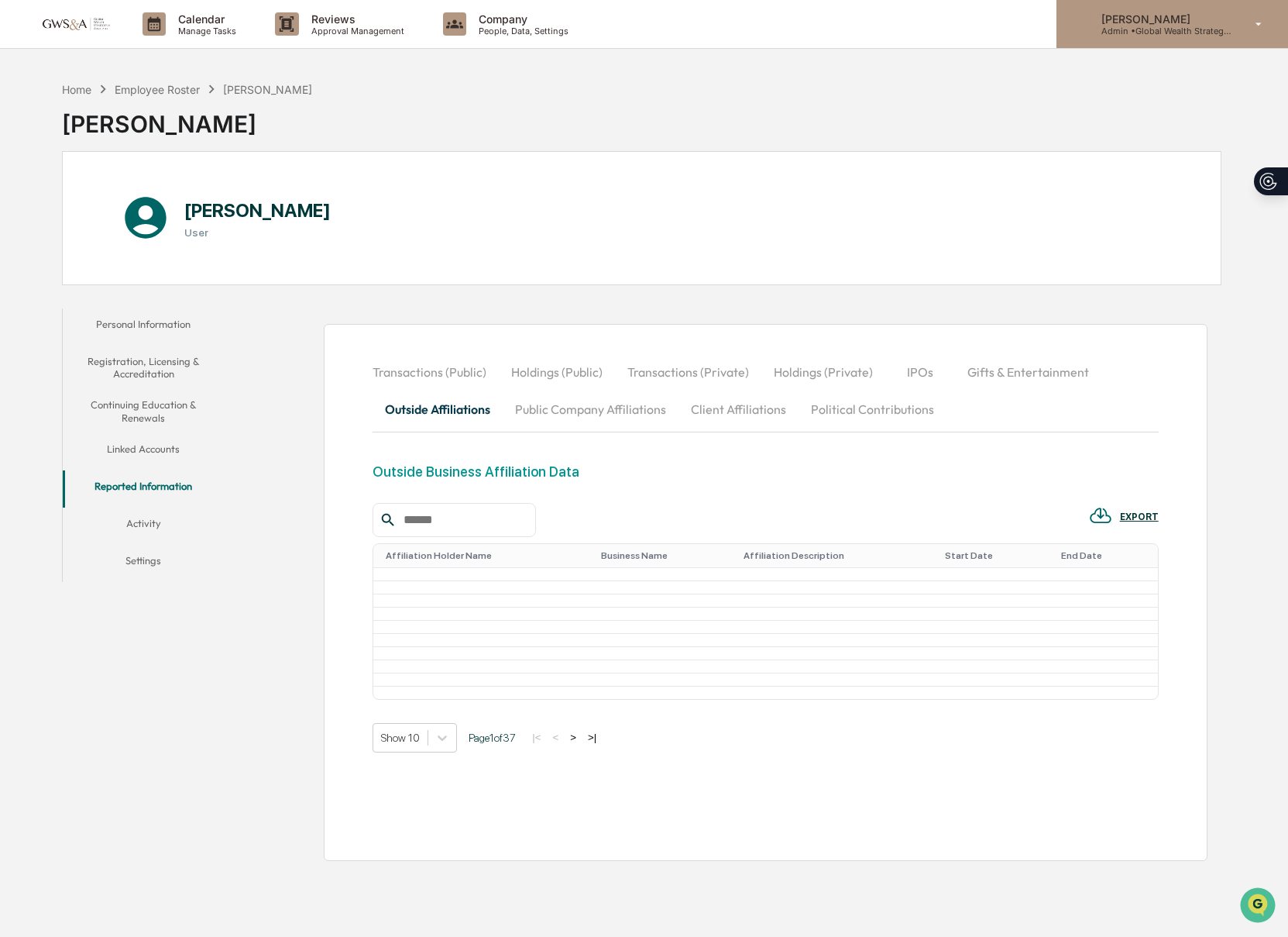
click at [1129, 28] on p "Admin • Global Wealth Strategies Associates" at bounding box center [1161, 31] width 144 height 11
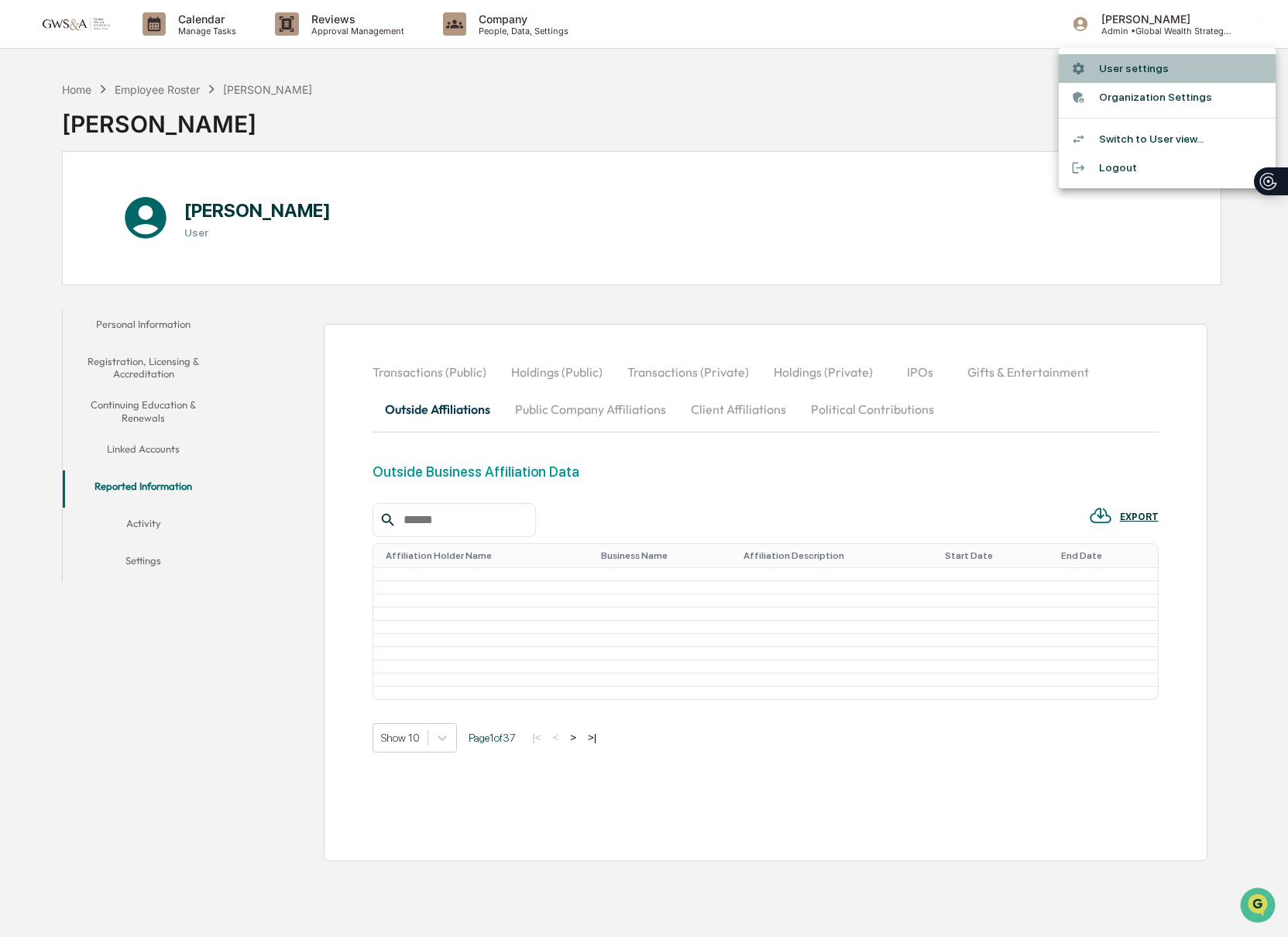
click at [1121, 74] on li "User settings" at bounding box center [1168, 68] width 217 height 29
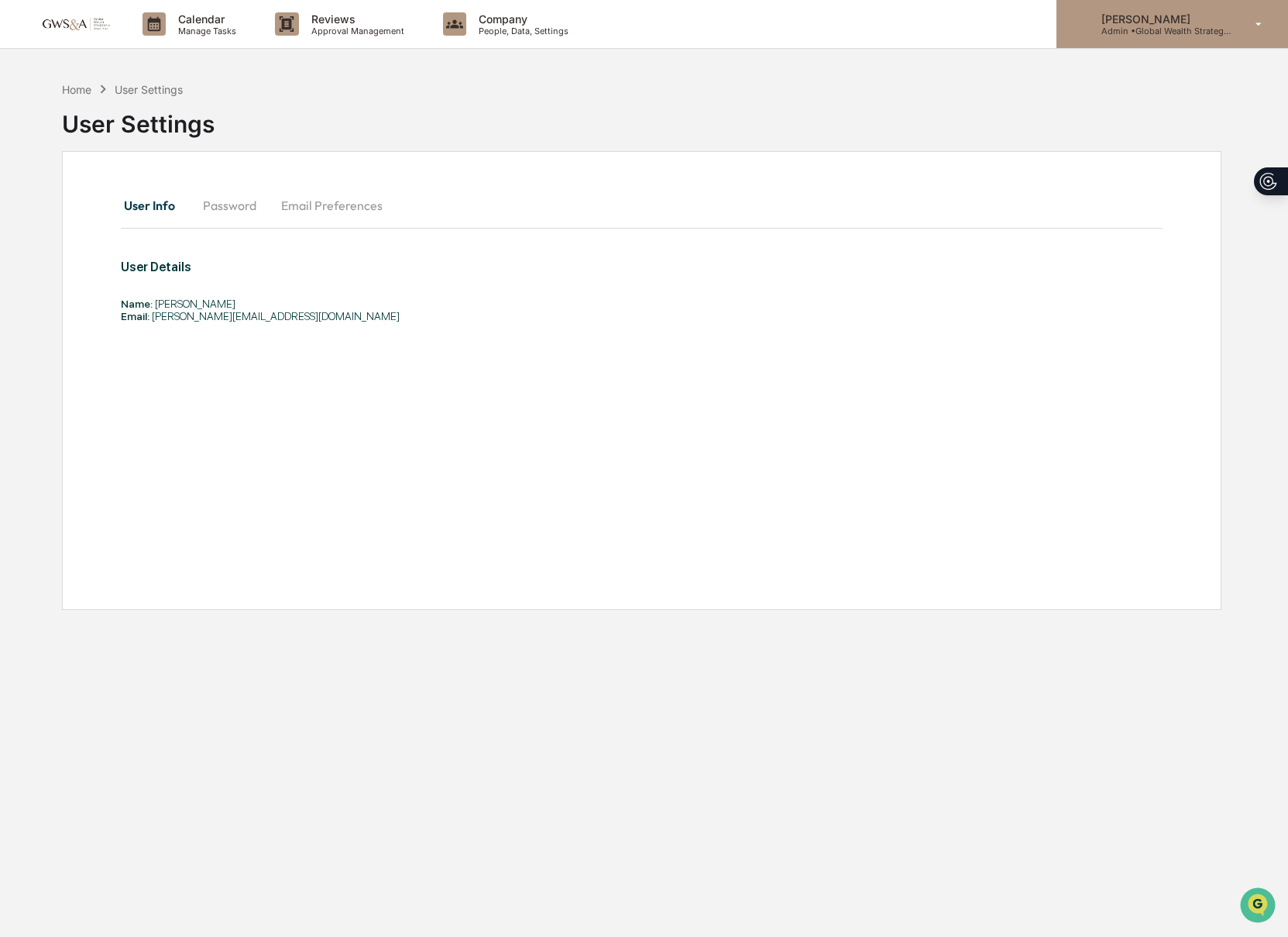
click at [1107, 39] on div "[PERSON_NAME] Admin • Global Wealth Strategies Associates" at bounding box center [1172, 24] width 232 height 48
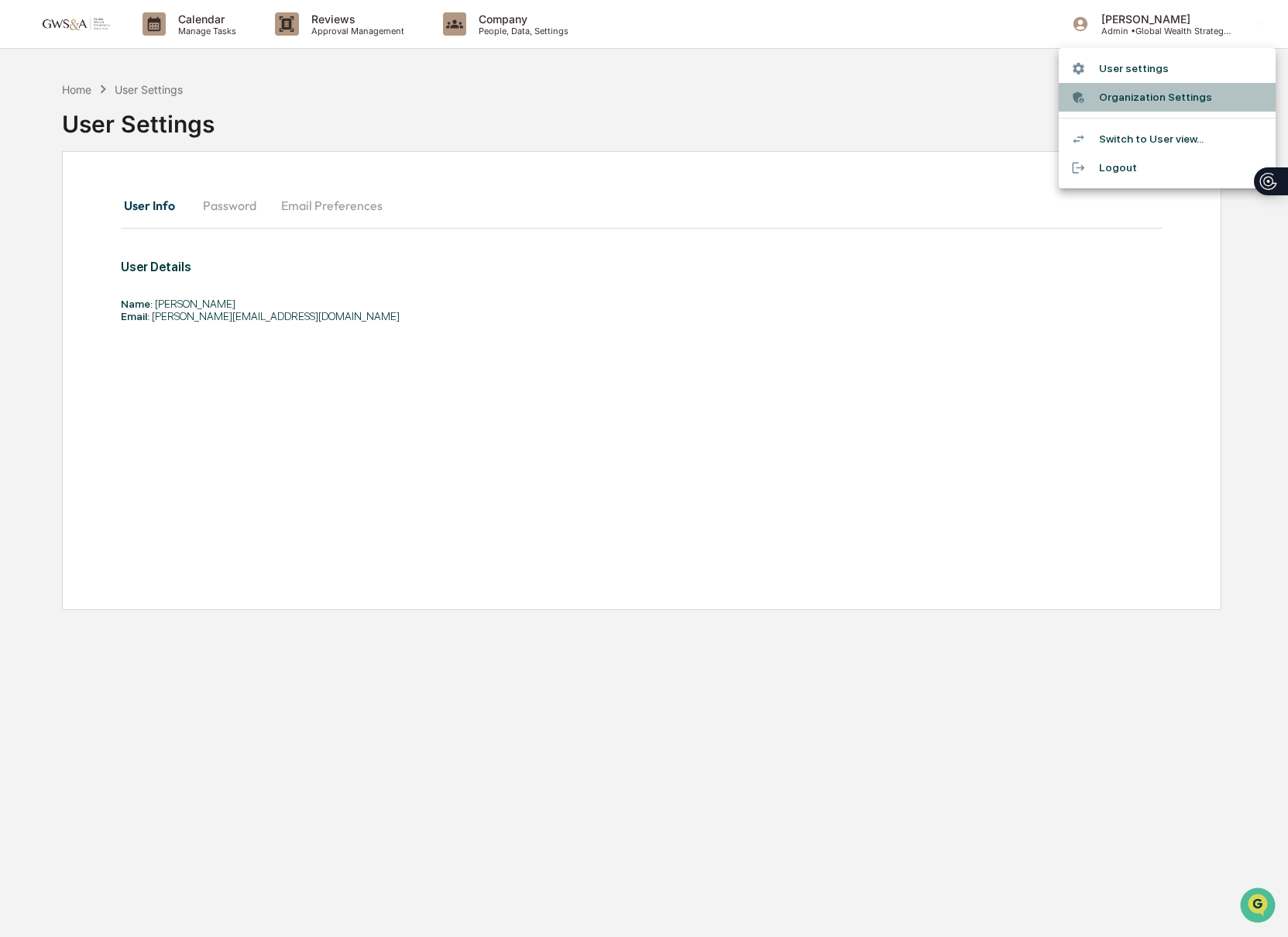
click at [1109, 89] on li "Organization Settings" at bounding box center [1168, 97] width 217 height 29
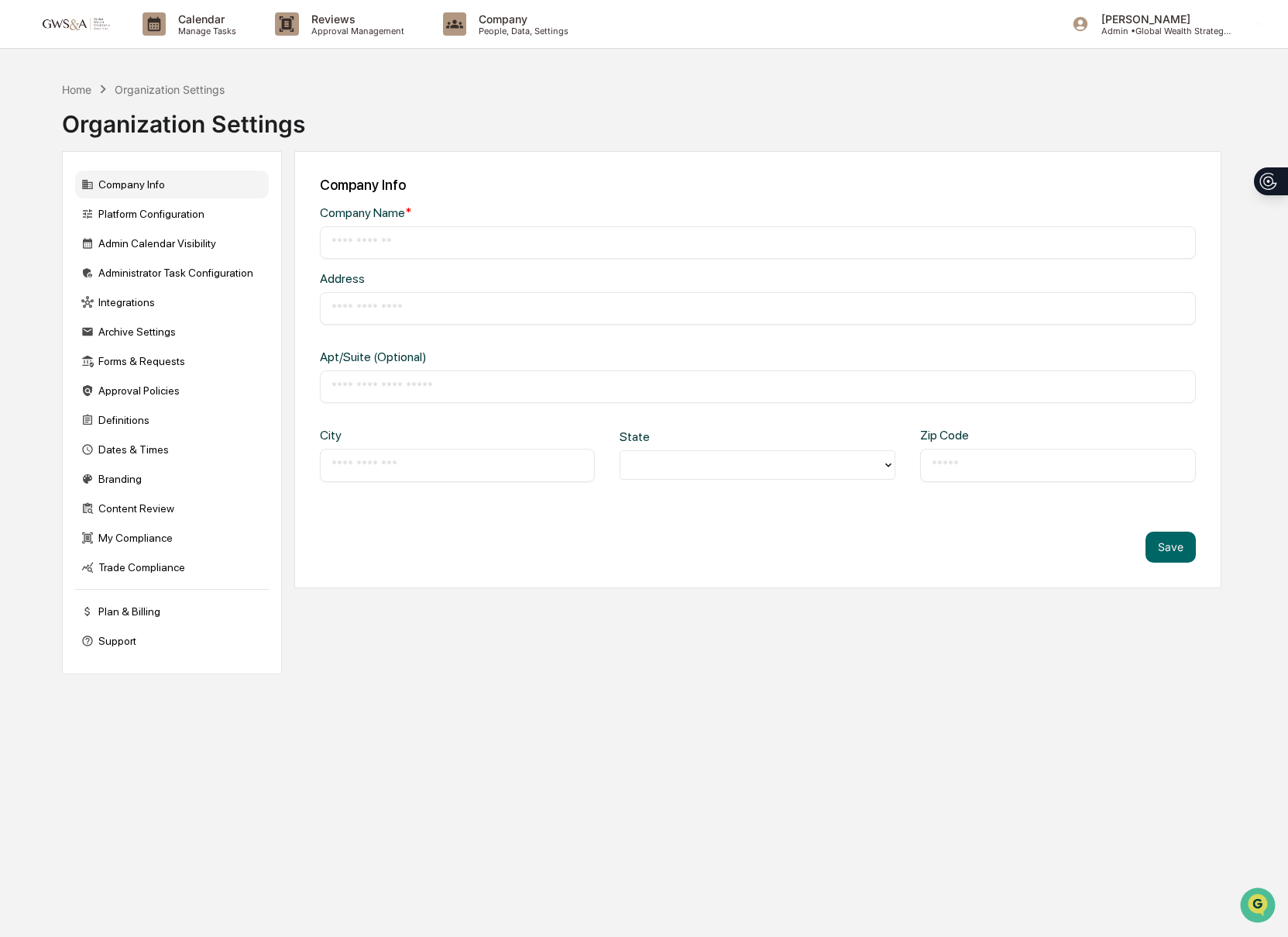
type input "**********"
type input "*********"
type input "******"
type input "*****"
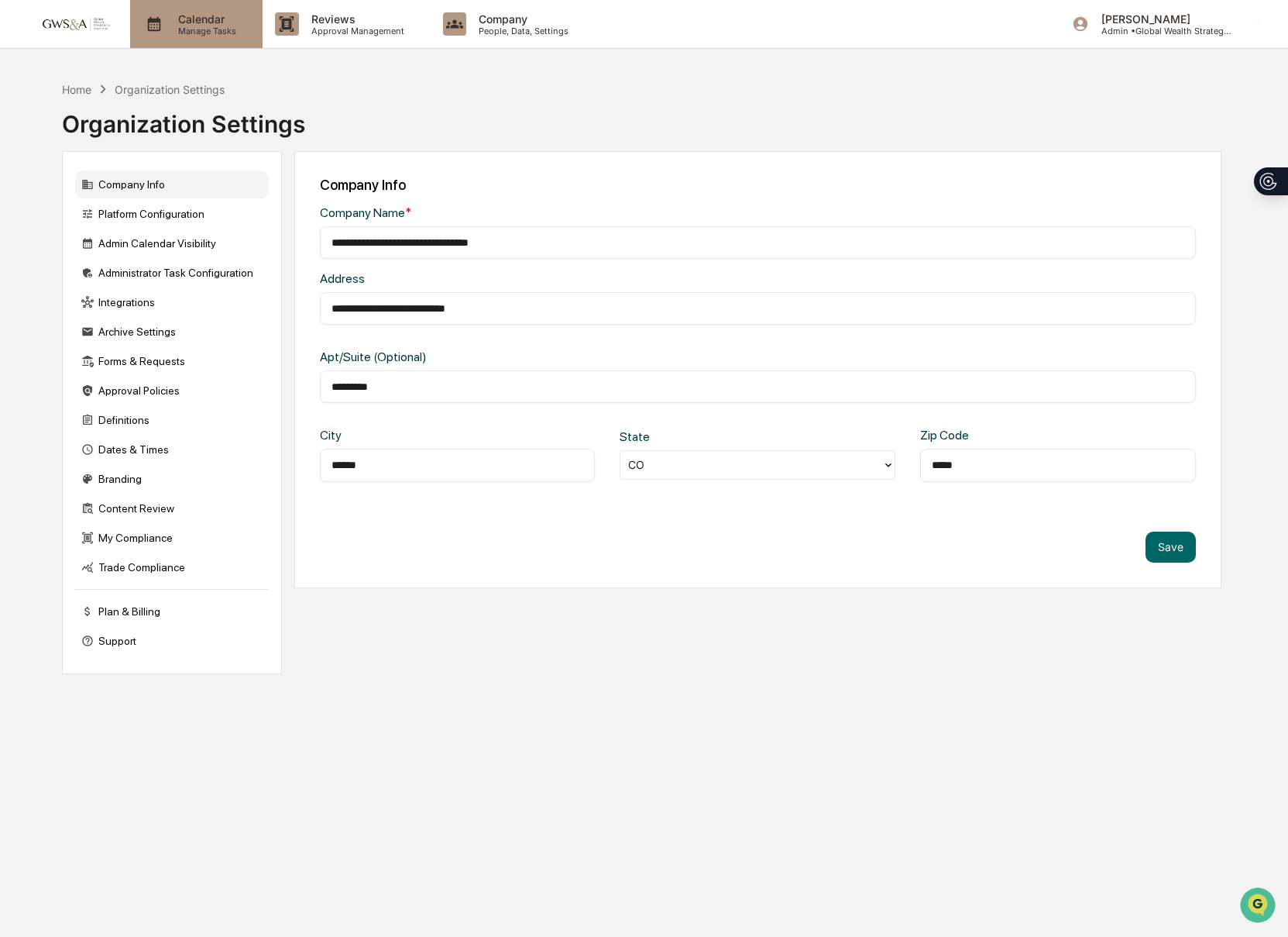
click at [178, 35] on p "Manage Tasks" at bounding box center [204, 31] width 78 height 11
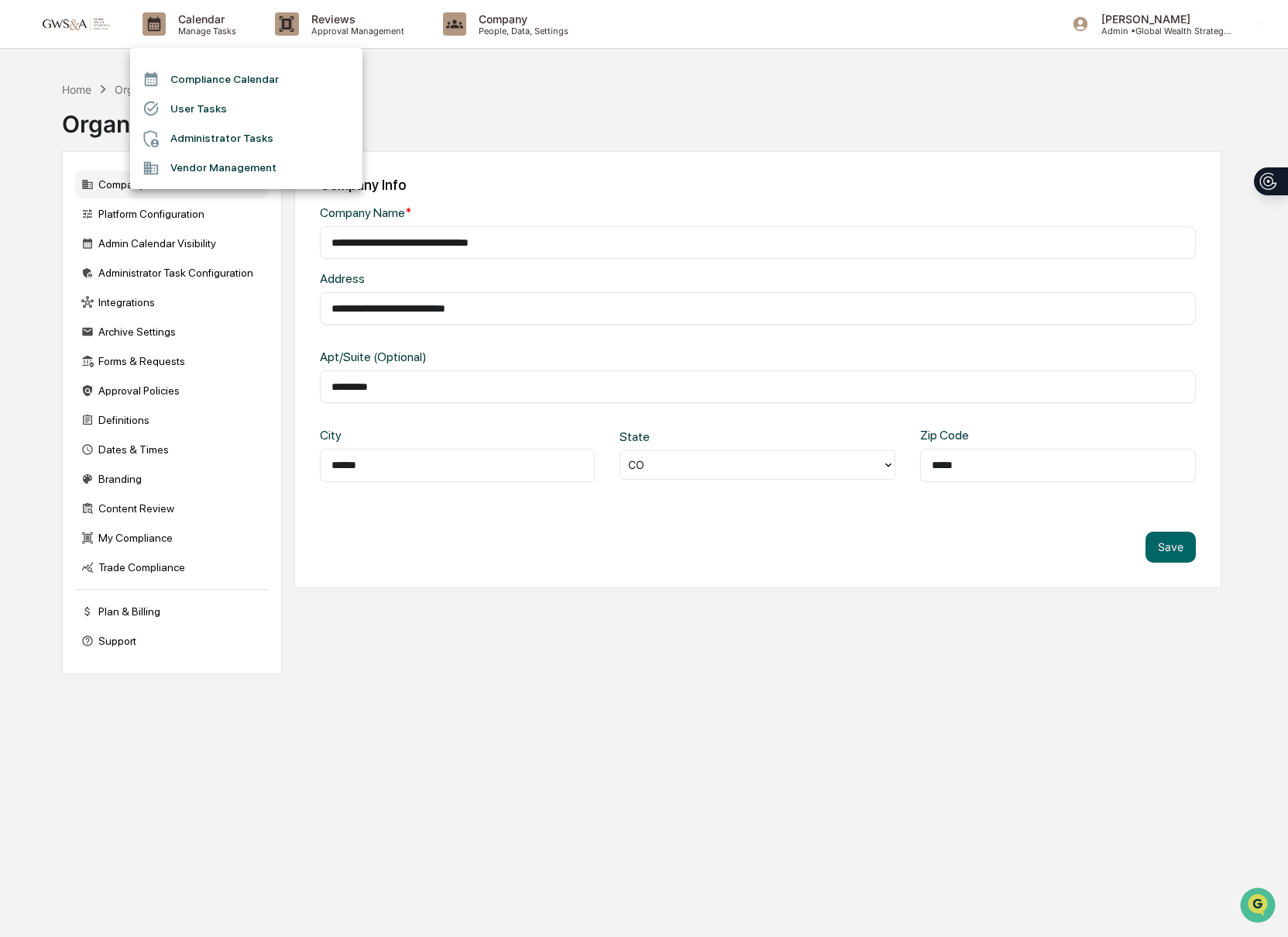
click at [502, 27] on div at bounding box center [644, 468] width 1288 height 937
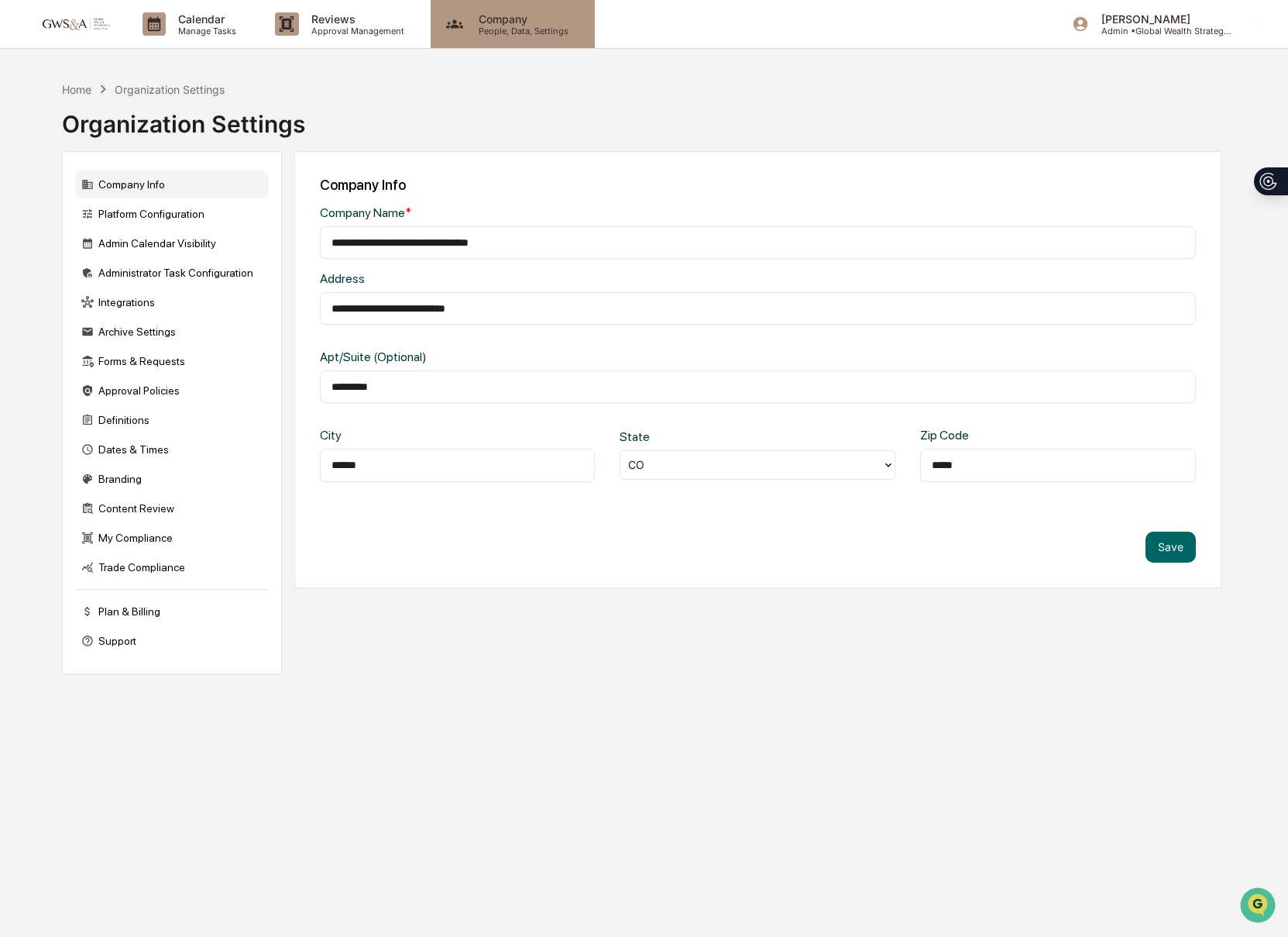
click at [508, 26] on p "People, Data, Settings" at bounding box center [522, 31] width 110 height 11
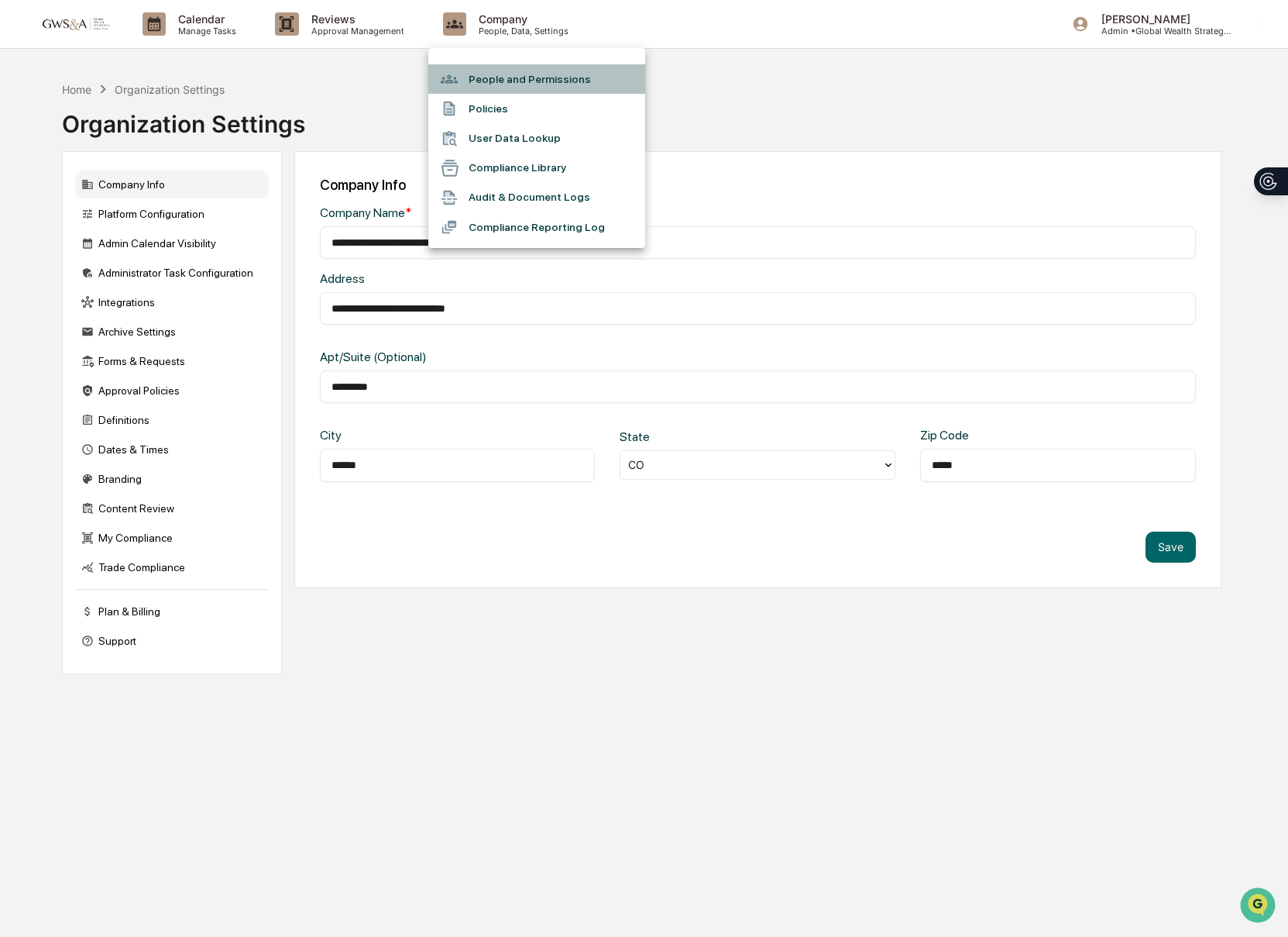
click at [529, 82] on li "People and Permissions" at bounding box center [537, 79] width 217 height 30
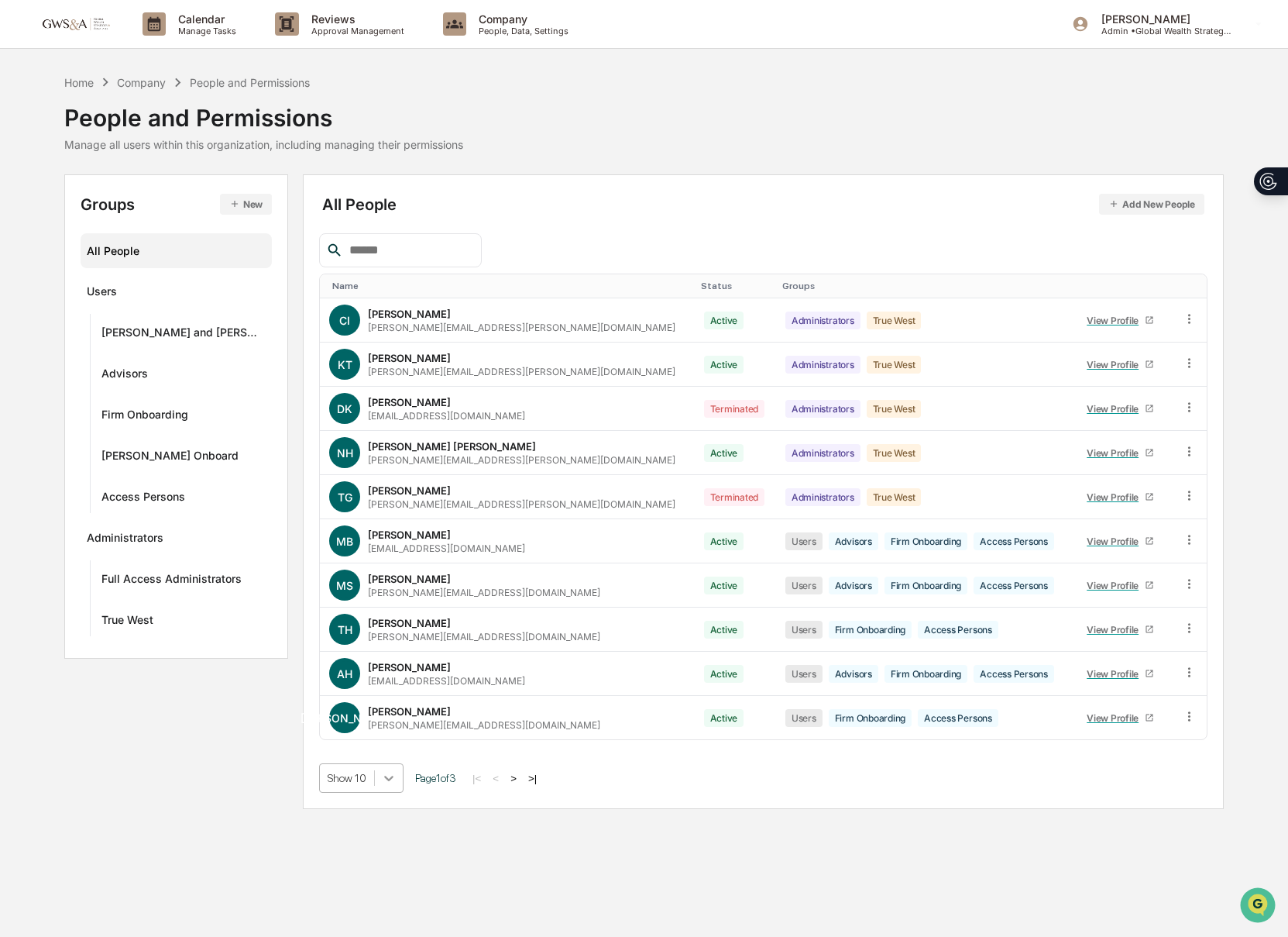
click at [385, 777] on icon at bounding box center [389, 777] width 9 height 5
click at [363, 914] on div "Show 100" at bounding box center [356, 913] width 88 height 25
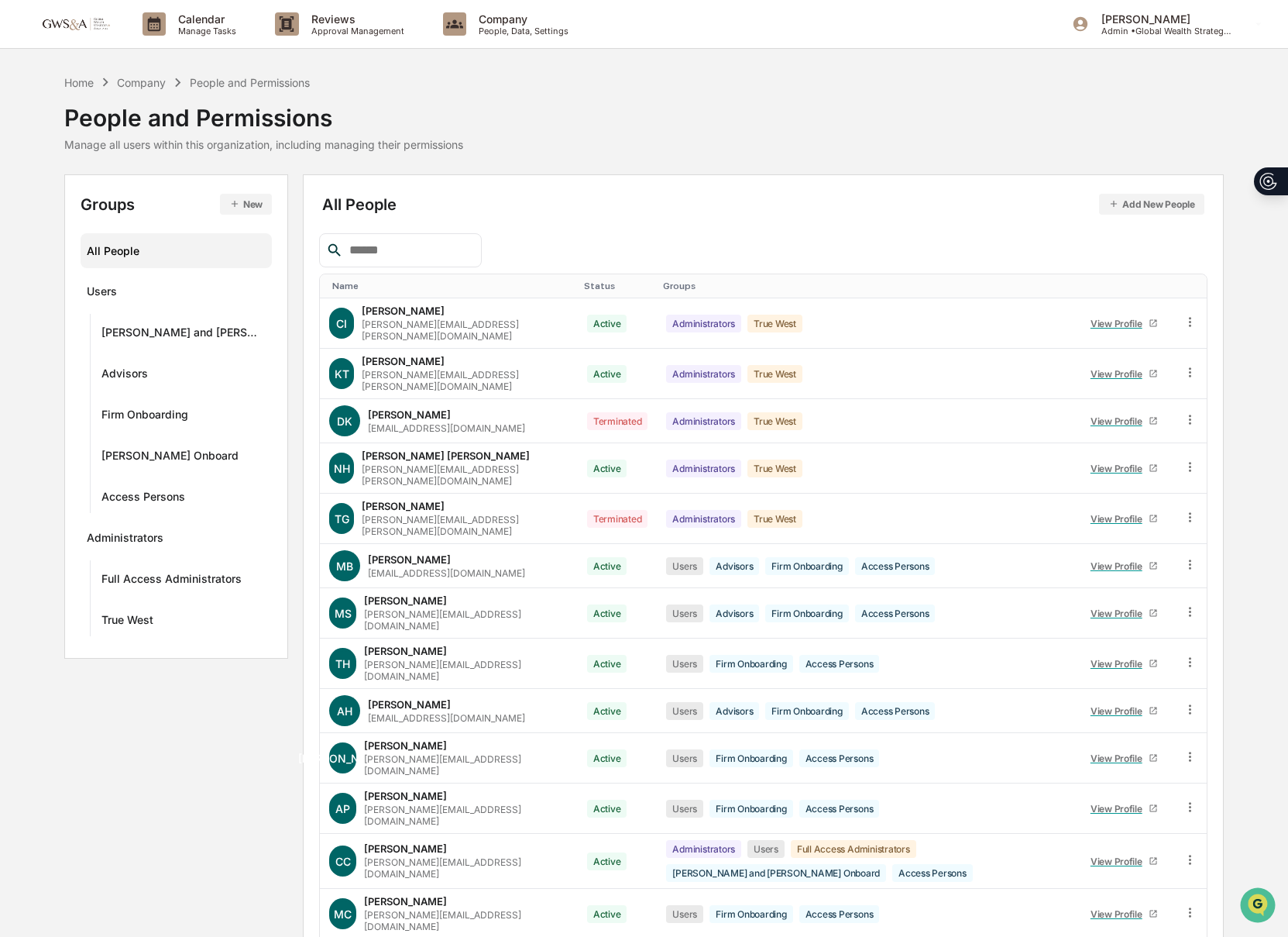
scroll to position [9, 0]
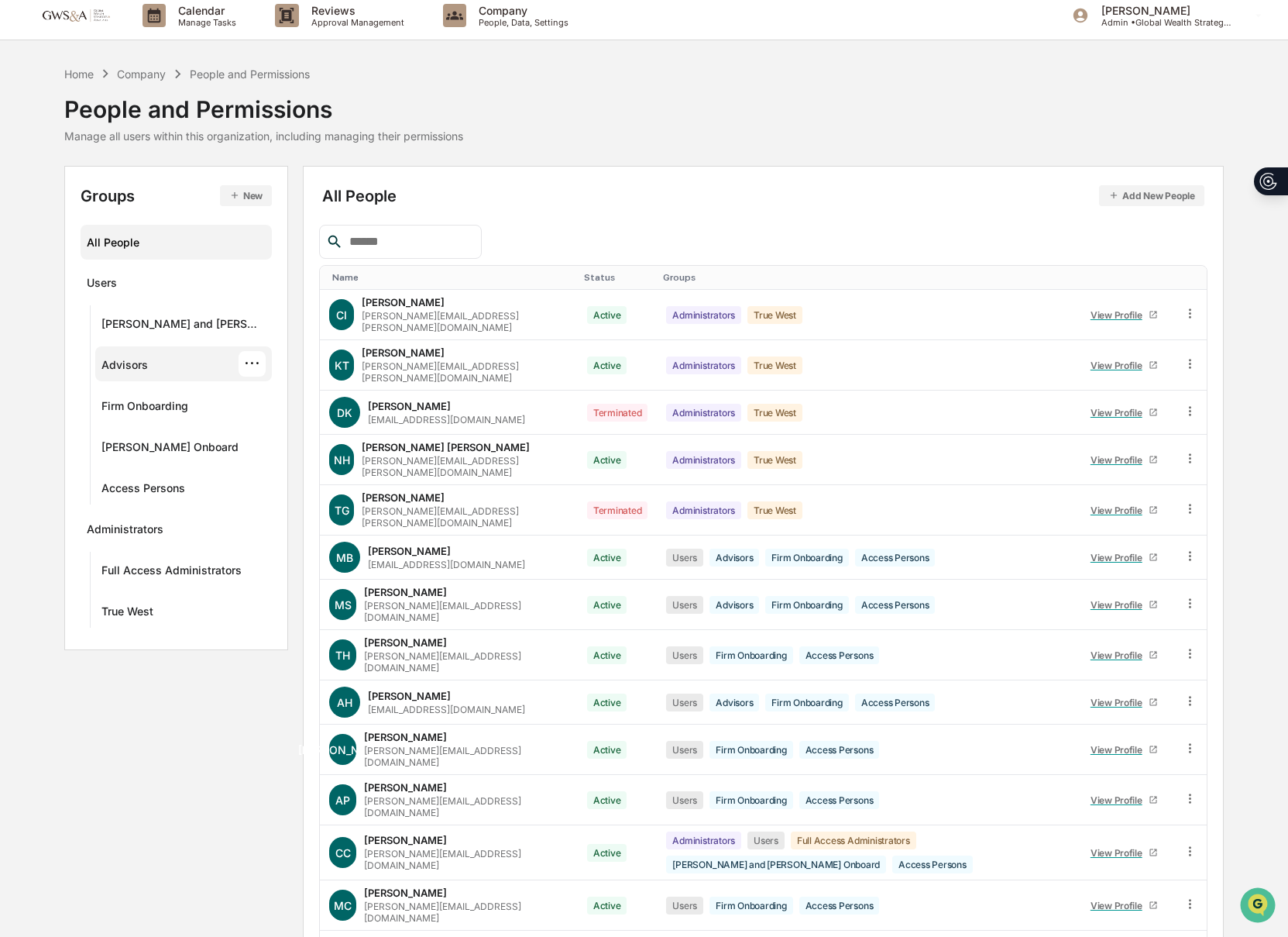
click at [146, 370] on div "Advisors" at bounding box center [124, 367] width 46 height 19
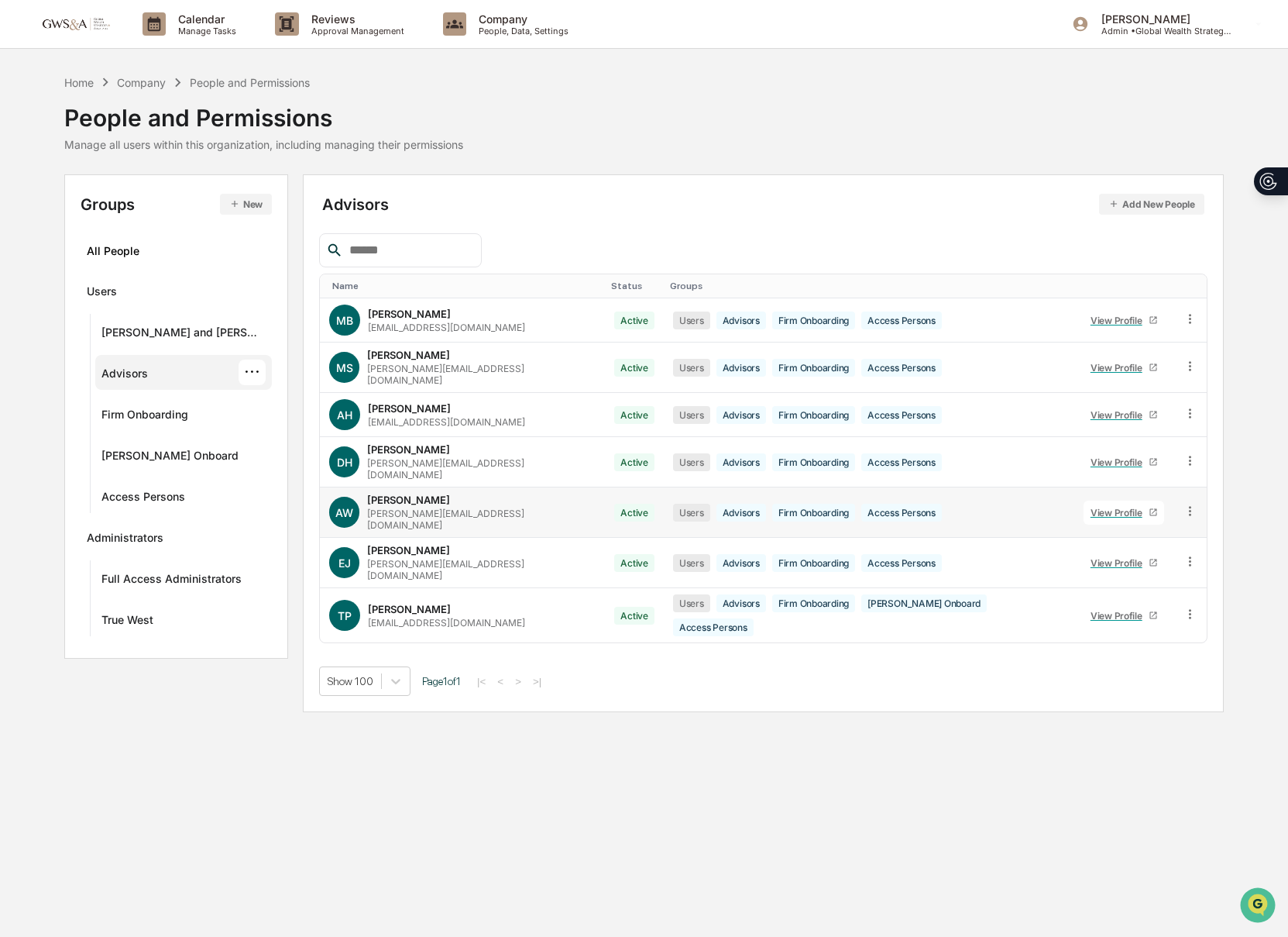
click at [900, 504] on div "Access Persons" at bounding box center [901, 513] width 81 height 18
click at [1198, 499] on td at bounding box center [1190, 512] width 34 height 50
click at [1193, 499] on td at bounding box center [1190, 512] width 34 height 50
click at [1189, 506] on icon at bounding box center [1190, 510] width 2 height 9
click at [1091, 507] on div "View Profile" at bounding box center [1119, 513] width 58 height 12
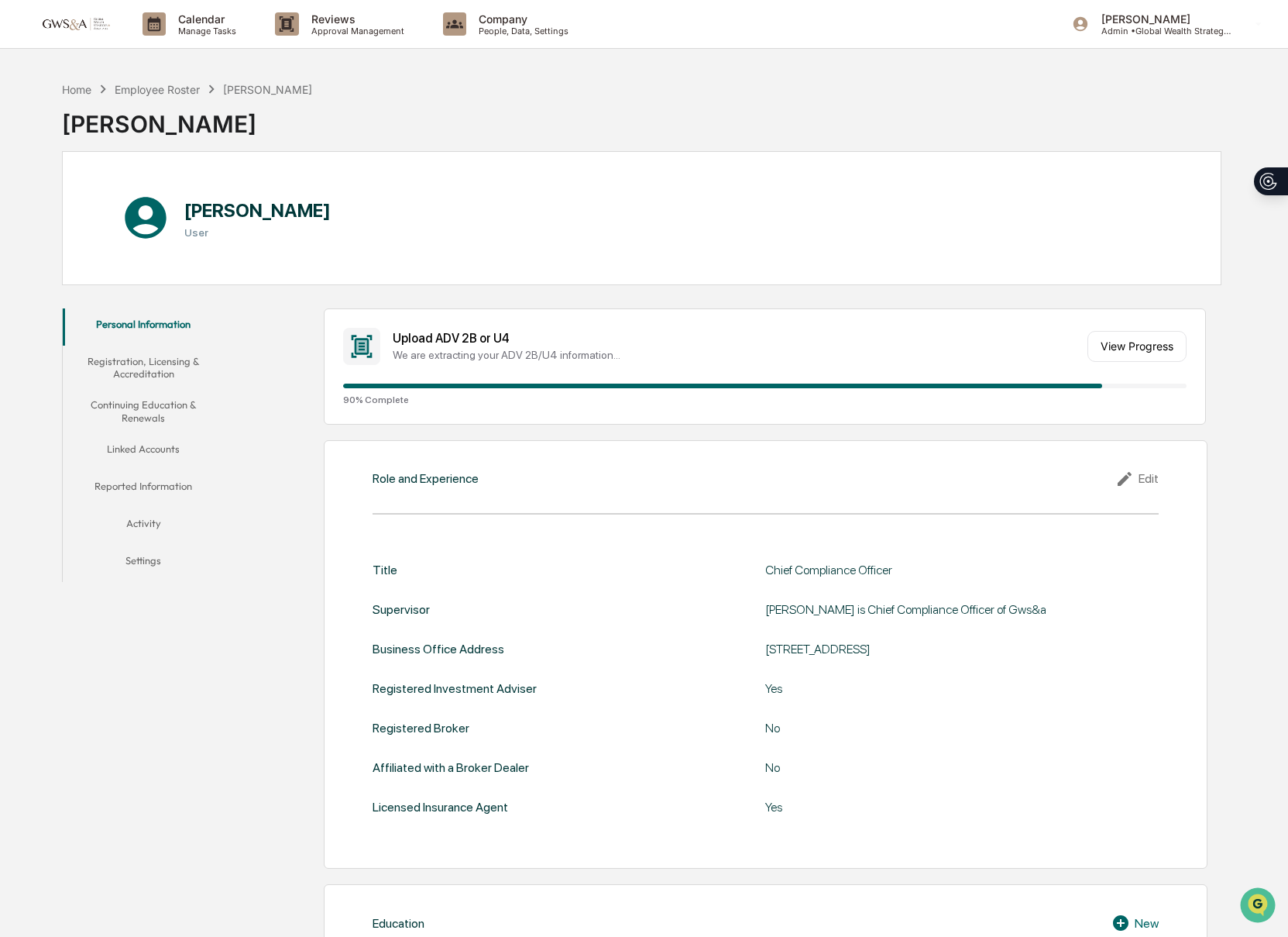
click at [129, 366] on button "Registration, Licensing & Accreditation" at bounding box center [144, 367] width 162 height 44
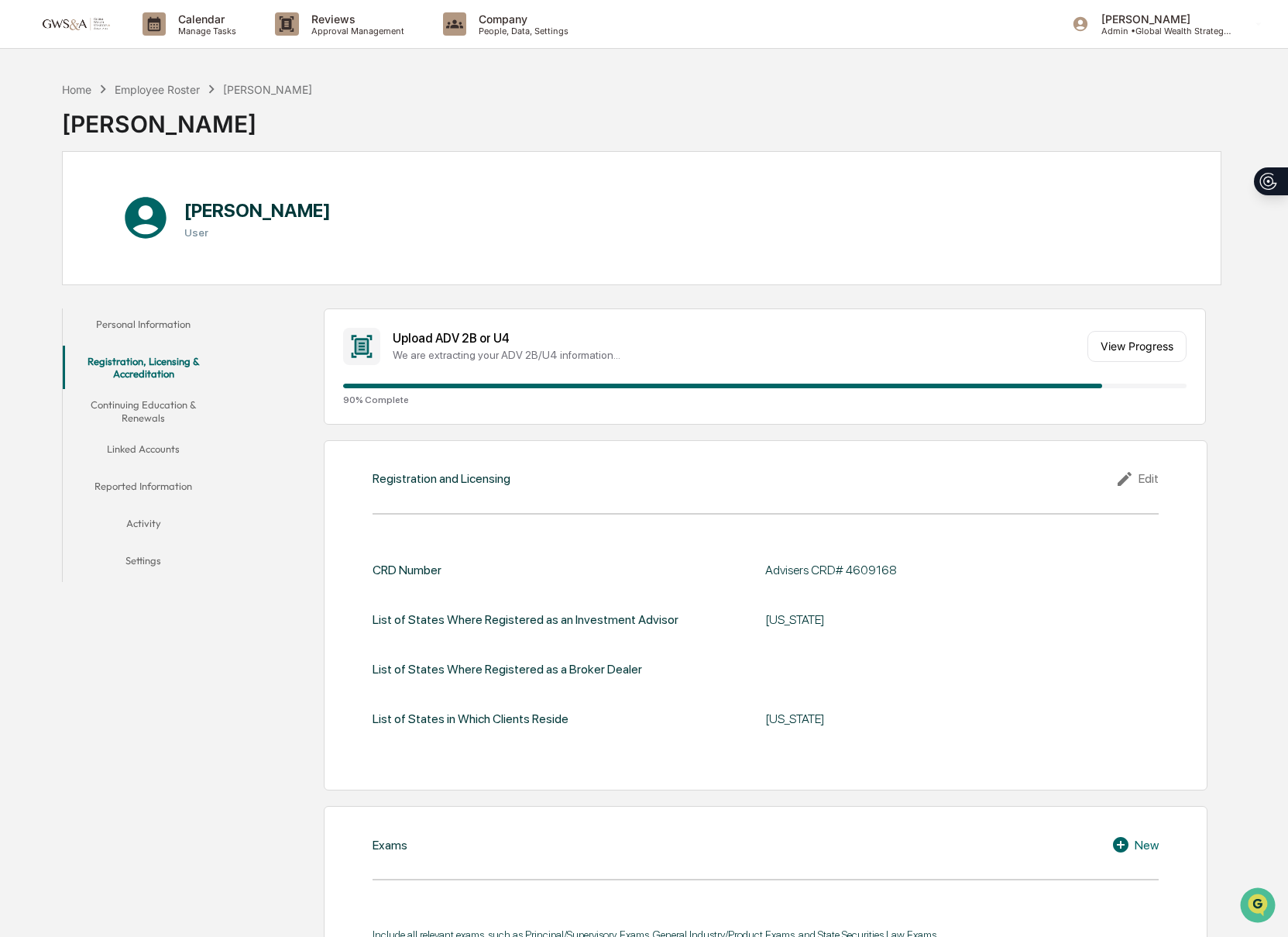
click at [141, 454] on button "Linked Accounts" at bounding box center [144, 452] width 162 height 37
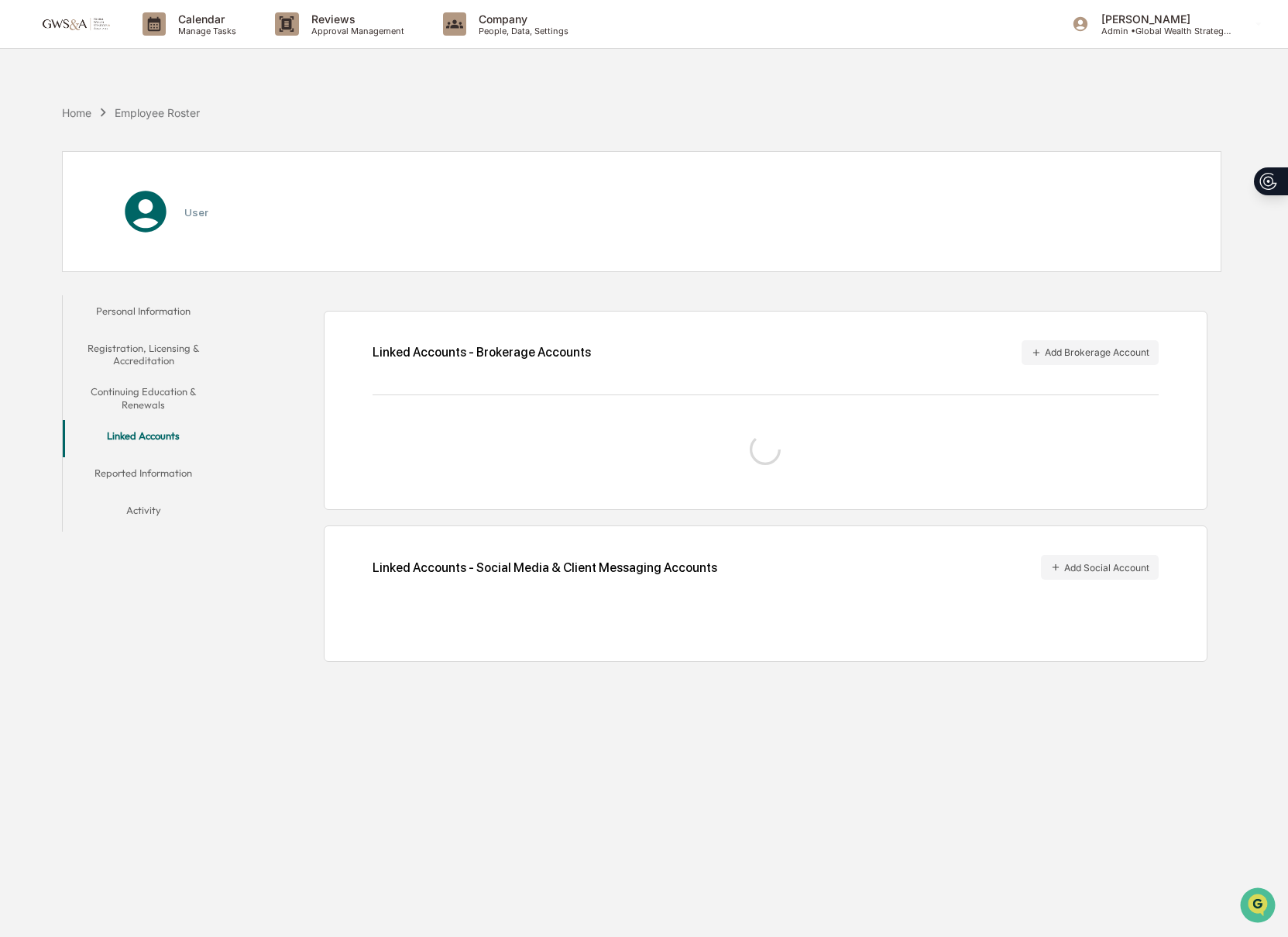
click at [143, 492] on button "Reported Information" at bounding box center [144, 475] width 162 height 37
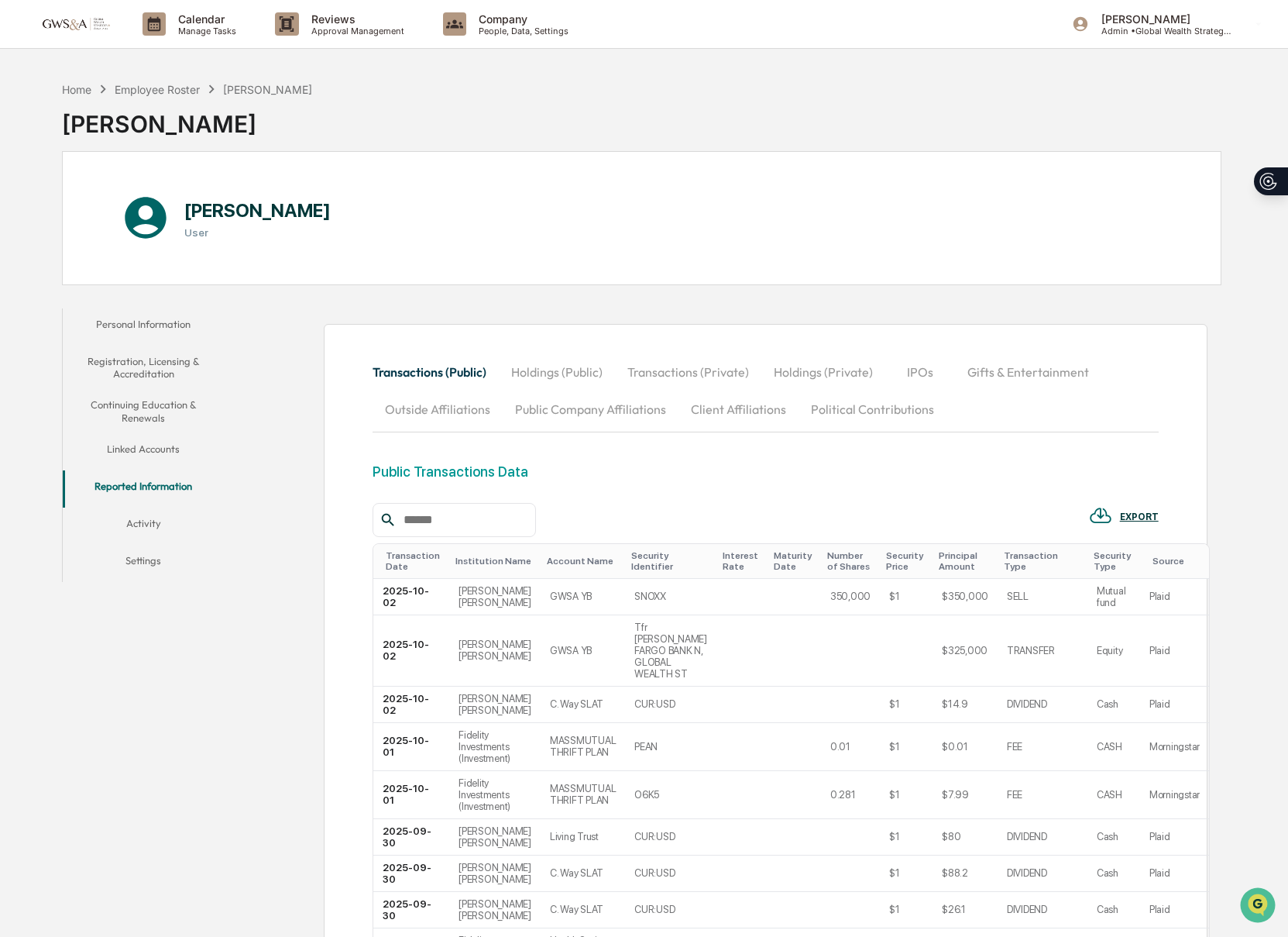
click at [468, 419] on button "Outside Affiliations" at bounding box center [438, 409] width 130 height 37
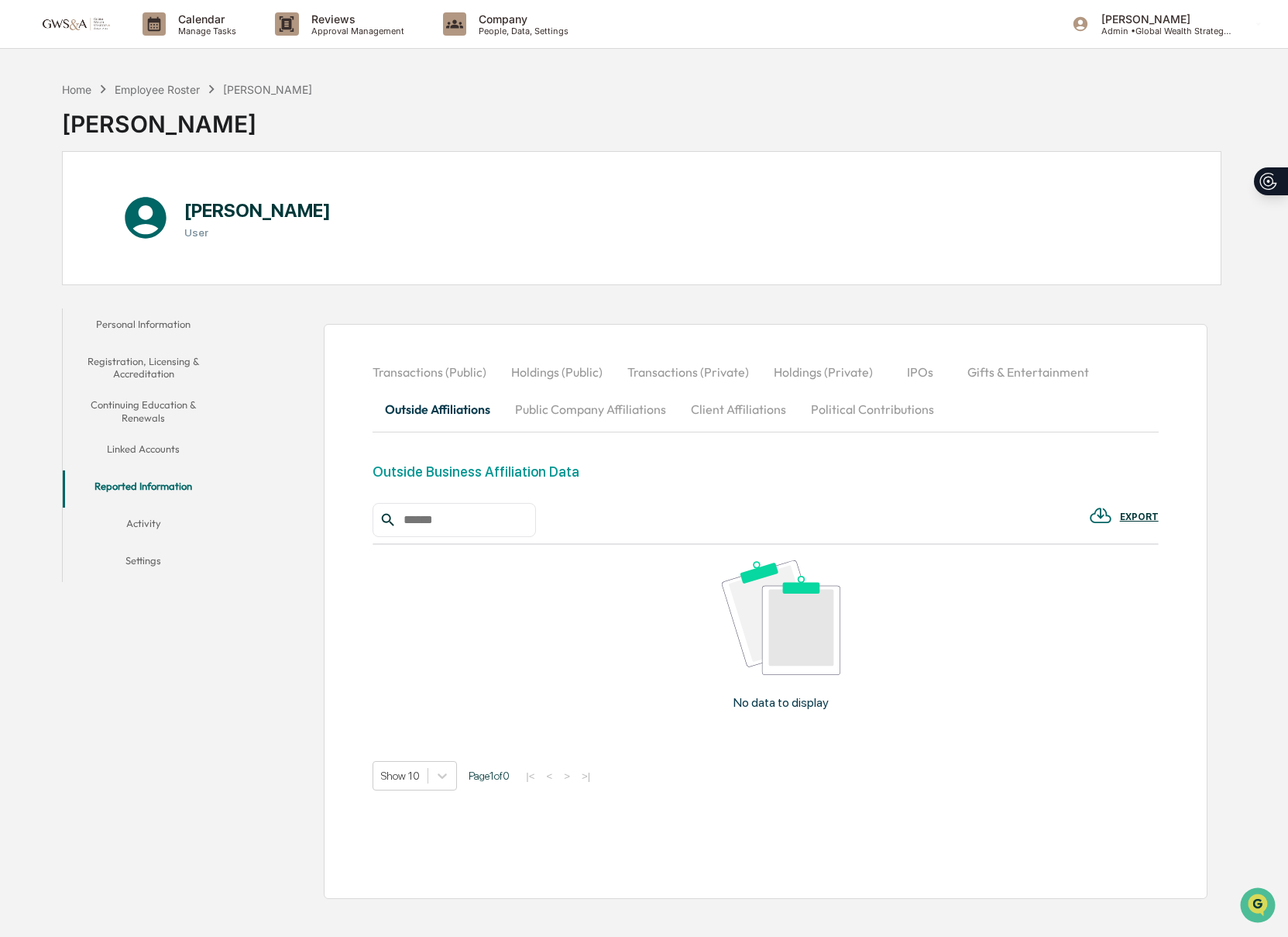
click at [857, 626] on div "No data to display" at bounding box center [781, 641] width 817 height 193
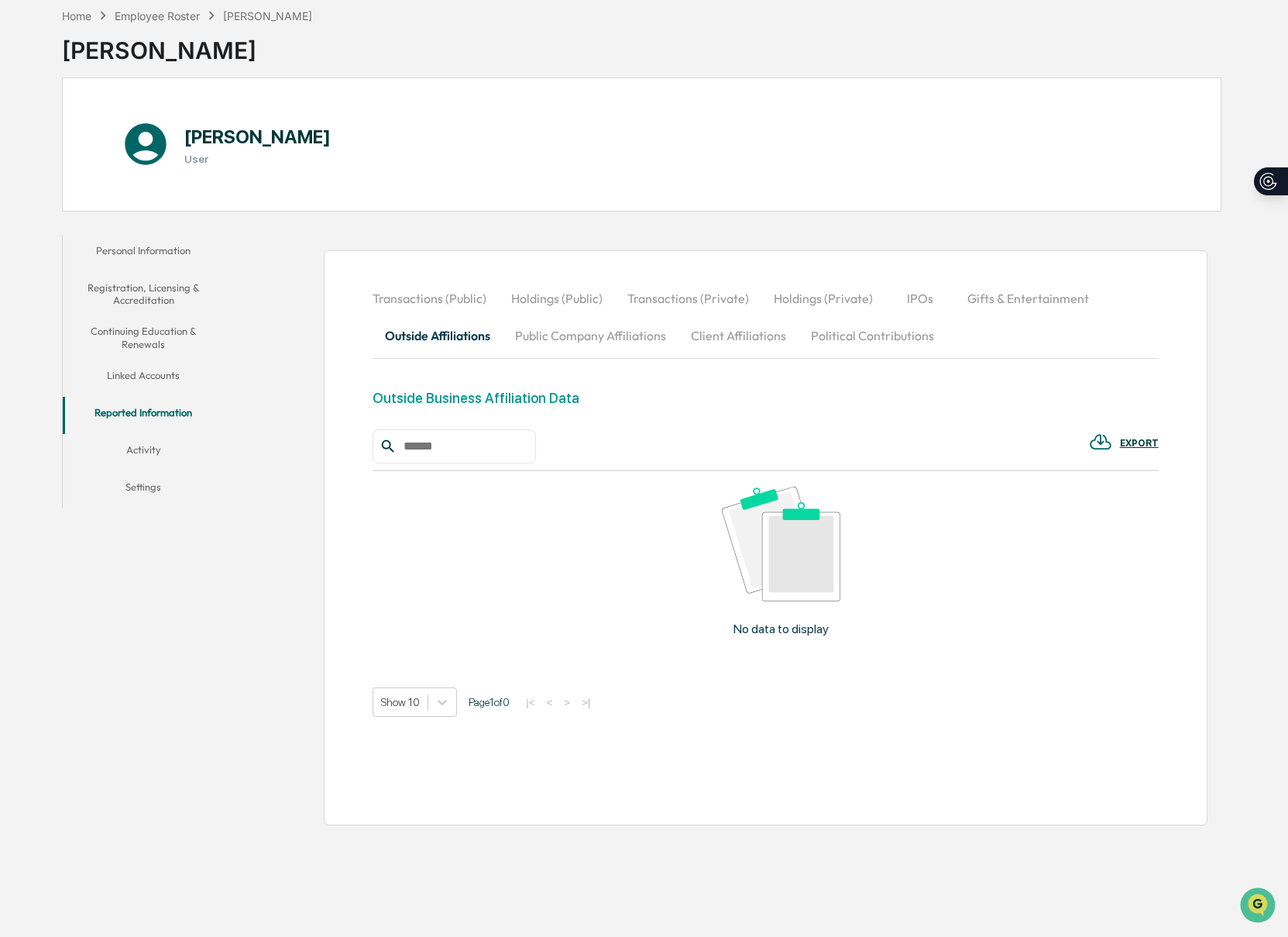
click at [715, 324] on button "Client Affiliations" at bounding box center [739, 335] width 120 height 37
click at [823, 341] on button "Political Contributions" at bounding box center [873, 335] width 148 height 37
click at [602, 339] on button "Public Company Affiliations" at bounding box center [591, 335] width 176 height 37
click at [406, 339] on button "Outside Affiliations" at bounding box center [438, 335] width 130 height 37
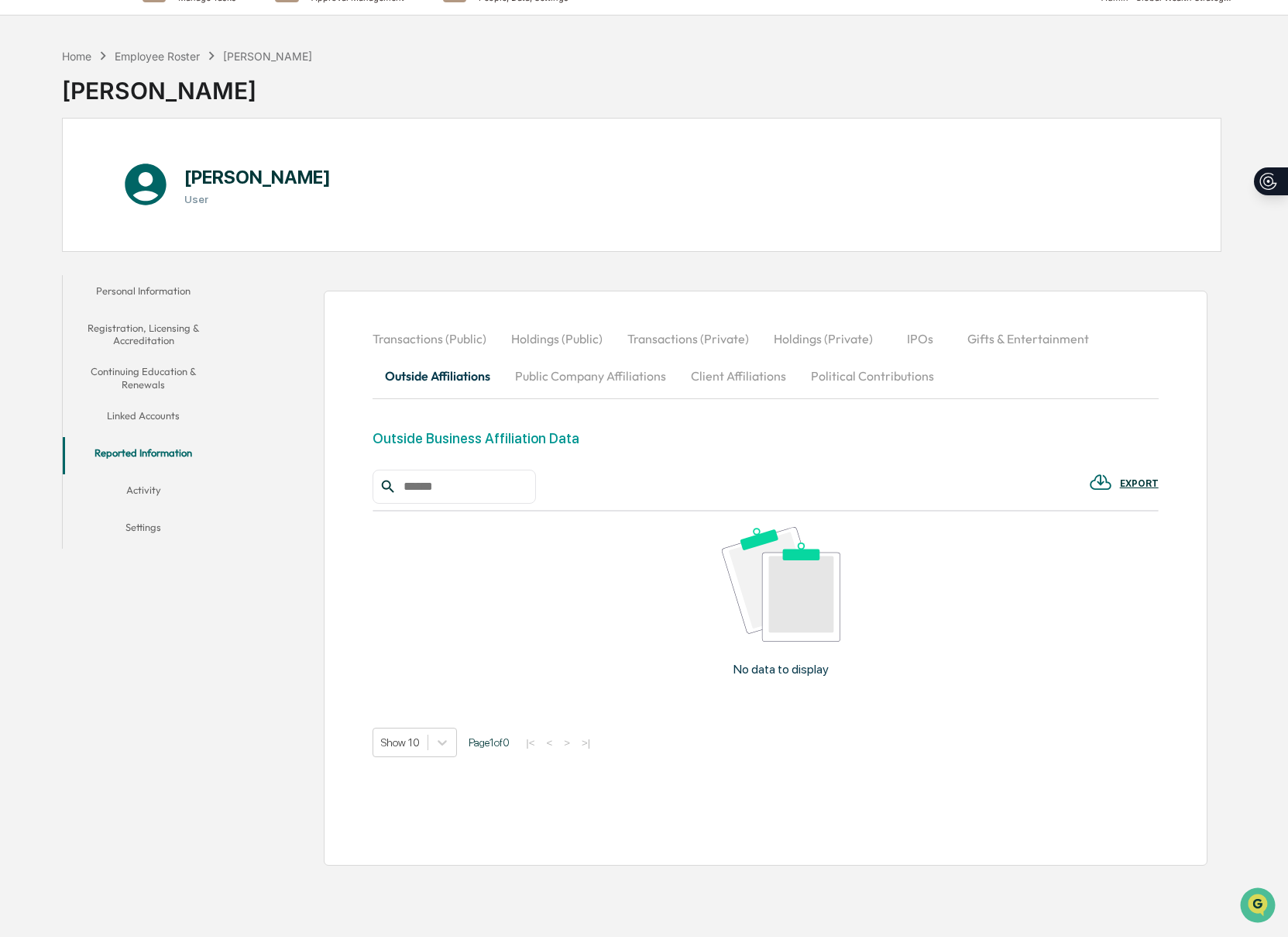
scroll to position [0, 0]
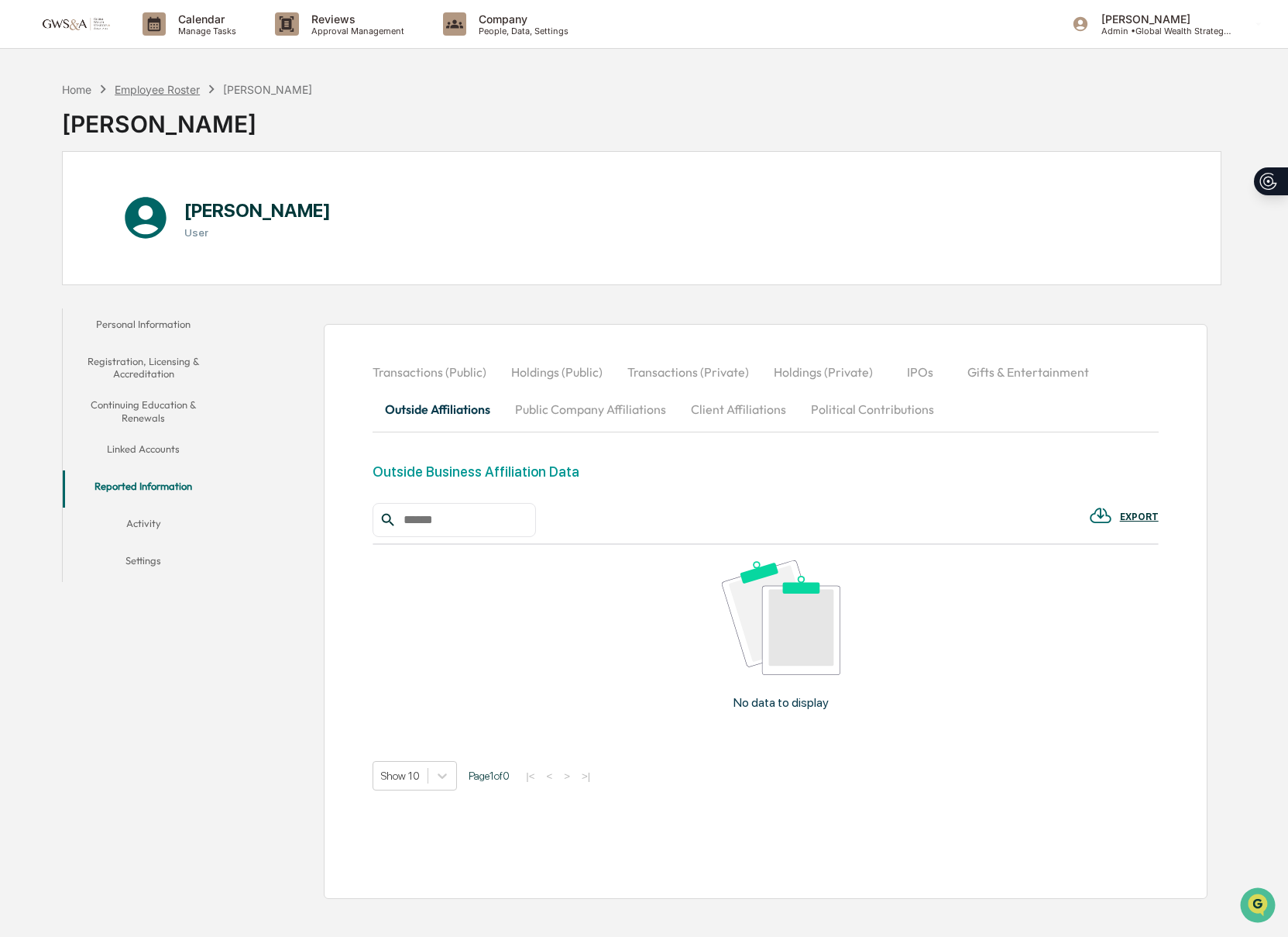
click at [158, 91] on div "Employee Roster" at bounding box center [157, 89] width 85 height 13
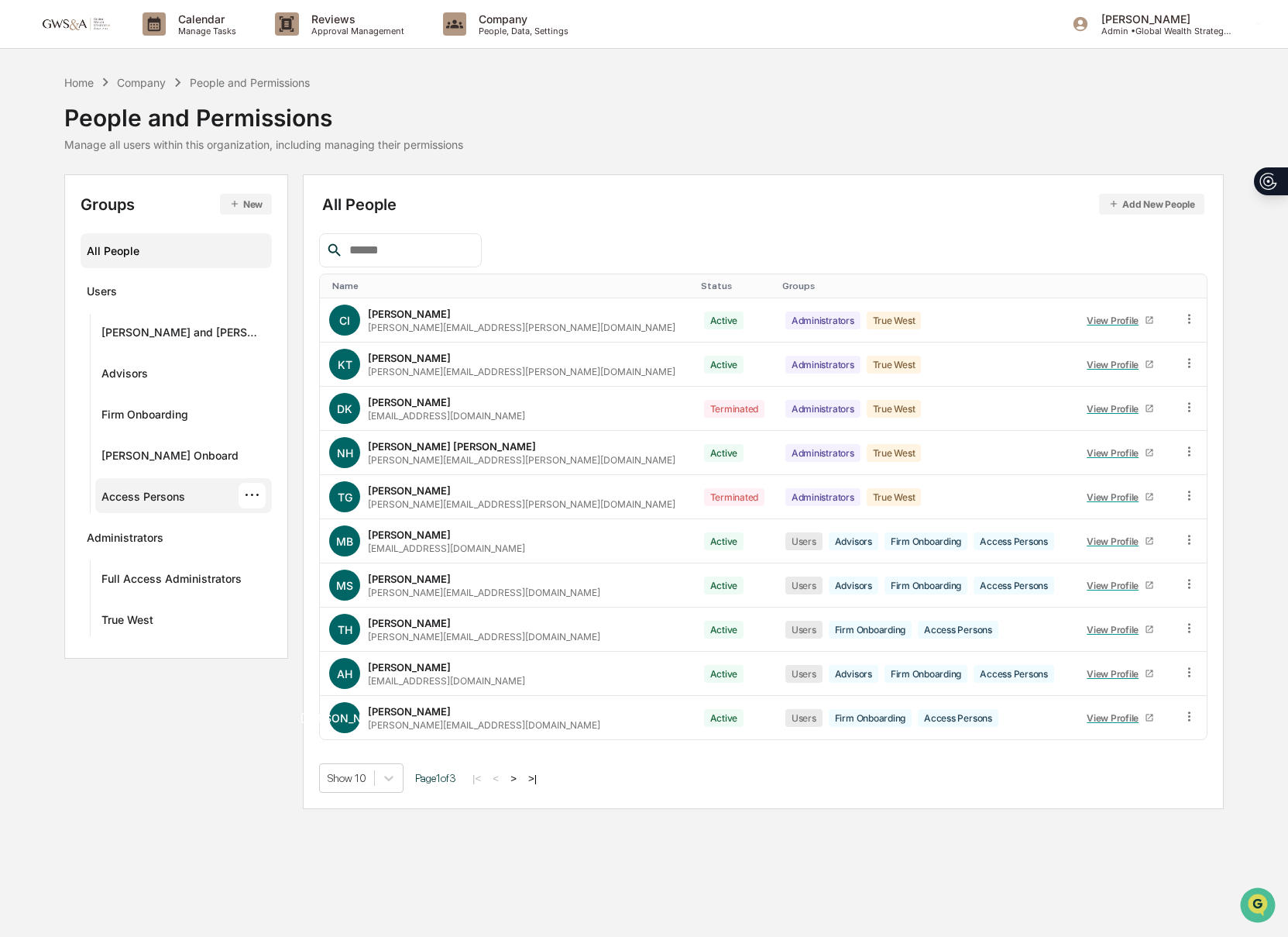
click at [248, 500] on div "···" at bounding box center [251, 495] width 27 height 26
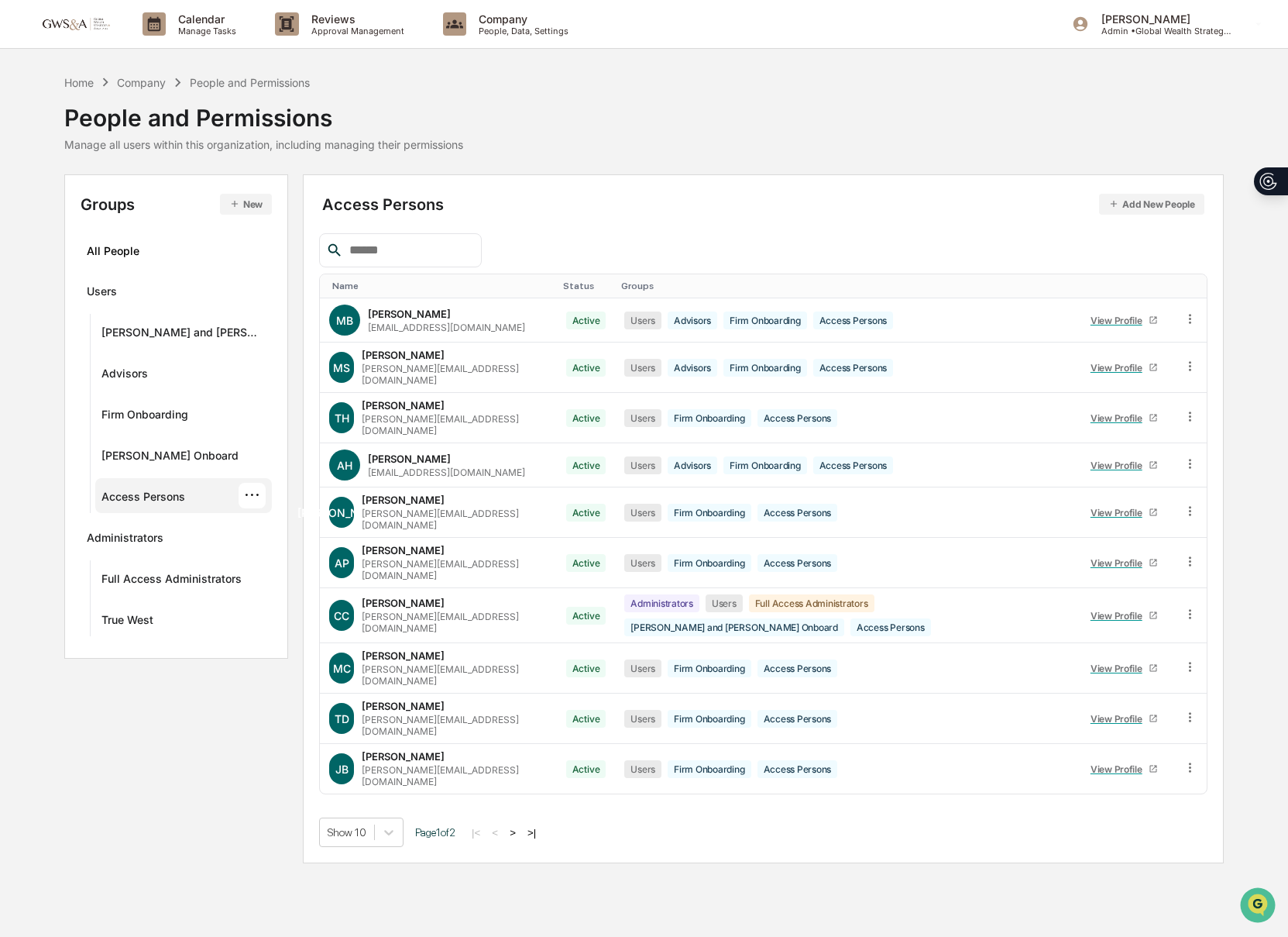
click at [52, 531] on div "Home Company People and Permissions People and Permissions Manage all users wit…" at bounding box center [644, 468] width 1288 height 789
click at [128, 408] on div "Firm Onboarding" at bounding box center [145, 416] width 87 height 19
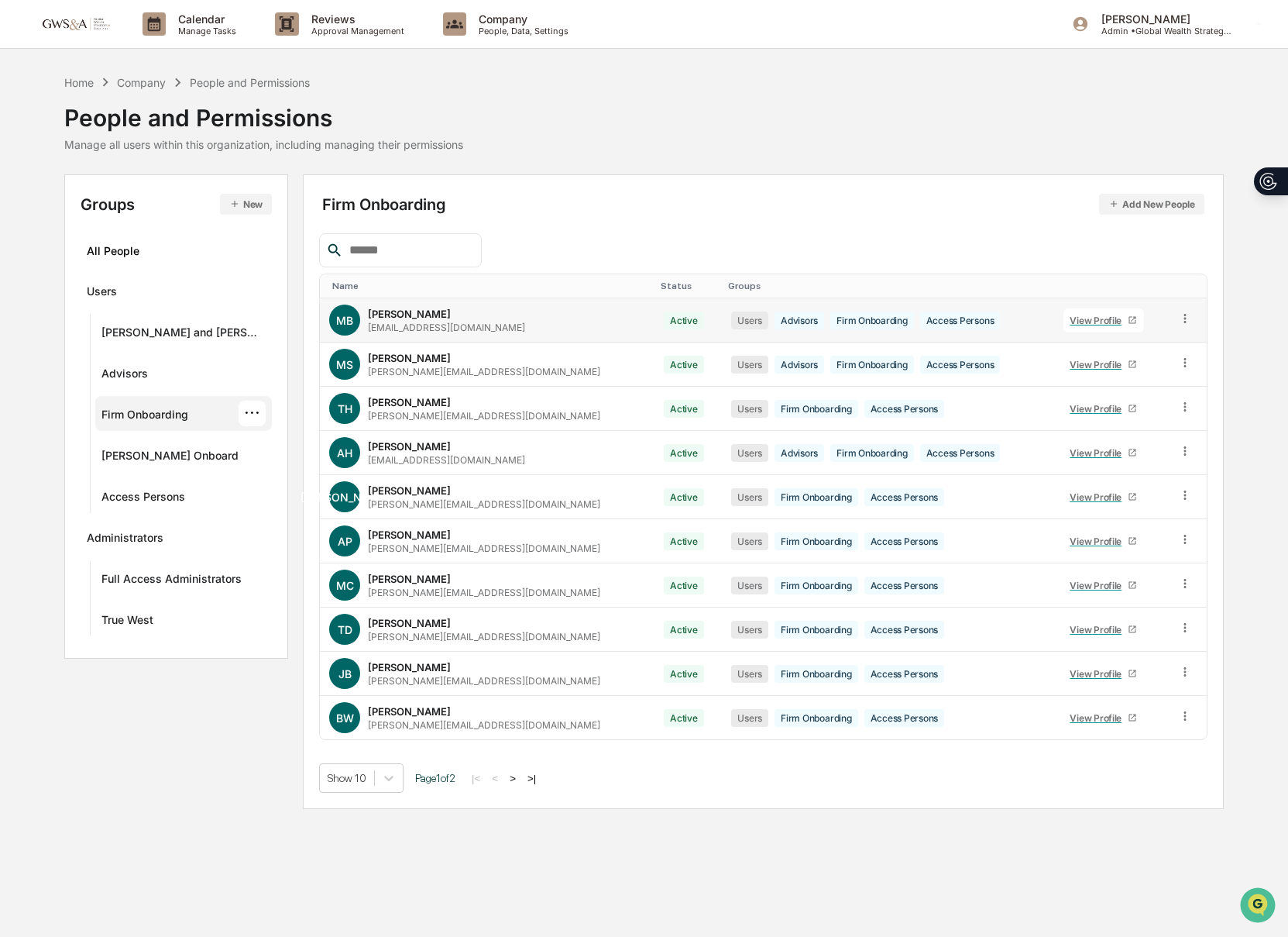
click at [1097, 324] on div "View Profile" at bounding box center [1099, 321] width 58 height 12
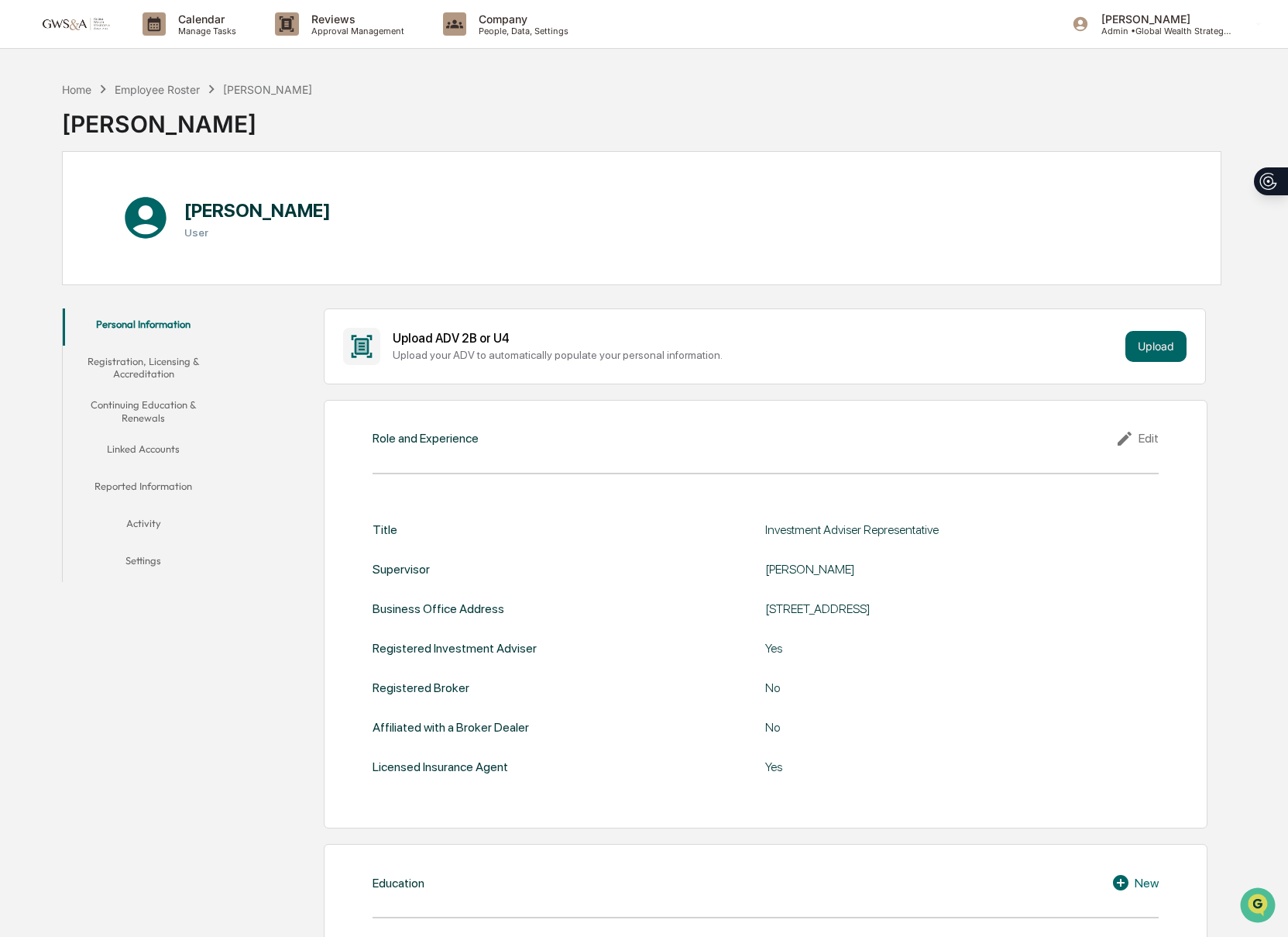
click at [165, 482] on button "Reported Information" at bounding box center [144, 489] width 162 height 37
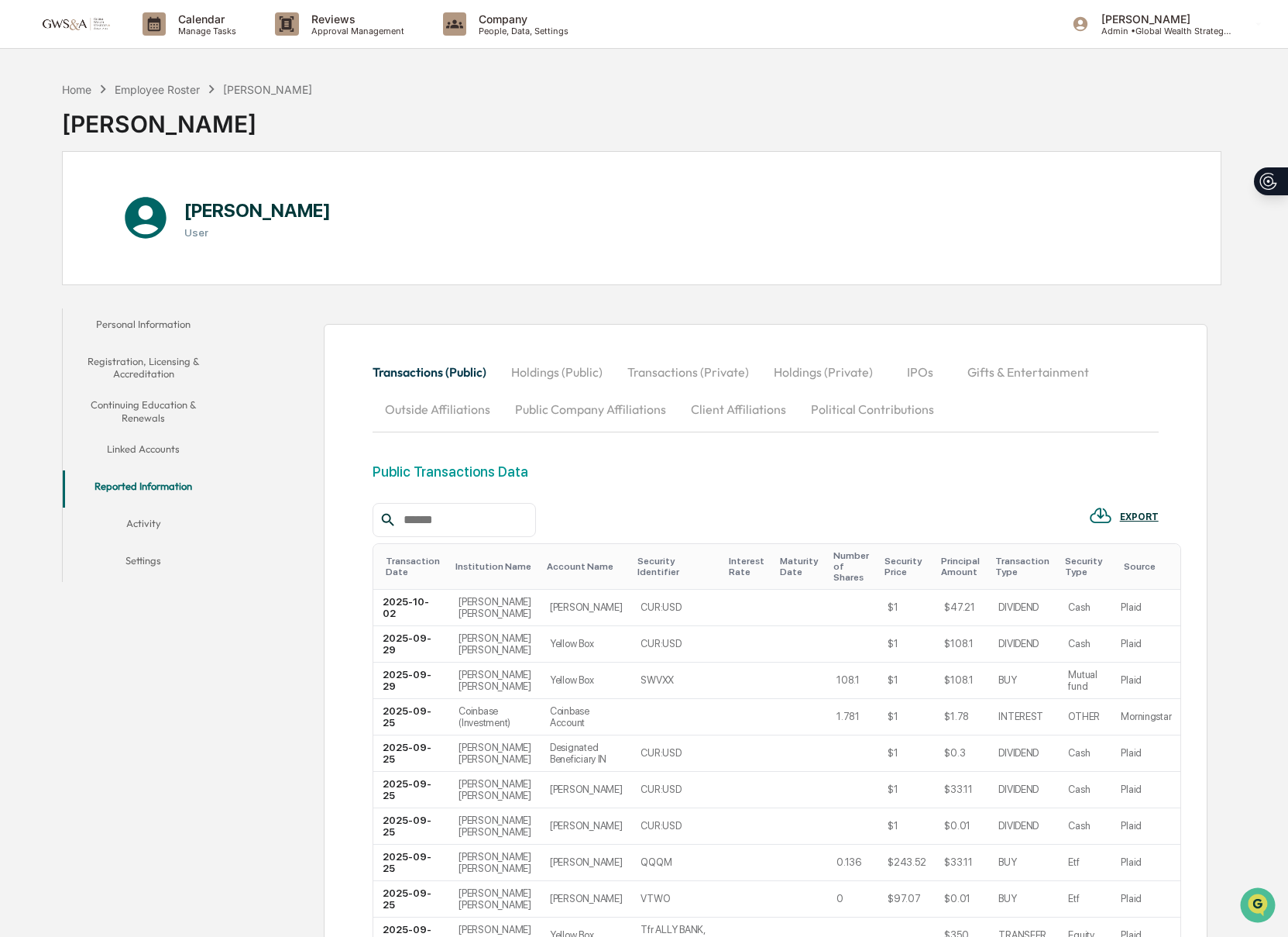
click at [442, 401] on button "Outside Affiliations" at bounding box center [438, 409] width 130 height 37
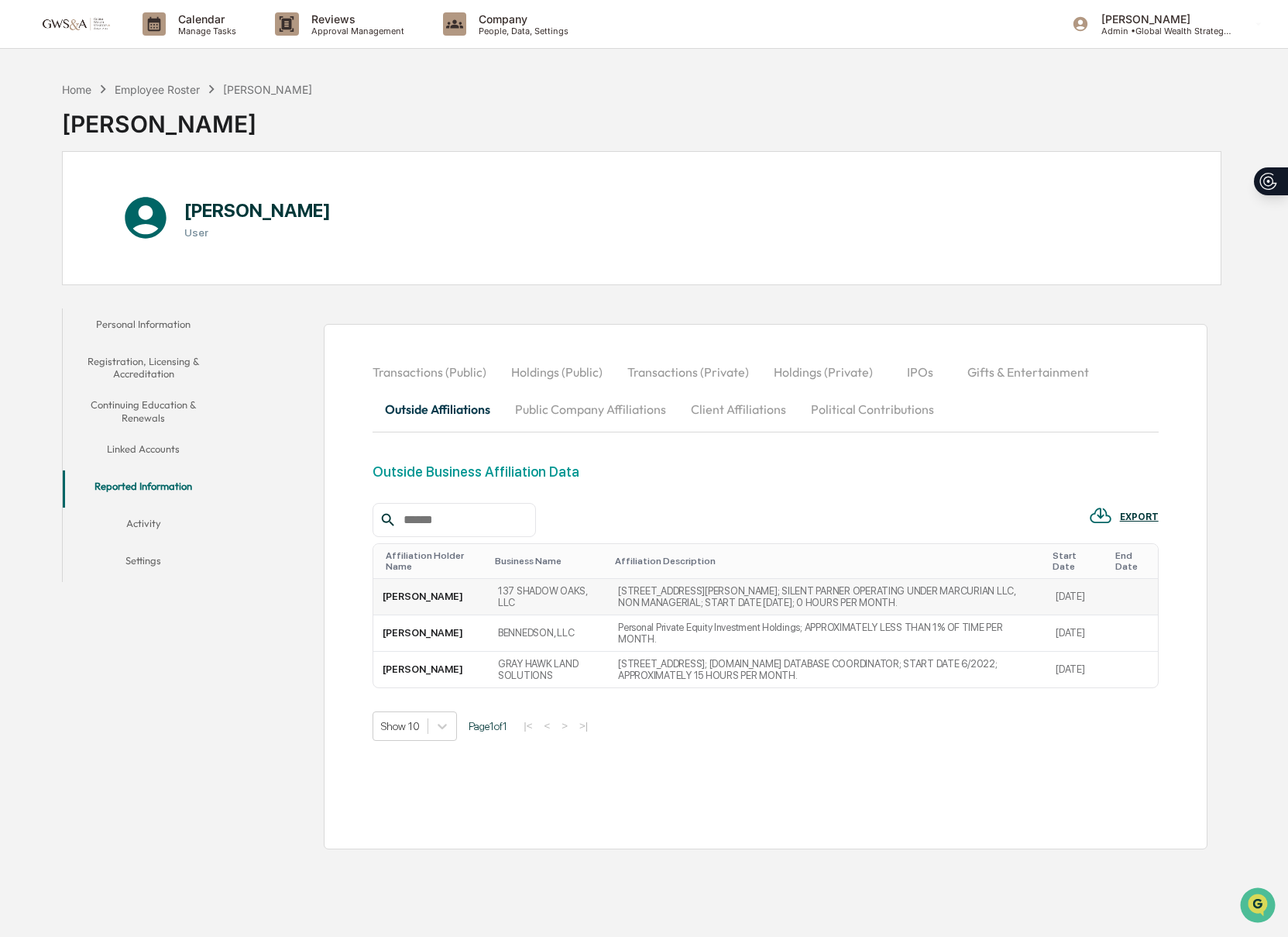
drag, startPoint x: 415, startPoint y: 612, endPoint x: 444, endPoint y: 608, distance: 29.3
click at [414, 612] on td "[PERSON_NAME]" at bounding box center [431, 597] width 115 height 36
click at [512, 593] on td "137 SHADOW OAKS, LLC" at bounding box center [549, 597] width 120 height 36
click at [1179, 9] on div "[PERSON_NAME] Admin • Global Wealth Strategies Associates" at bounding box center [1172, 24] width 232 height 48
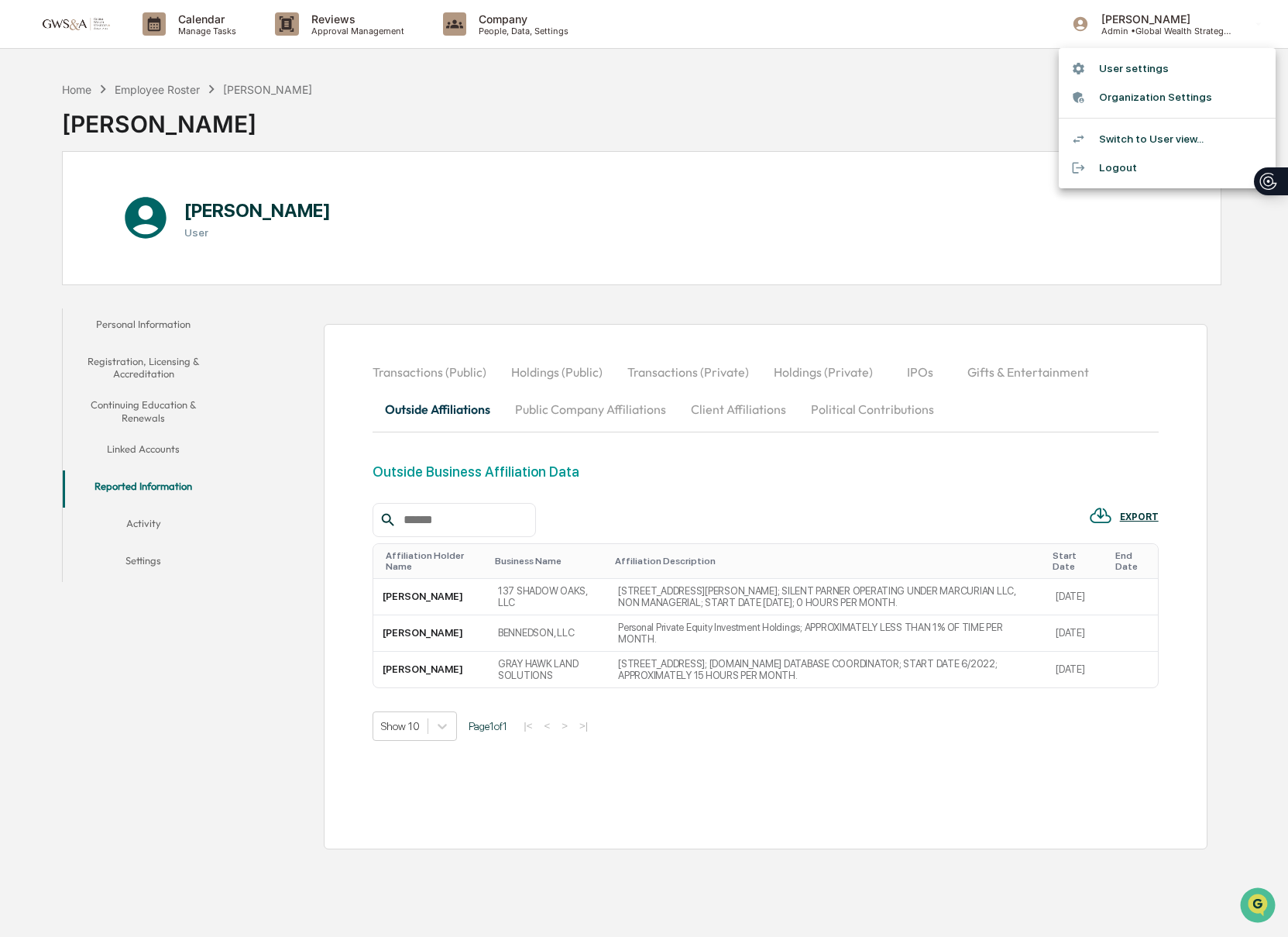
click at [1179, 141] on li "Switch to User view..." at bounding box center [1168, 138] width 217 height 29
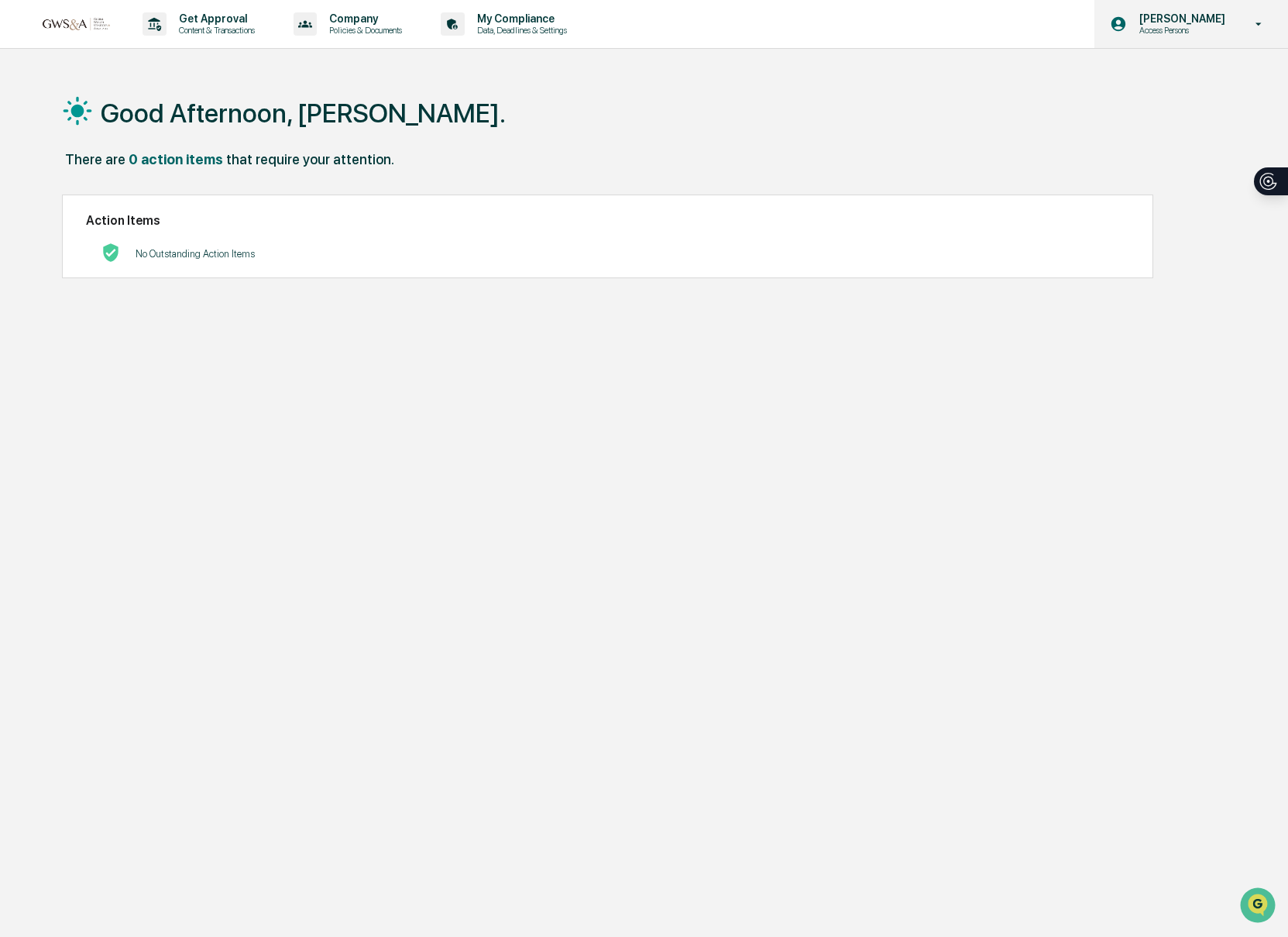
click at [1127, 30] on p "Access Persons" at bounding box center [1181, 30] width 107 height 11
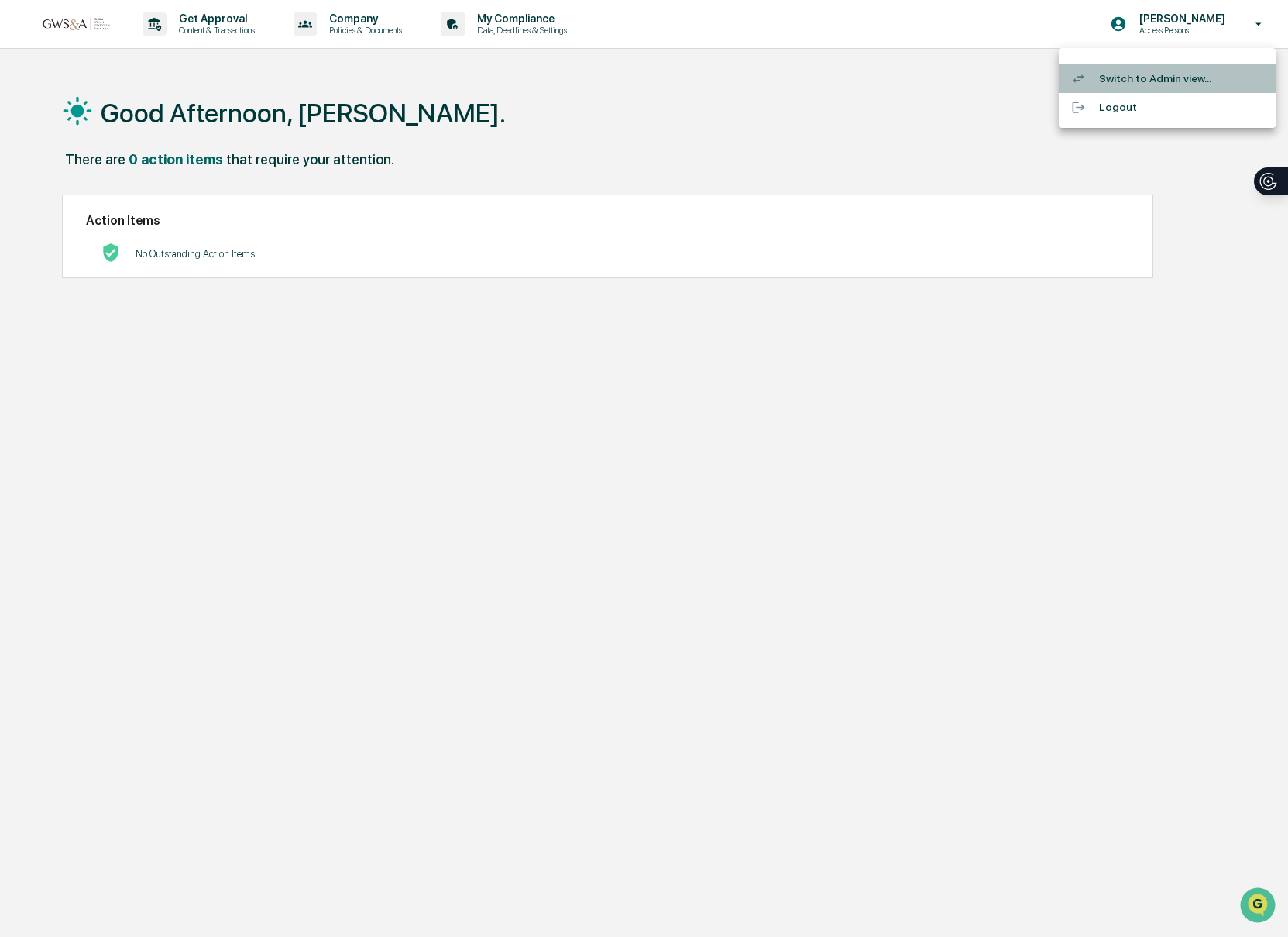
click at [1119, 80] on li "Switch to Admin view..." at bounding box center [1168, 78] width 217 height 29
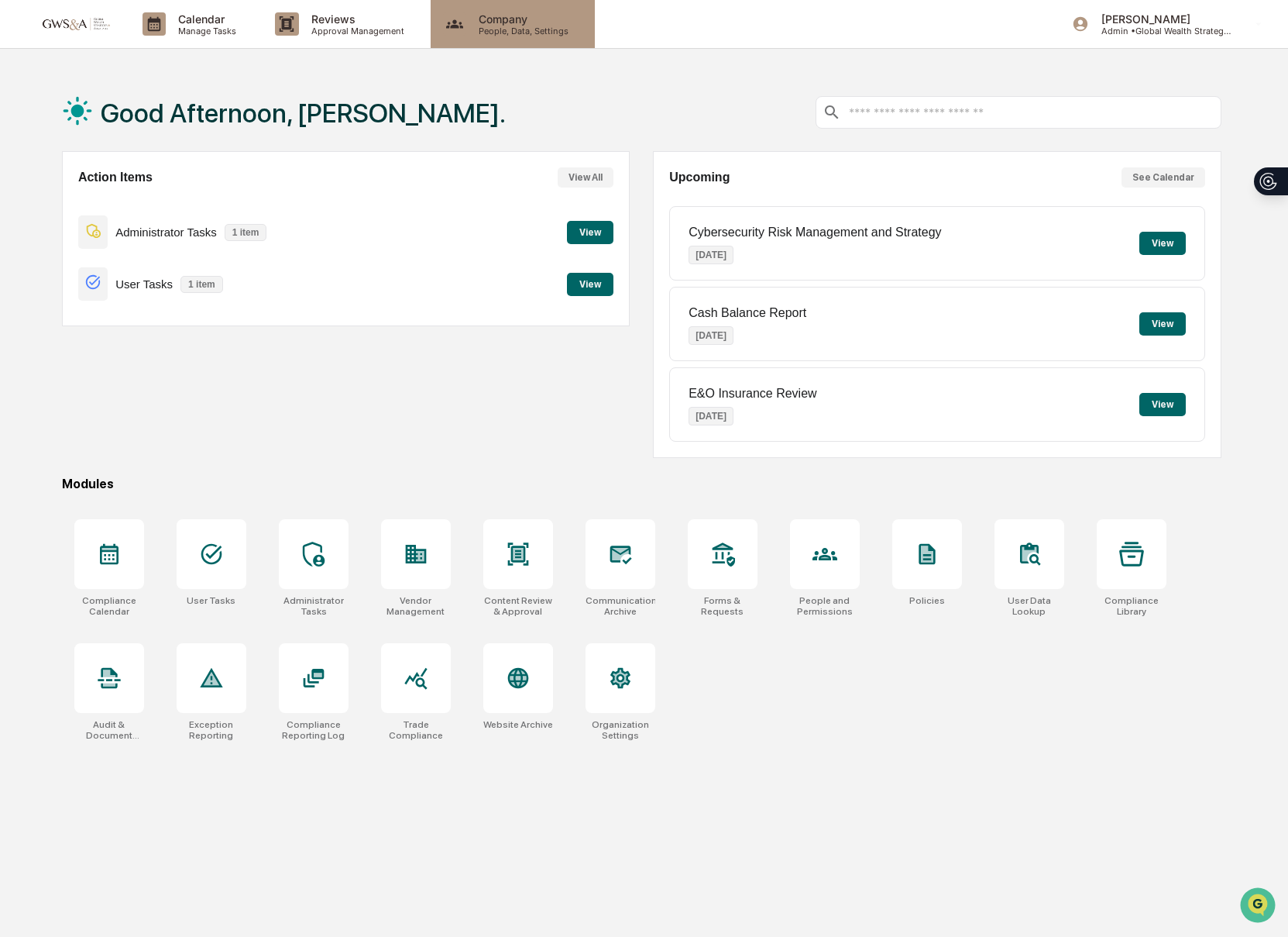
click at [506, 36] on div "Company People, Data, Settings" at bounding box center [513, 24] width 165 height 48
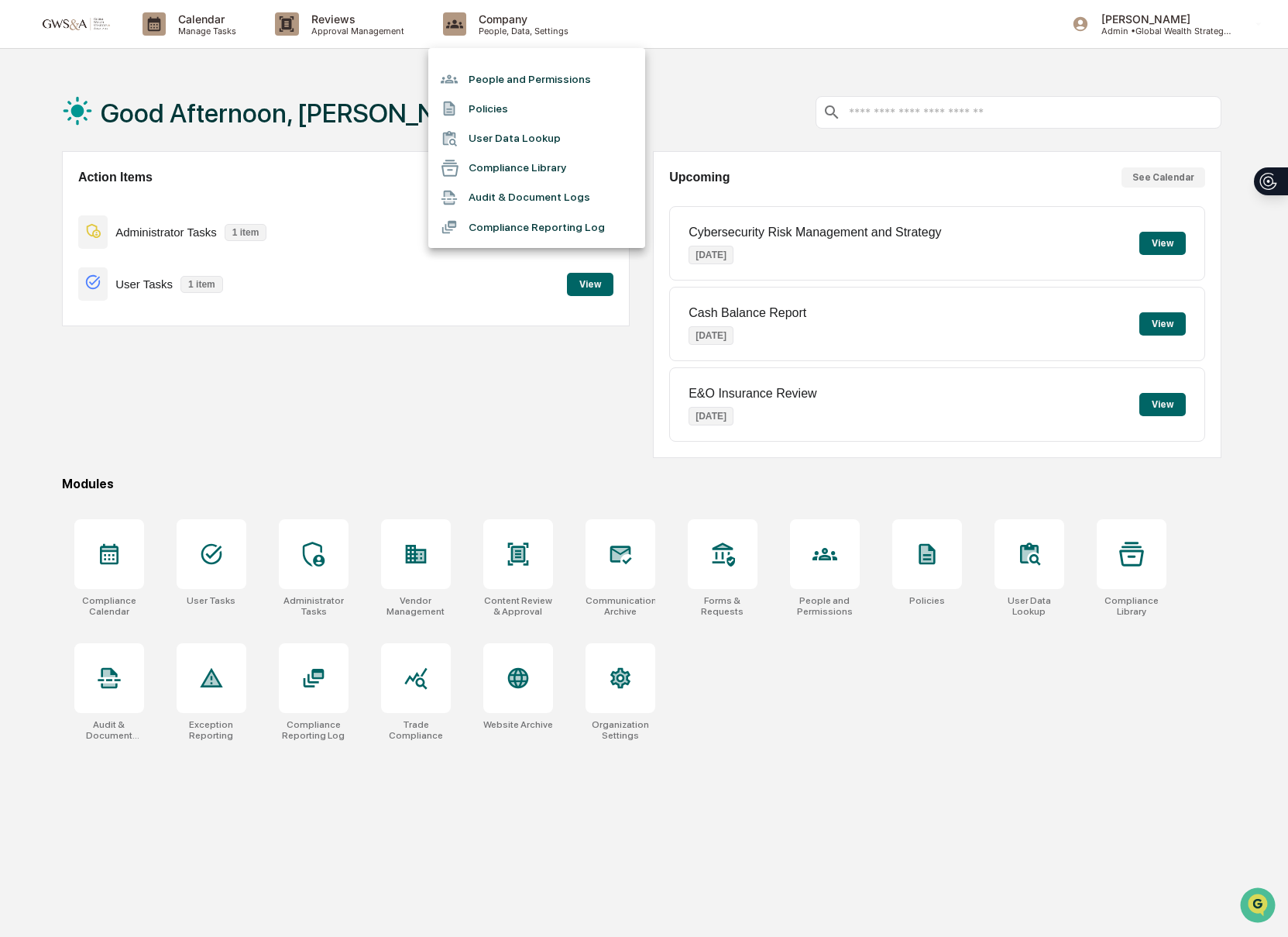
click at [499, 135] on li "User Data Lookup" at bounding box center [537, 139] width 217 height 30
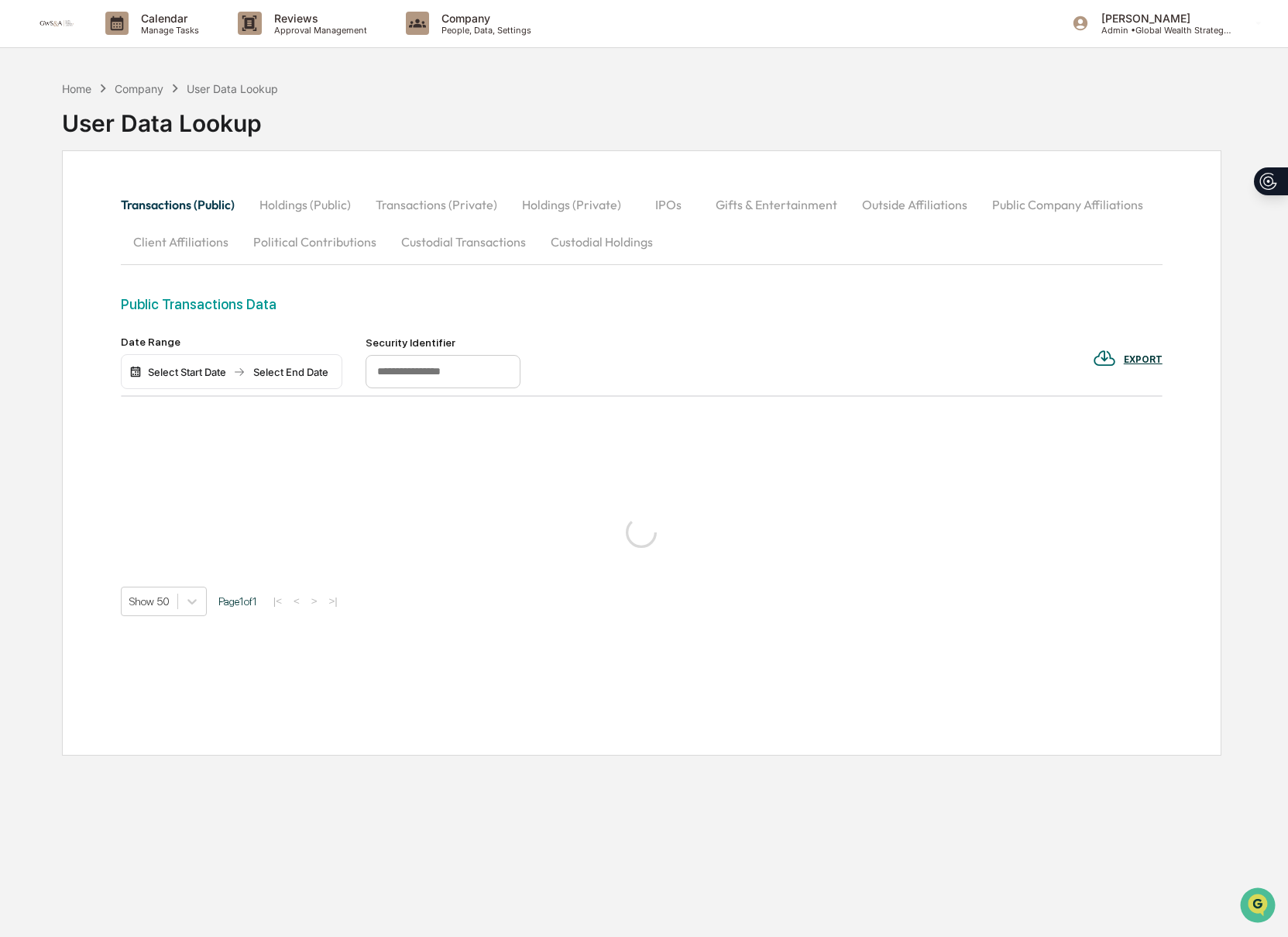
scroll to position [2, 0]
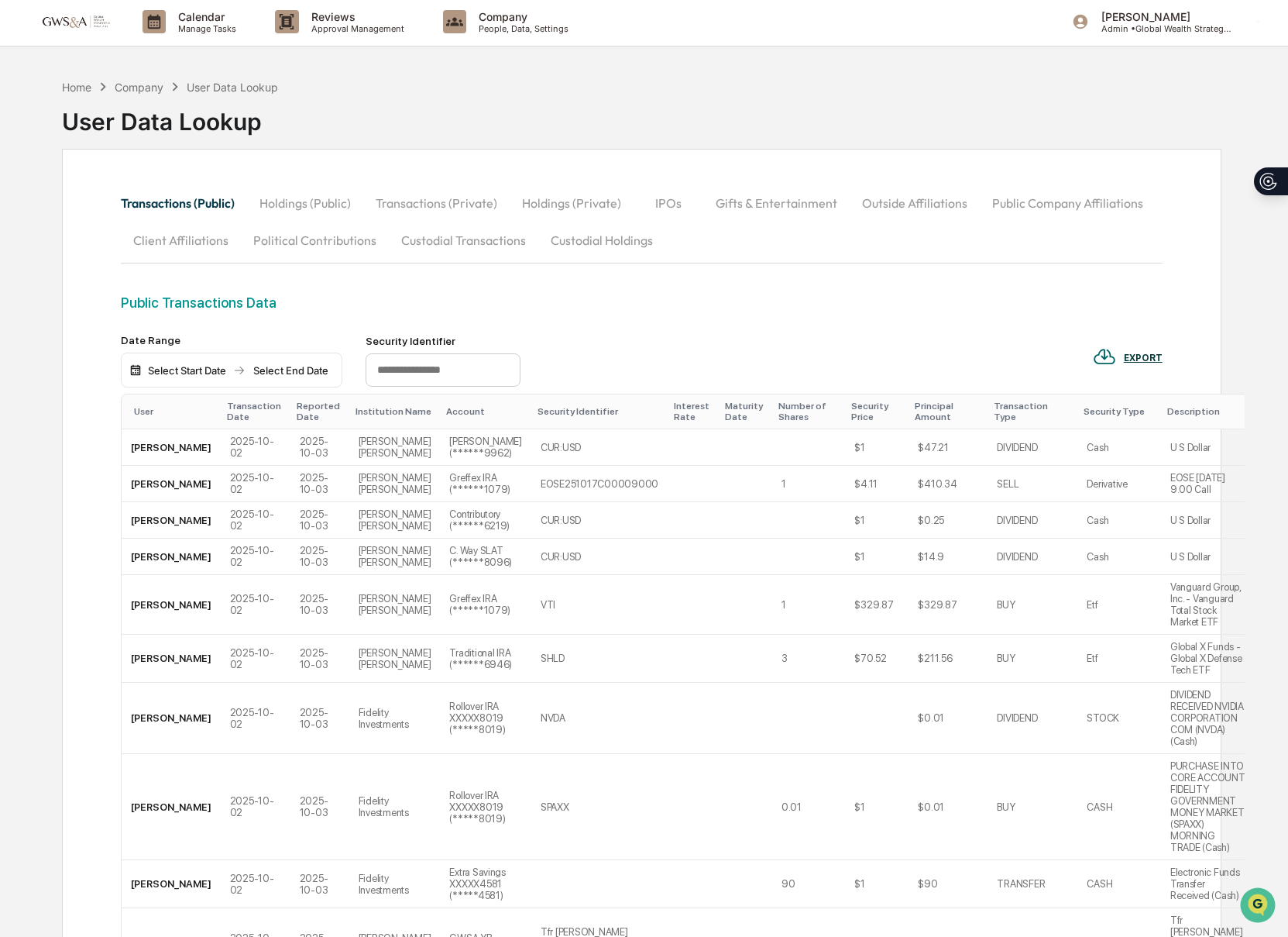
click at [182, 237] on button "Client Affiliations" at bounding box center [181, 241] width 120 height 37
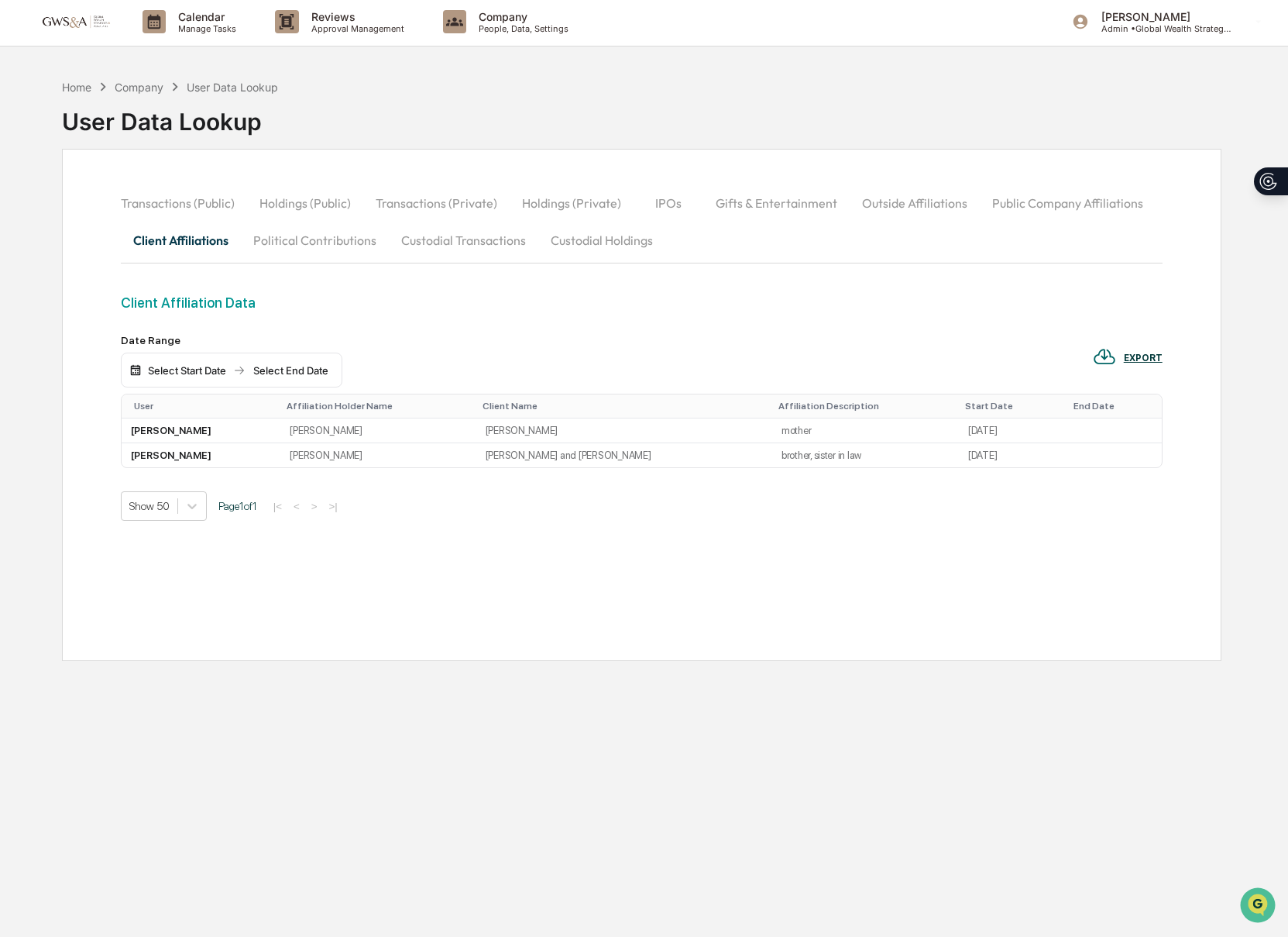
click at [948, 210] on button "Outside Affiliations" at bounding box center [915, 203] width 130 height 37
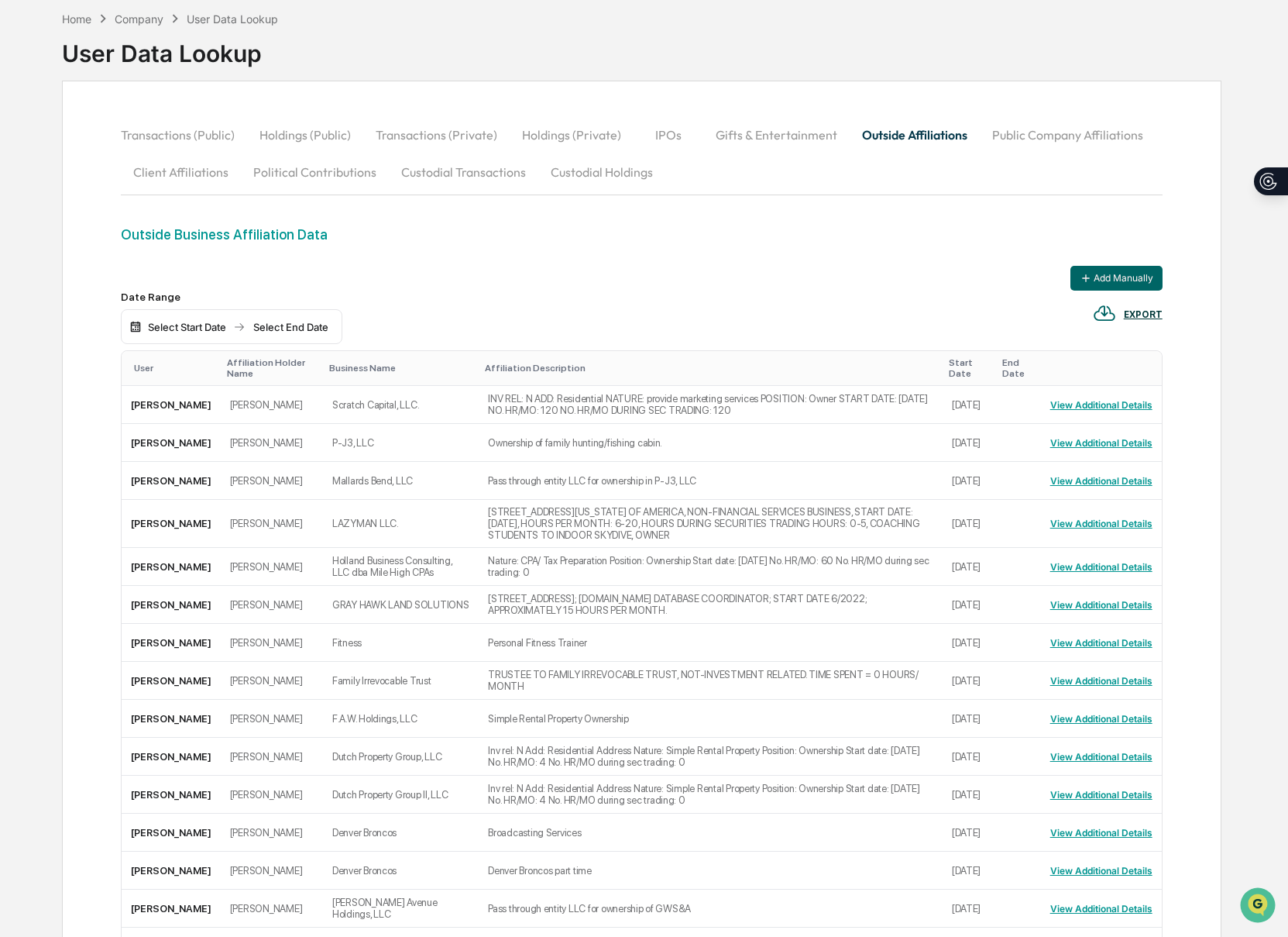
scroll to position [98, 0]
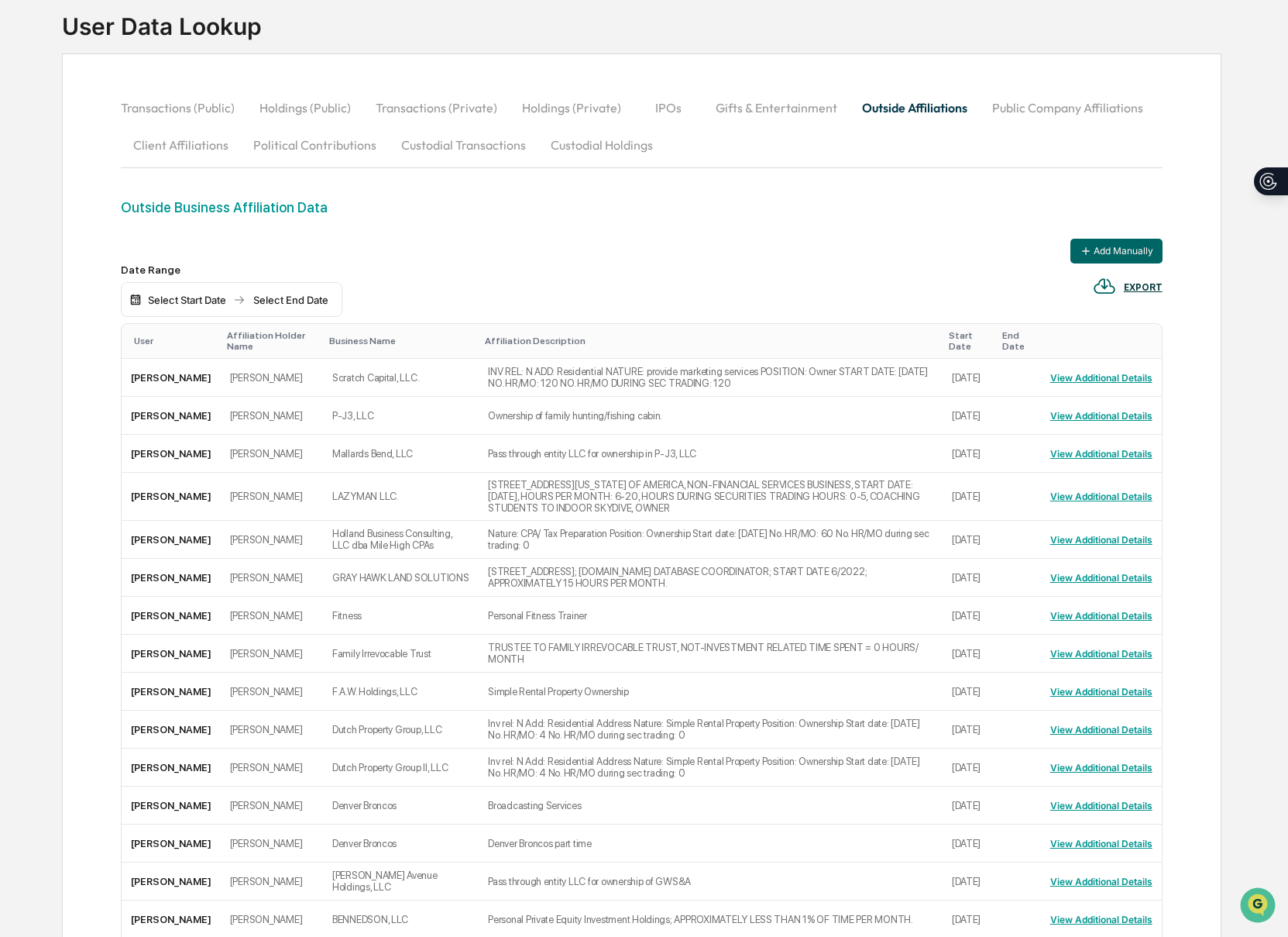
click at [153, 348] on th "User" at bounding box center [171, 340] width 100 height 35
click at [146, 346] on div "User" at bounding box center [175, 340] width 81 height 11
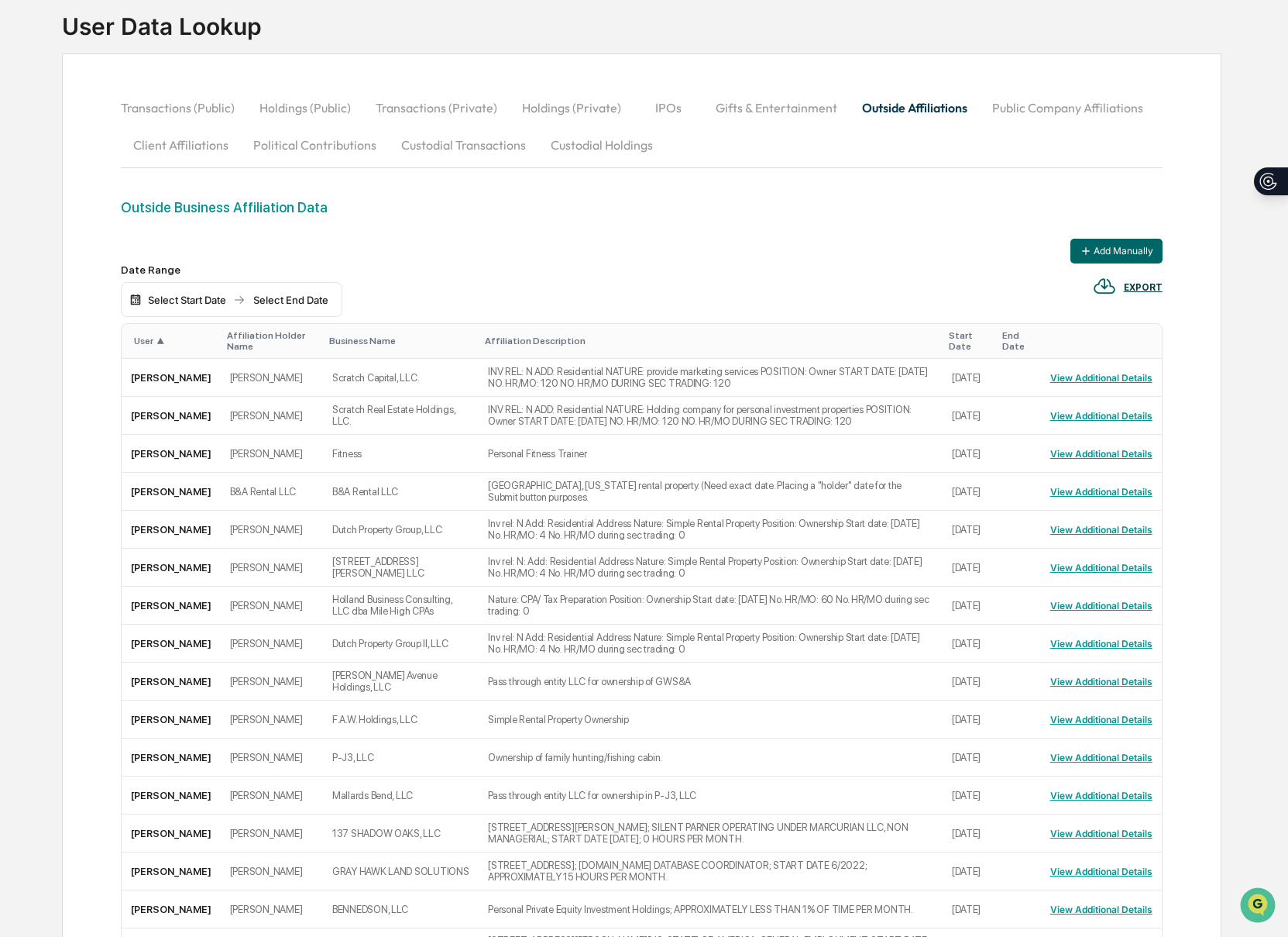
click at [146, 346] on div "User ▲" at bounding box center [175, 340] width 81 height 11
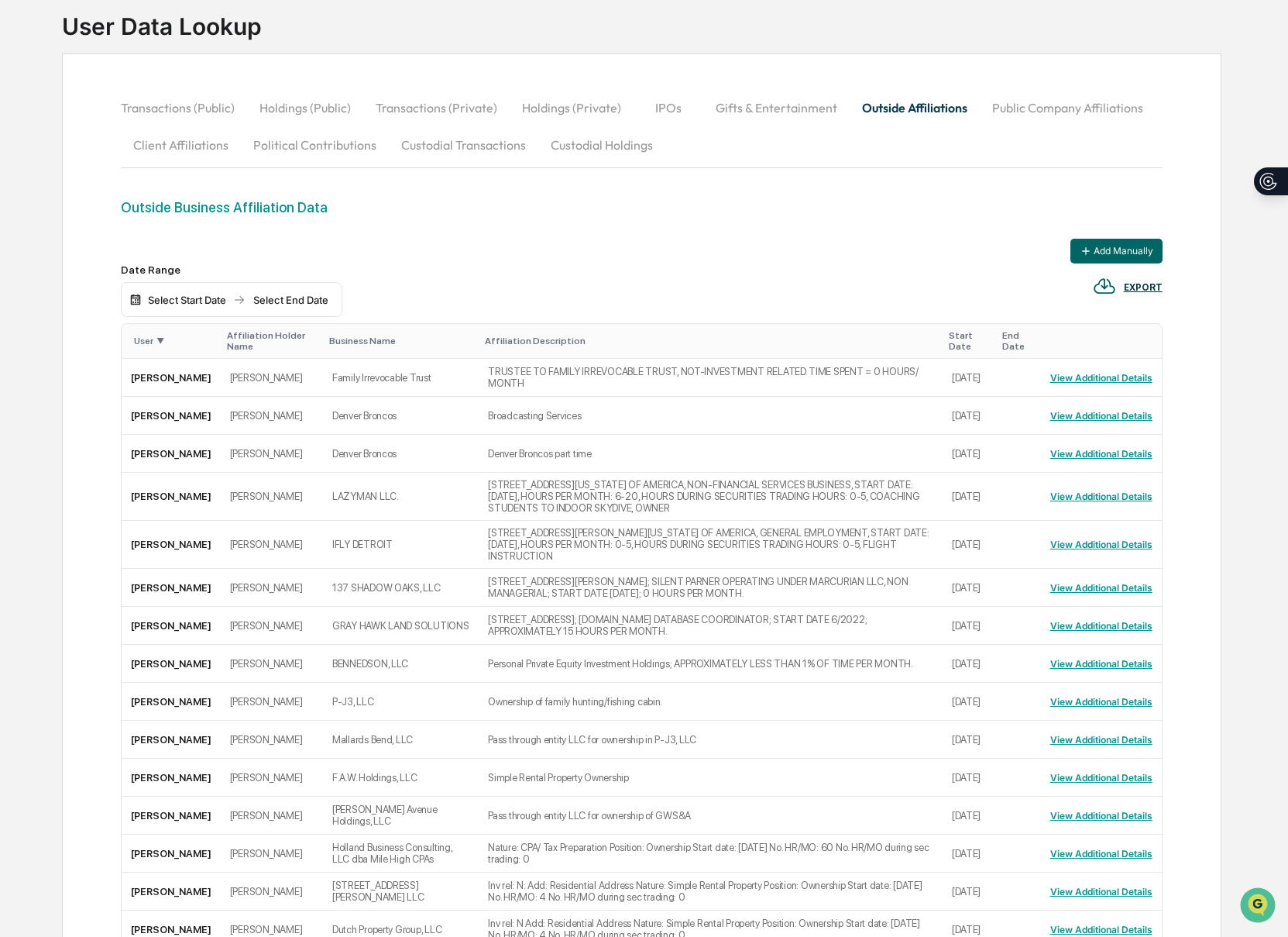
click at [146, 346] on div "User ▼" at bounding box center [175, 340] width 81 height 11
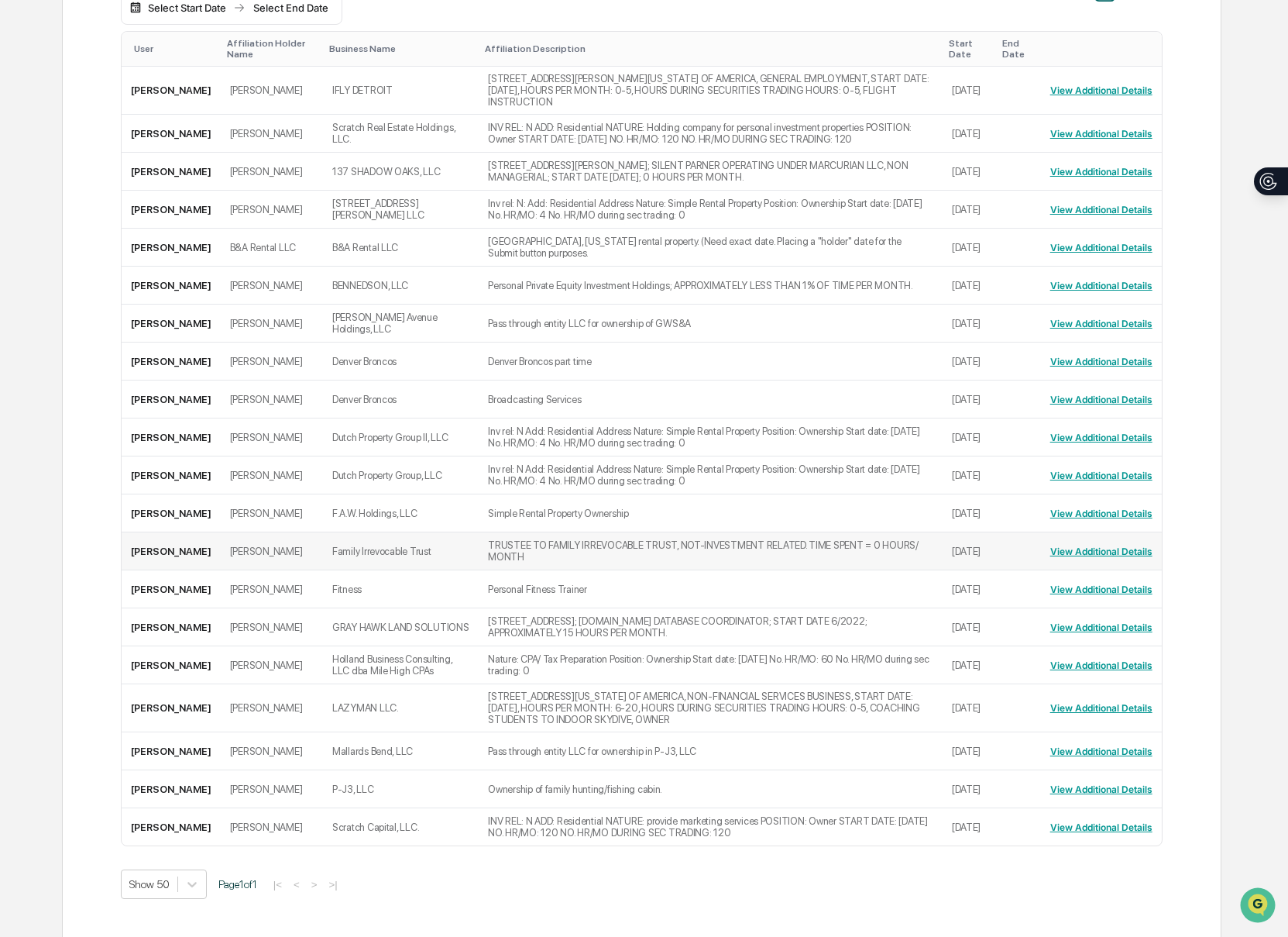
scroll to position [0, 0]
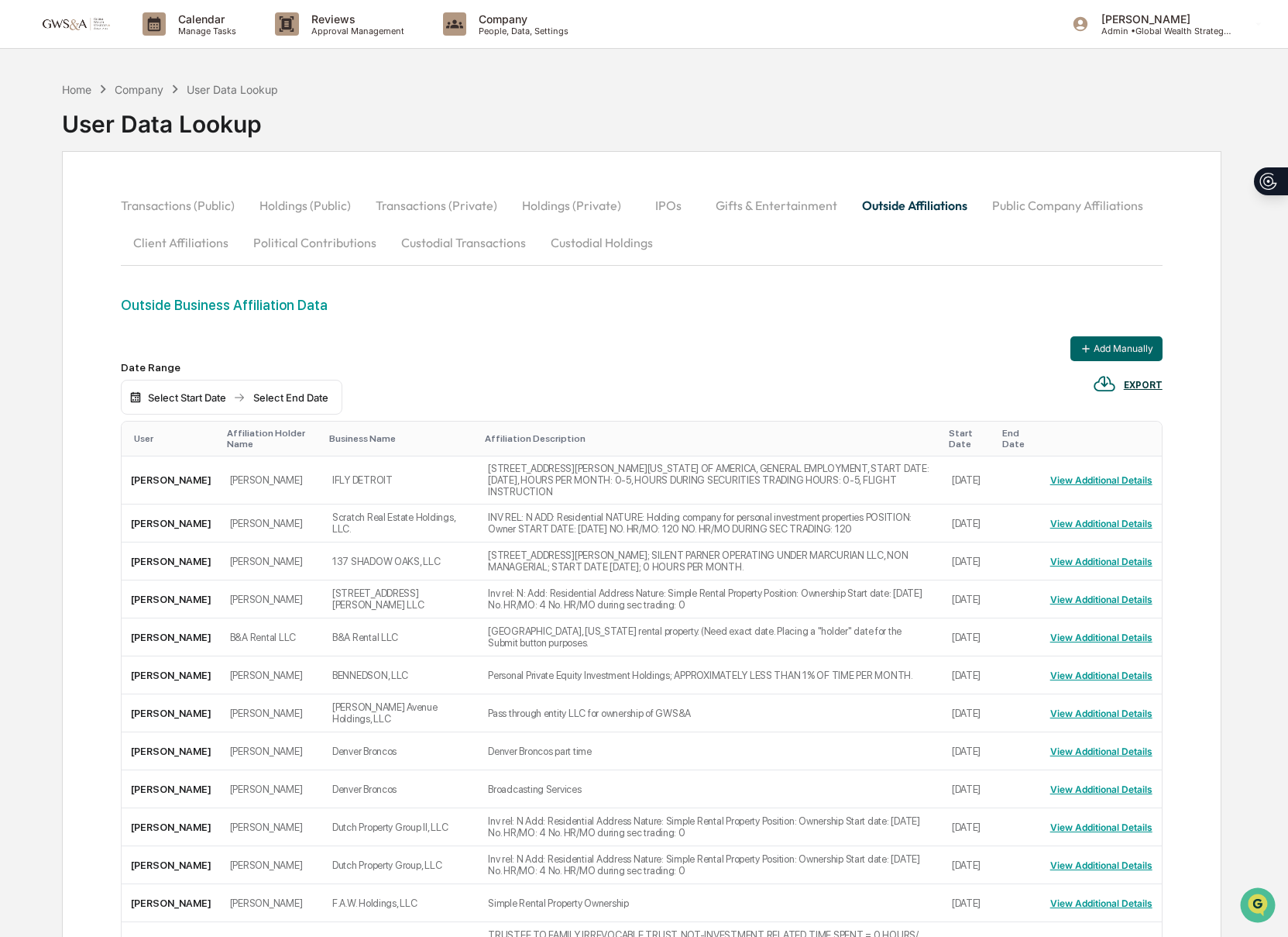
click at [171, 402] on div "Select Start Date" at bounding box center [187, 397] width 85 height 13
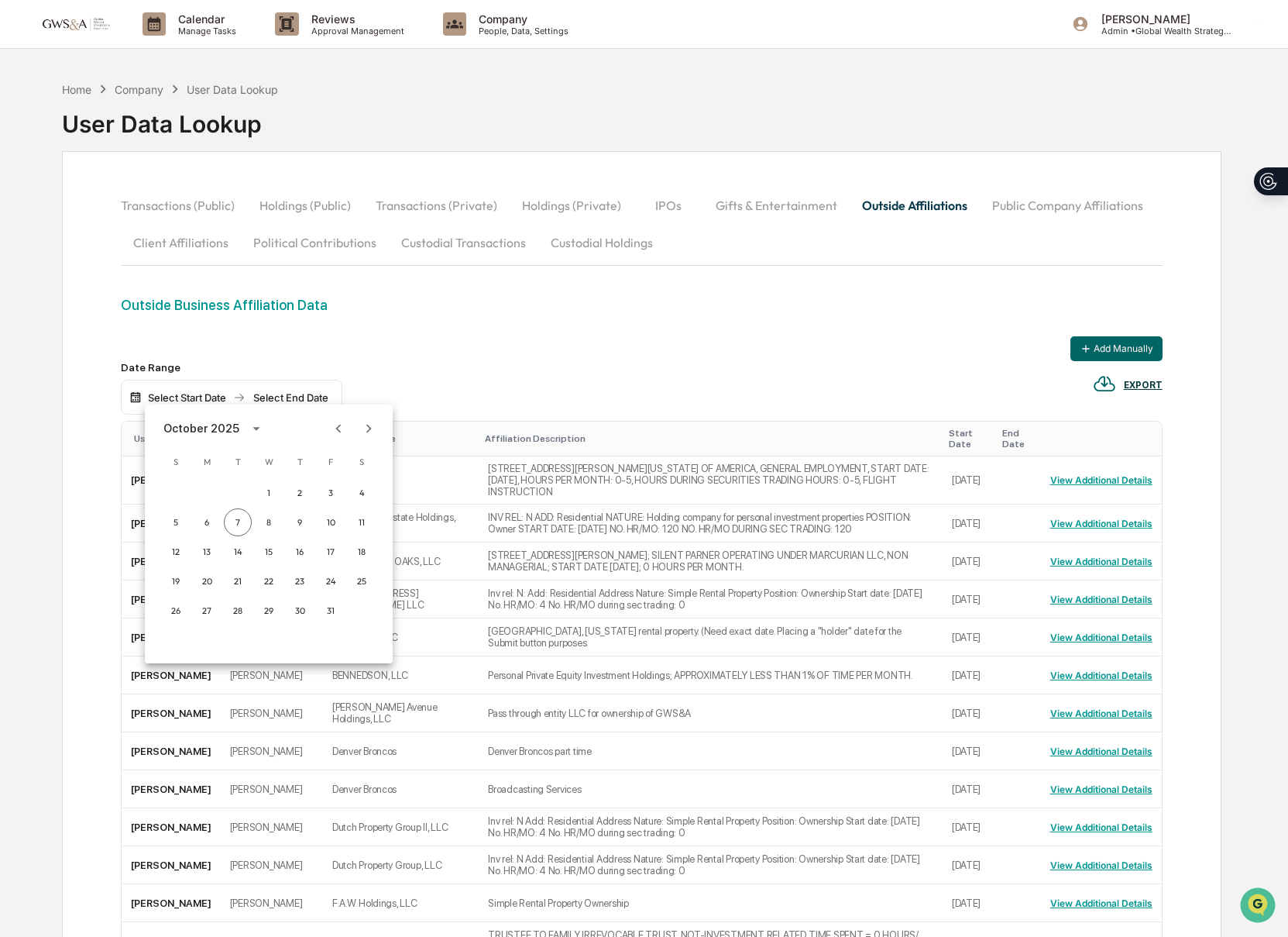
click at [349, 367] on div at bounding box center [644, 468] width 1288 height 937
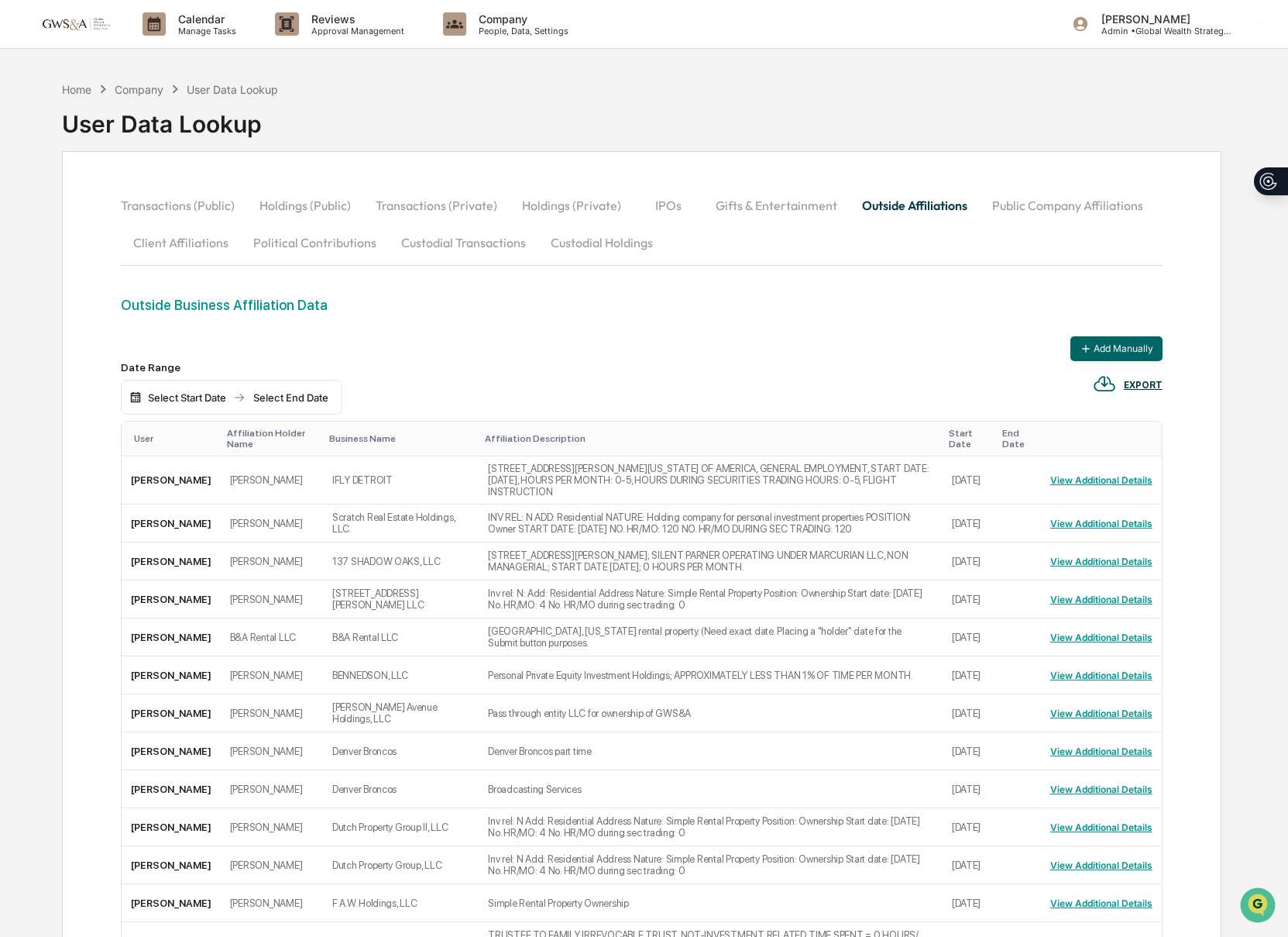
click at [261, 442] on div "Affiliation Holder Name" at bounding box center [271, 439] width 90 height 22
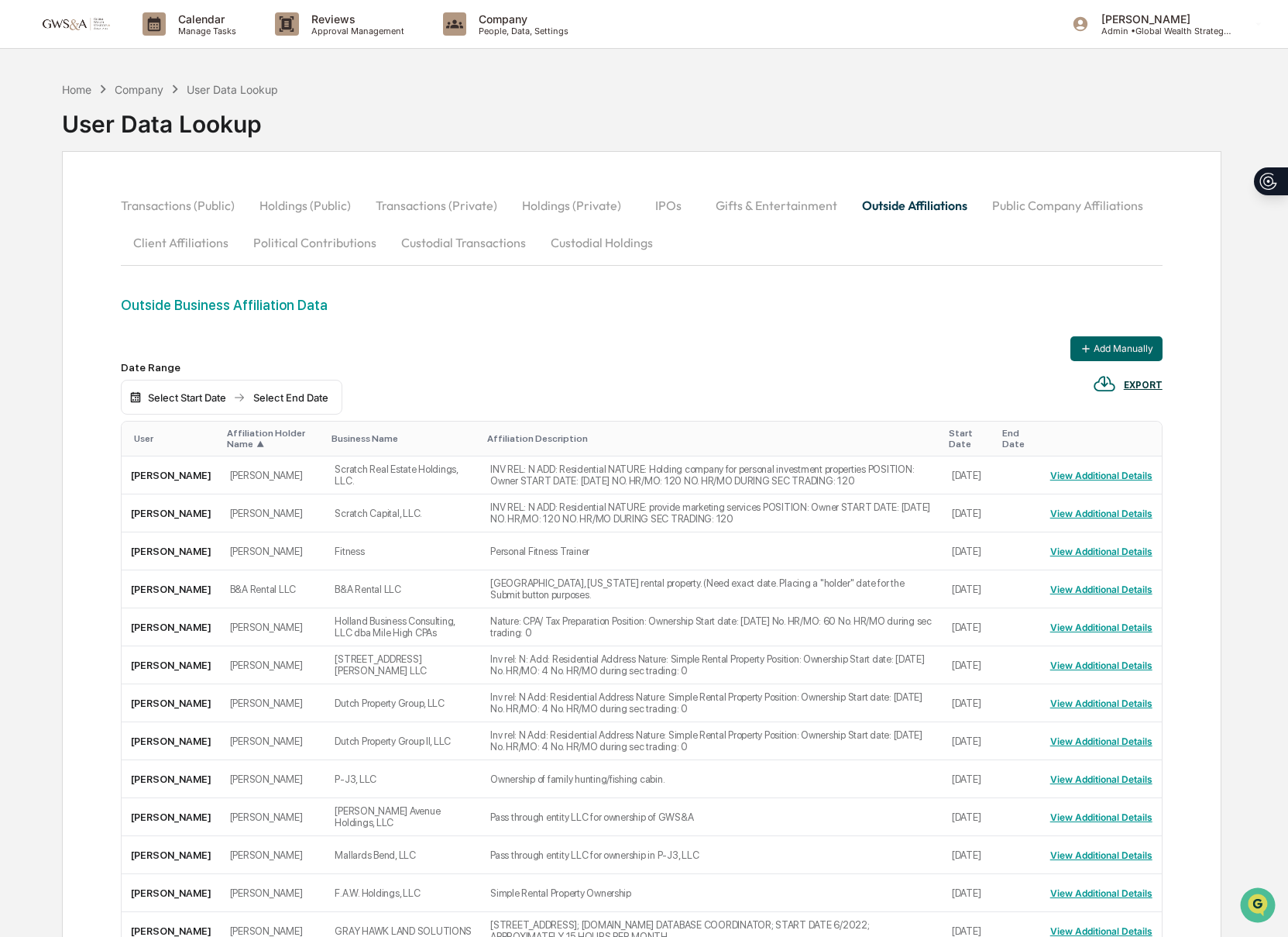
click at [261, 442] on span "▲" at bounding box center [260, 444] width 8 height 11
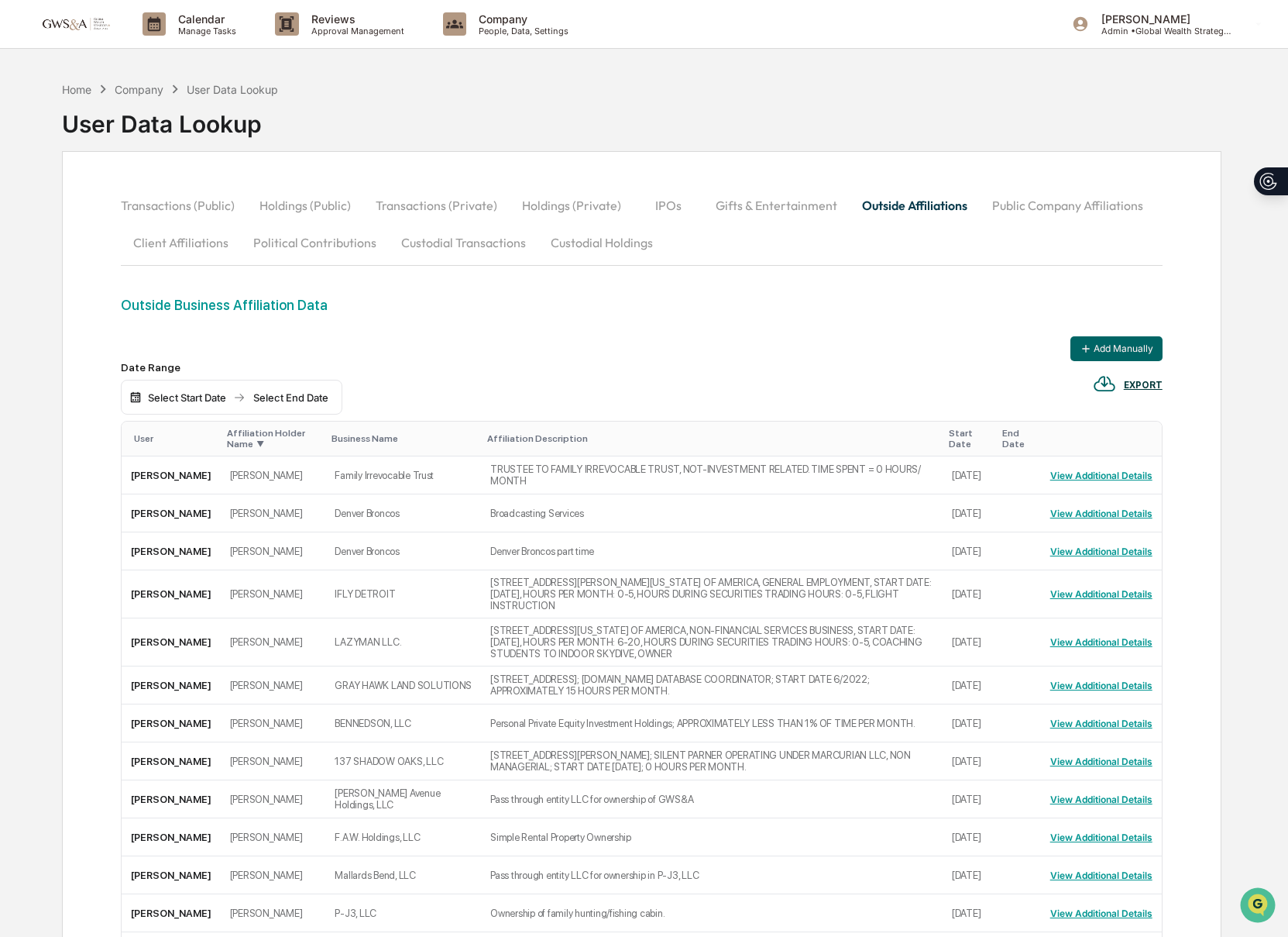
click at [463, 135] on div "Home Company User Data Lookup User Data Lookup" at bounding box center [642, 112] width 1160 height 78
drag, startPoint x: 351, startPoint y: 544, endPoint x: 462, endPoint y: 556, distance: 111.6
click at [350, 544] on td "Denver Broncos" at bounding box center [403, 551] width 156 height 37
click at [1086, 555] on button "View Additional Details" at bounding box center [1102, 550] width 103 height 25
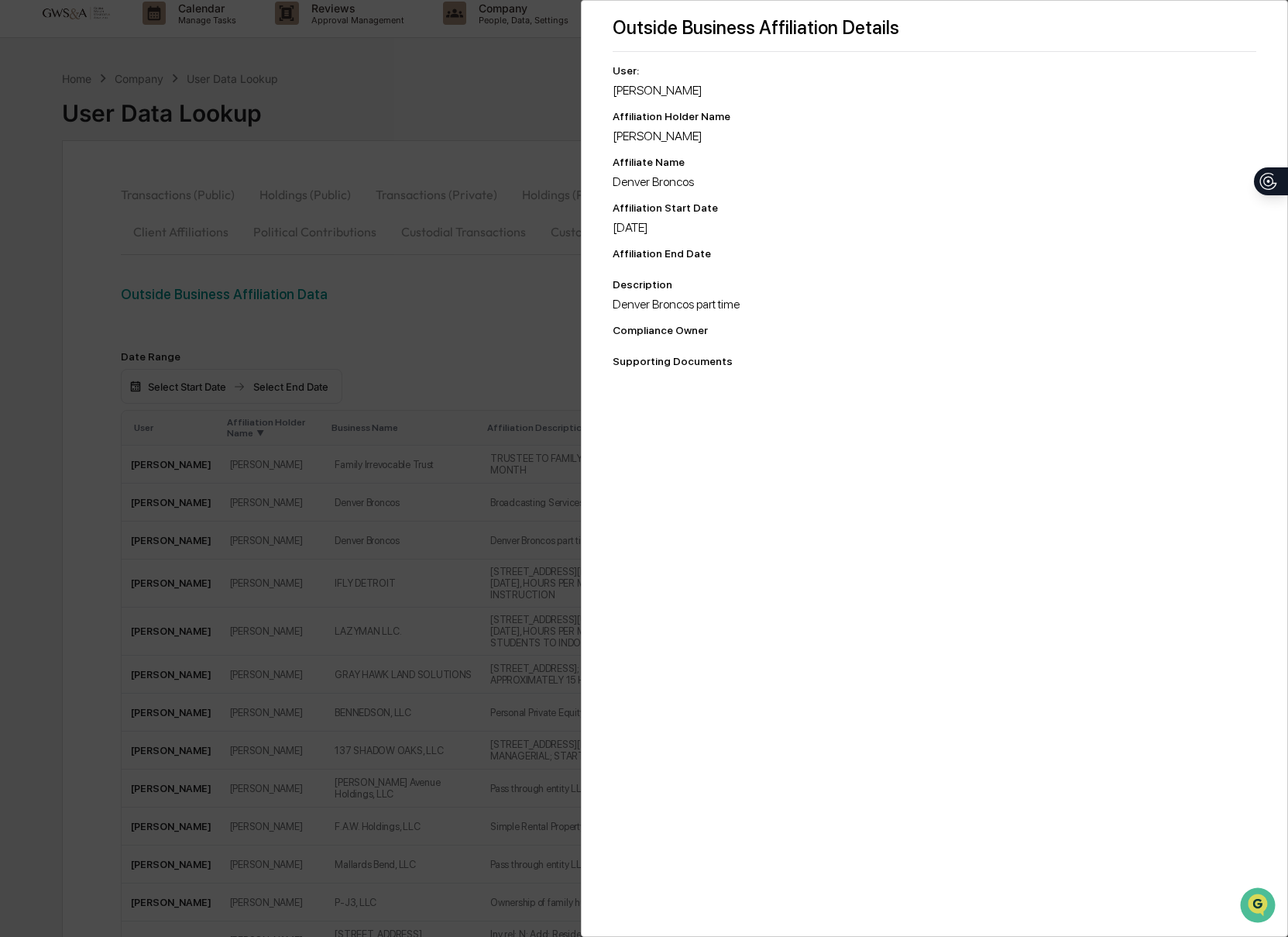
scroll to position [5, 0]
click at [438, 594] on div "Outside Business Affiliation Details User: [PERSON_NAME] Affiliation Holder Nam…" at bounding box center [644, 468] width 1288 height 937
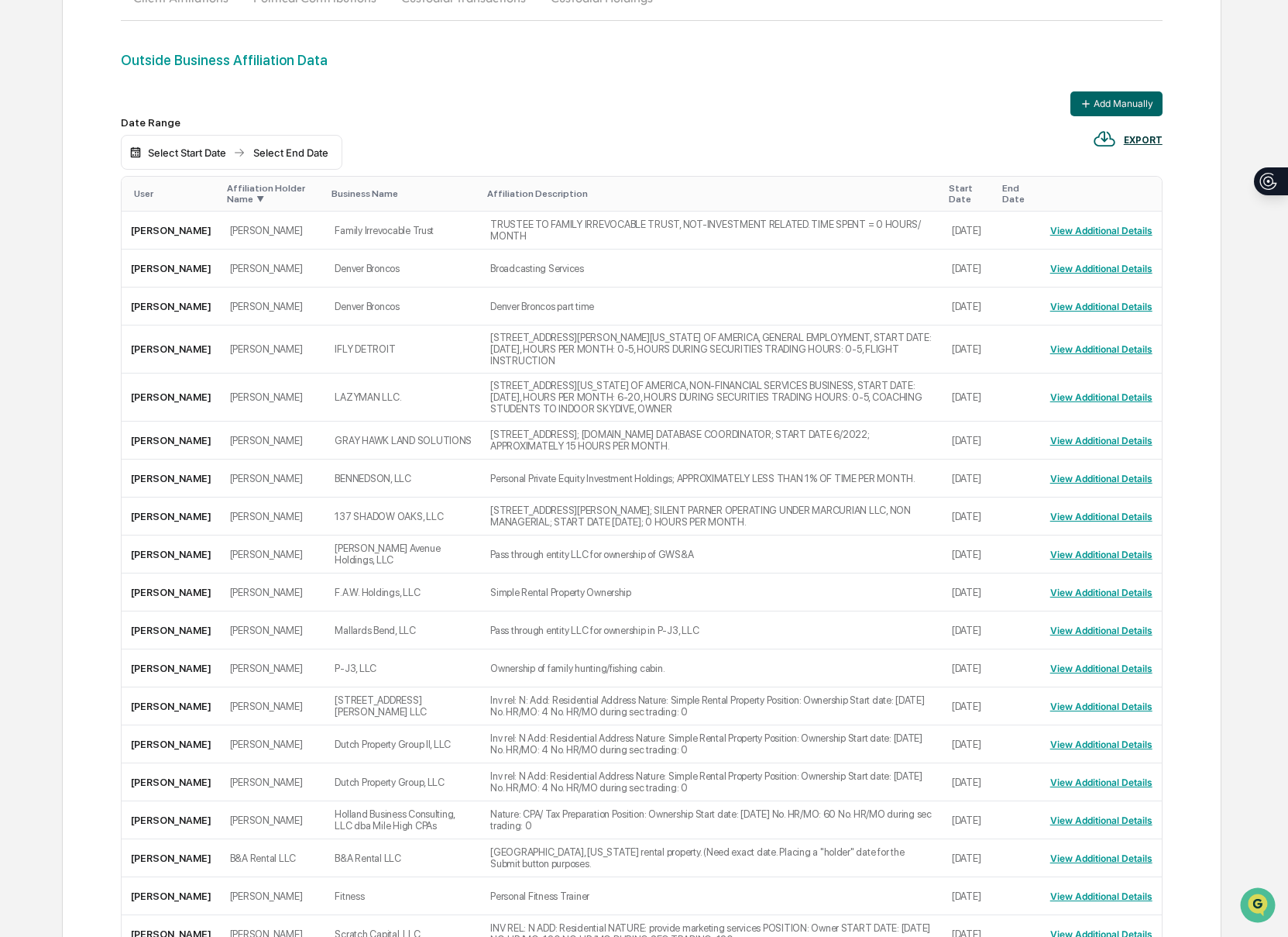
scroll to position [0, 0]
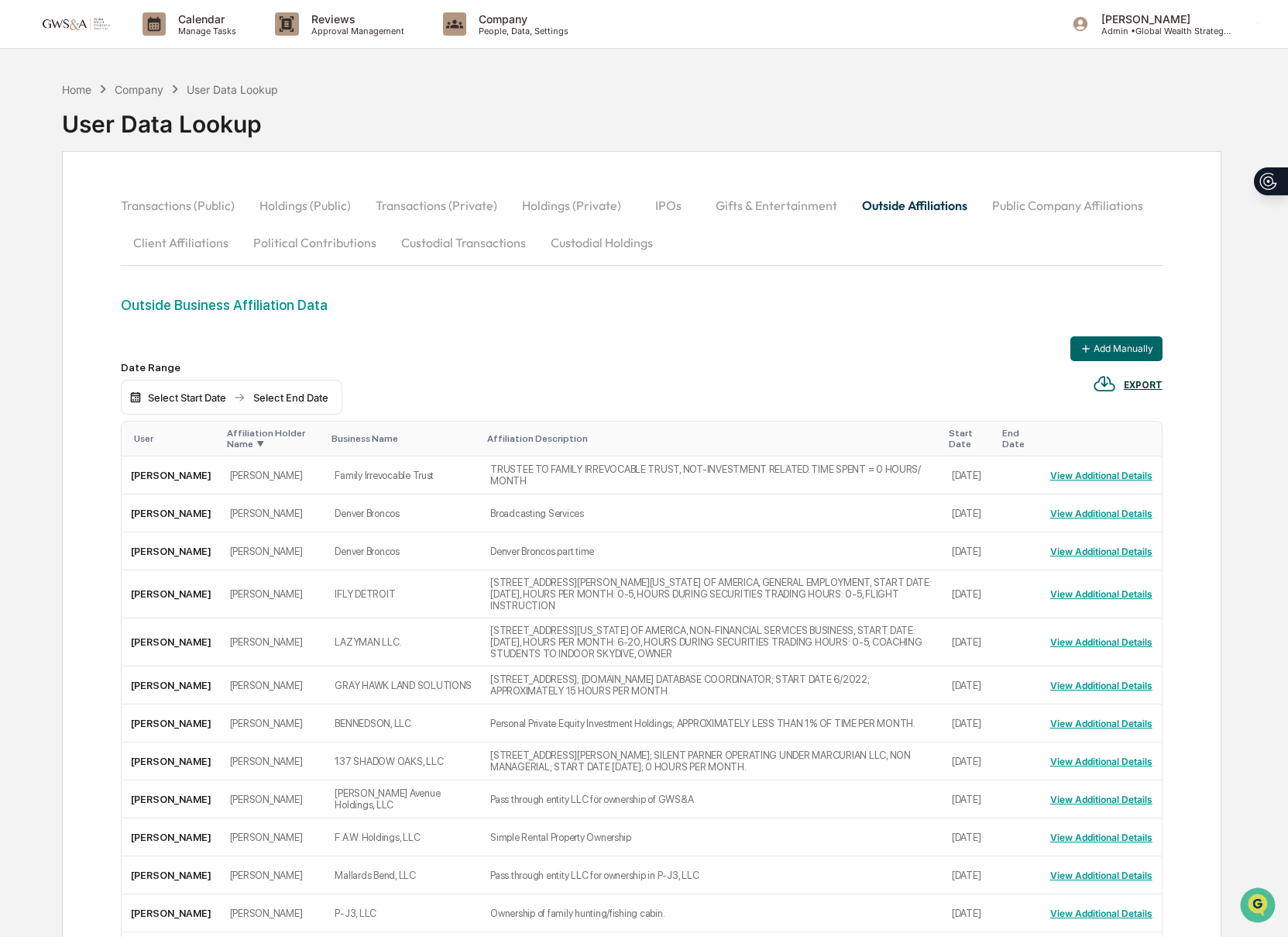
click at [230, 341] on div "Add Manually" at bounding box center [642, 348] width 1041 height 25
